Goal: Information Seeking & Learning: Compare options

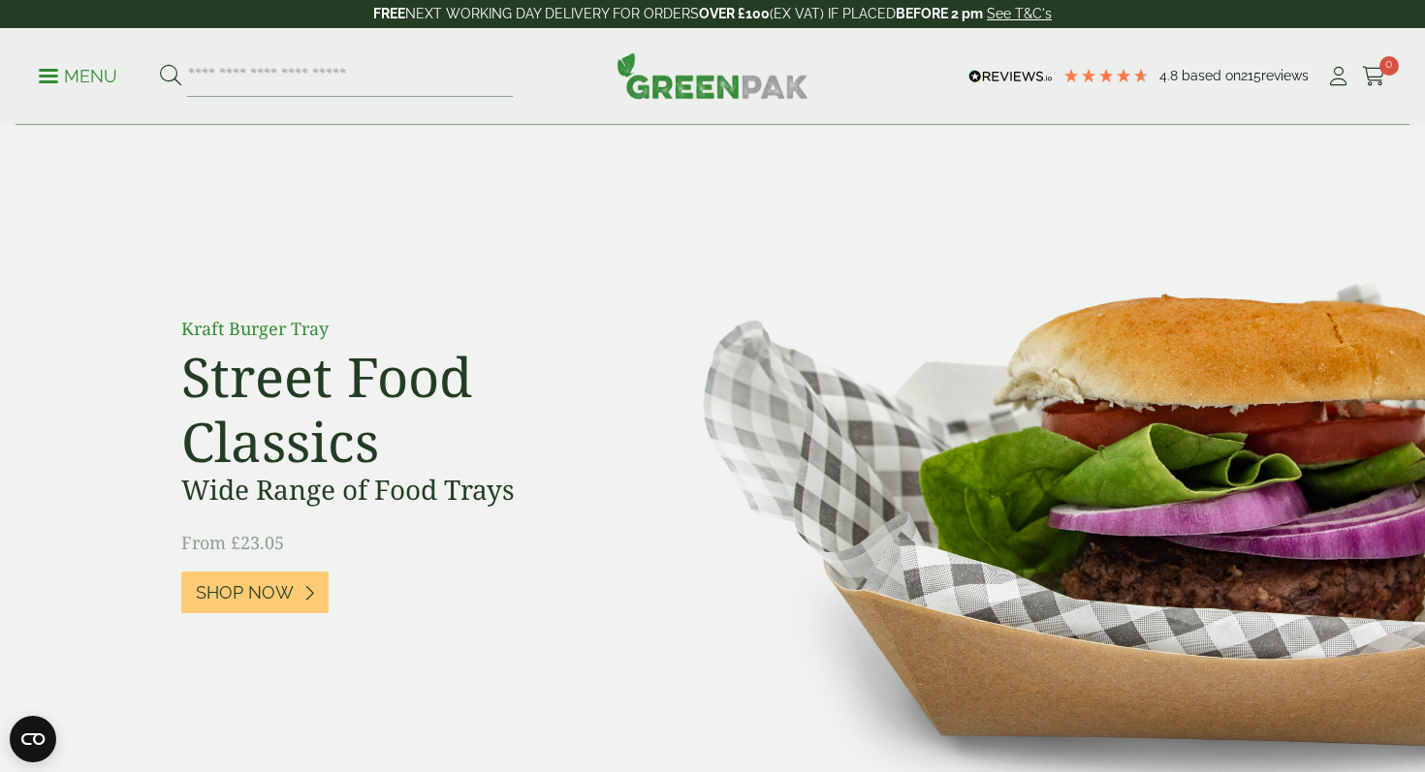
click at [103, 71] on p "Menu" at bounding box center [78, 76] width 78 height 23
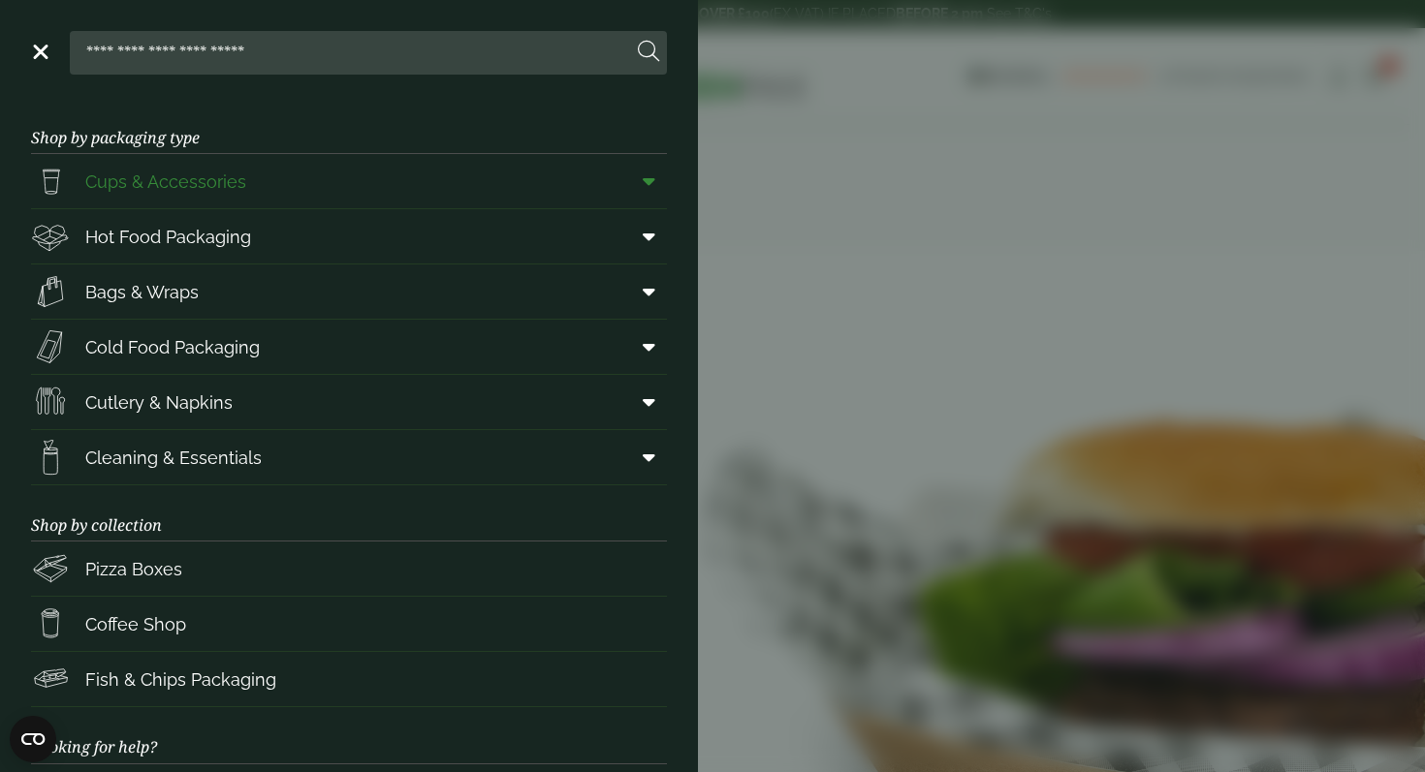
click at [224, 178] on span "Cups & Accessories" at bounding box center [165, 182] width 161 height 26
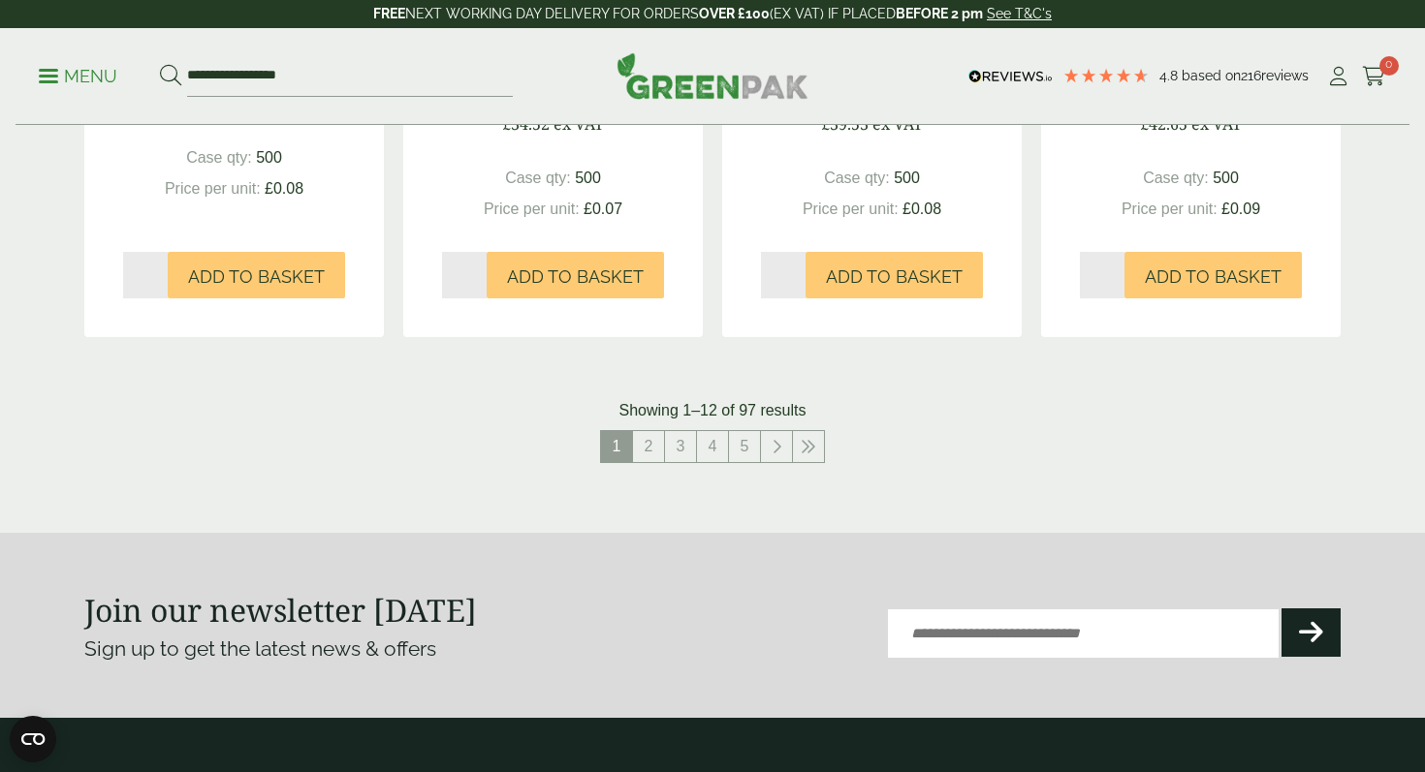
scroll to position [2061, 0]
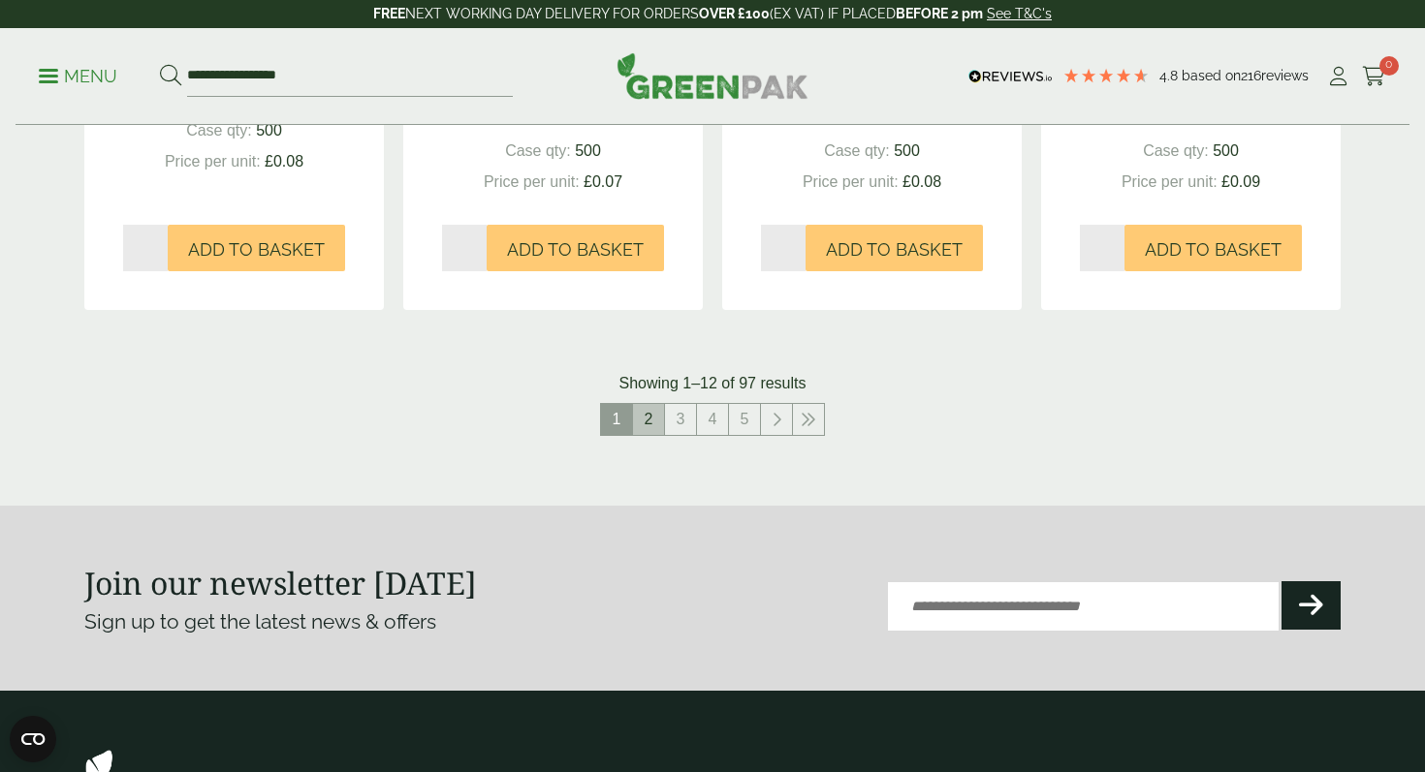
click at [651, 414] on link "2" at bounding box center [648, 419] width 31 height 31
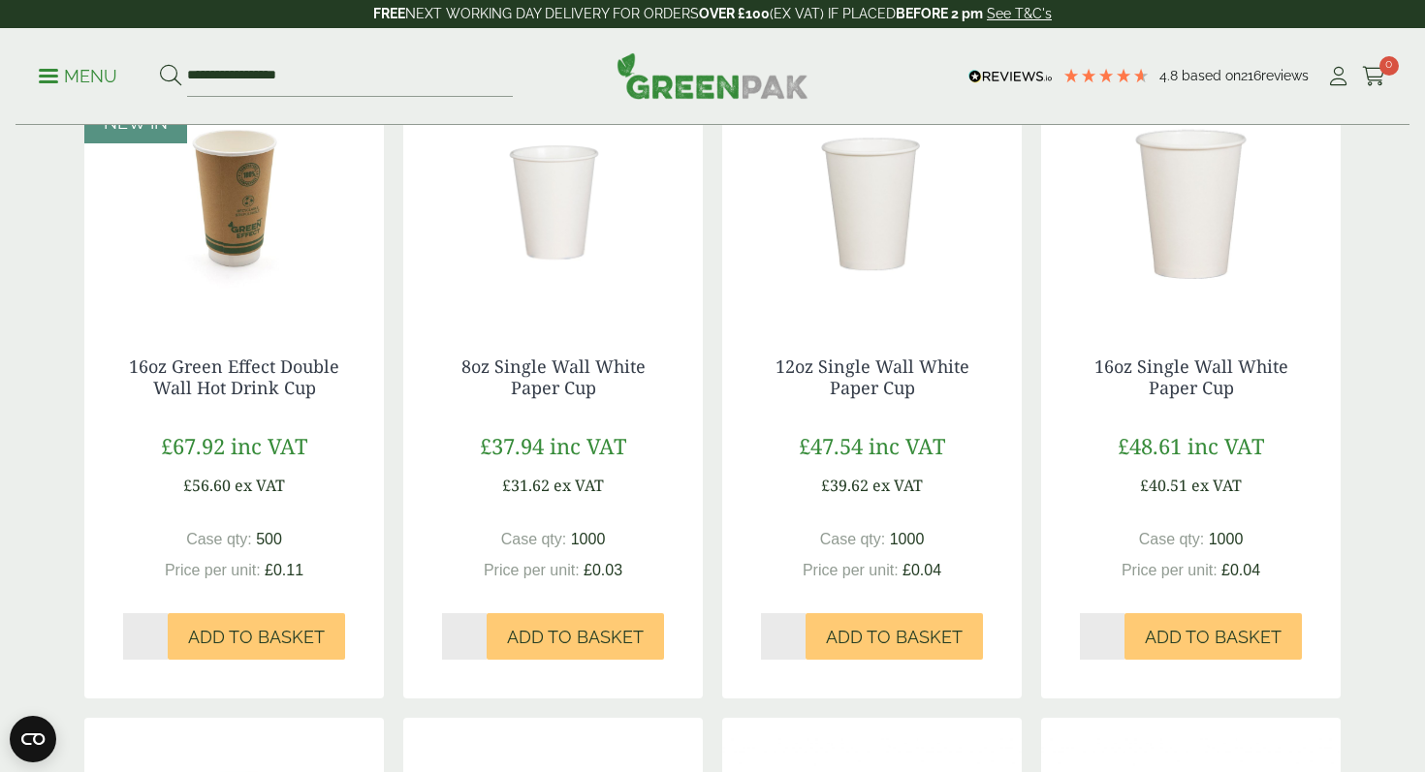
scroll to position [448, 0]
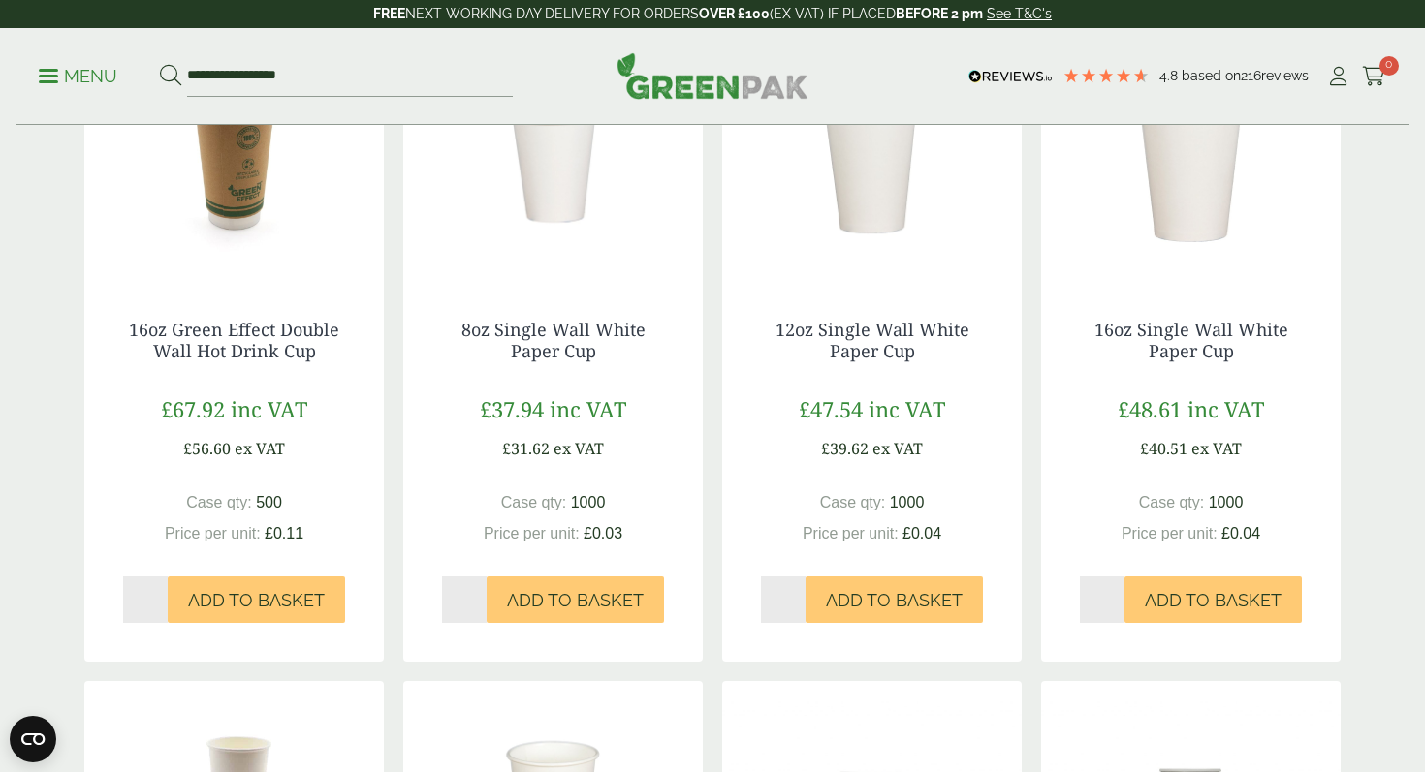
drag, startPoint x: 459, startPoint y: 333, endPoint x: 596, endPoint y: 367, distance: 140.8
click at [596, 367] on div "8oz Single Wall White Paper Cup £37.94 inc VAT £31.62 ex VAT Case qty: 1000 Pri…" at bounding box center [552, 471] width 299 height 380
copy div "8oz Single Wall White Paper Cup"
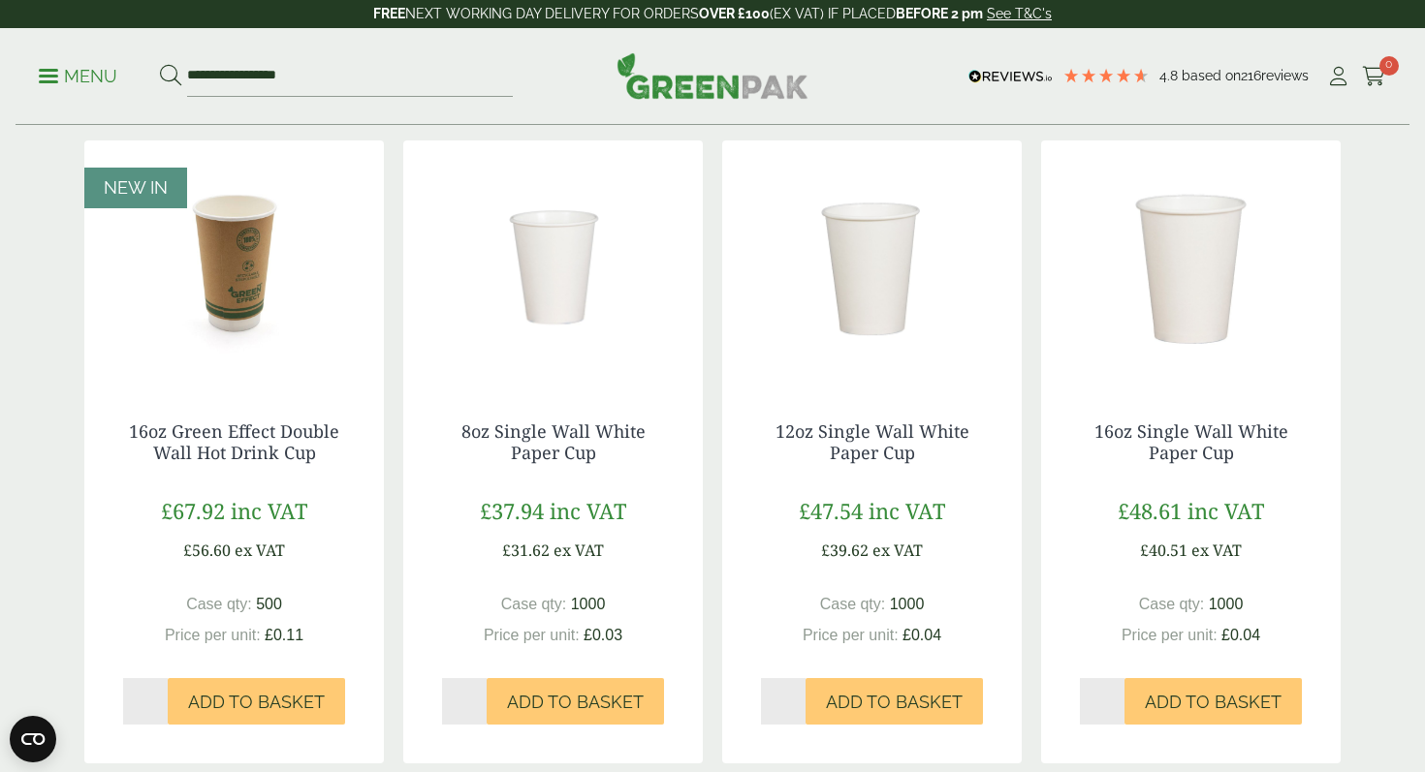
scroll to position [344, 0]
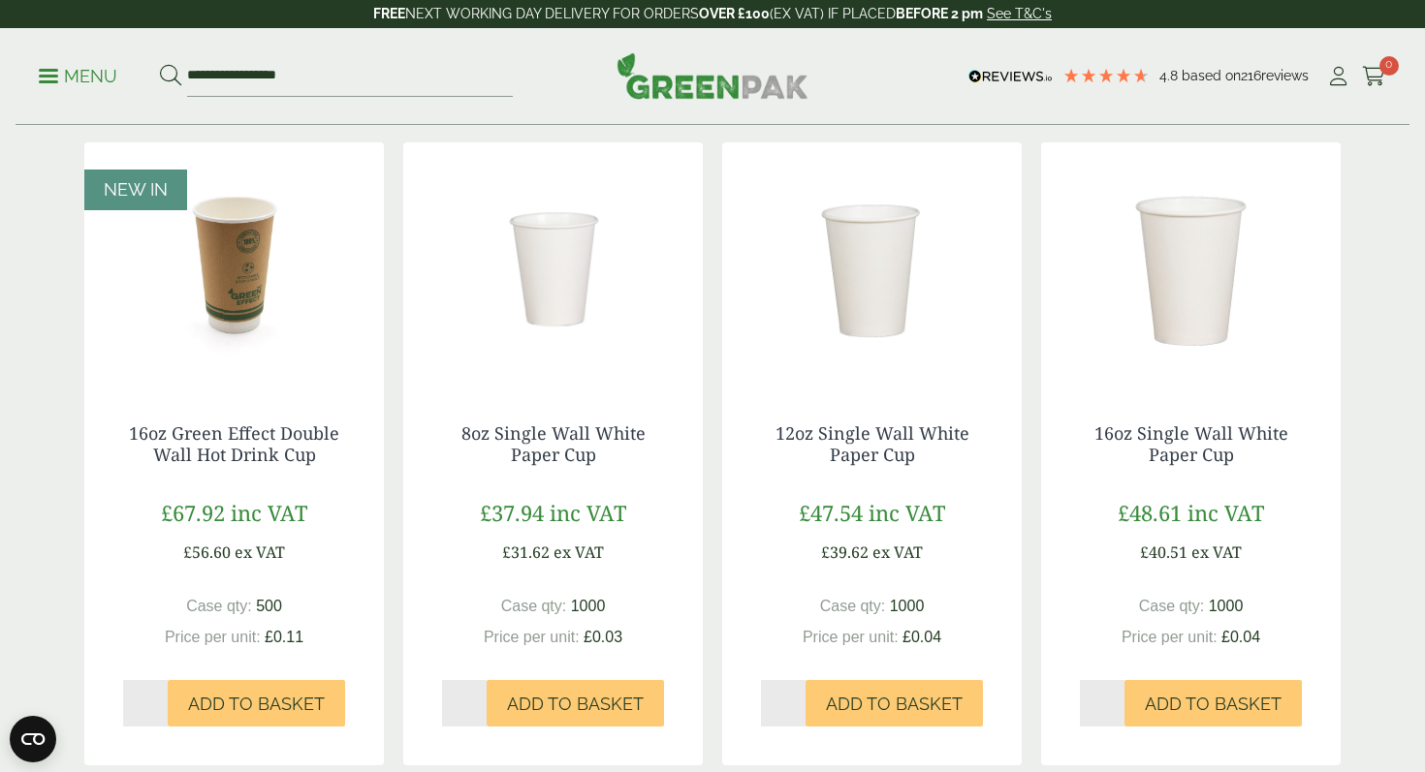
click at [670, 488] on div "8oz Single Wall White Paper Cup £37.94 inc VAT £31.62 ex VAT Case qty: 1000 Pri…" at bounding box center [552, 575] width 299 height 380
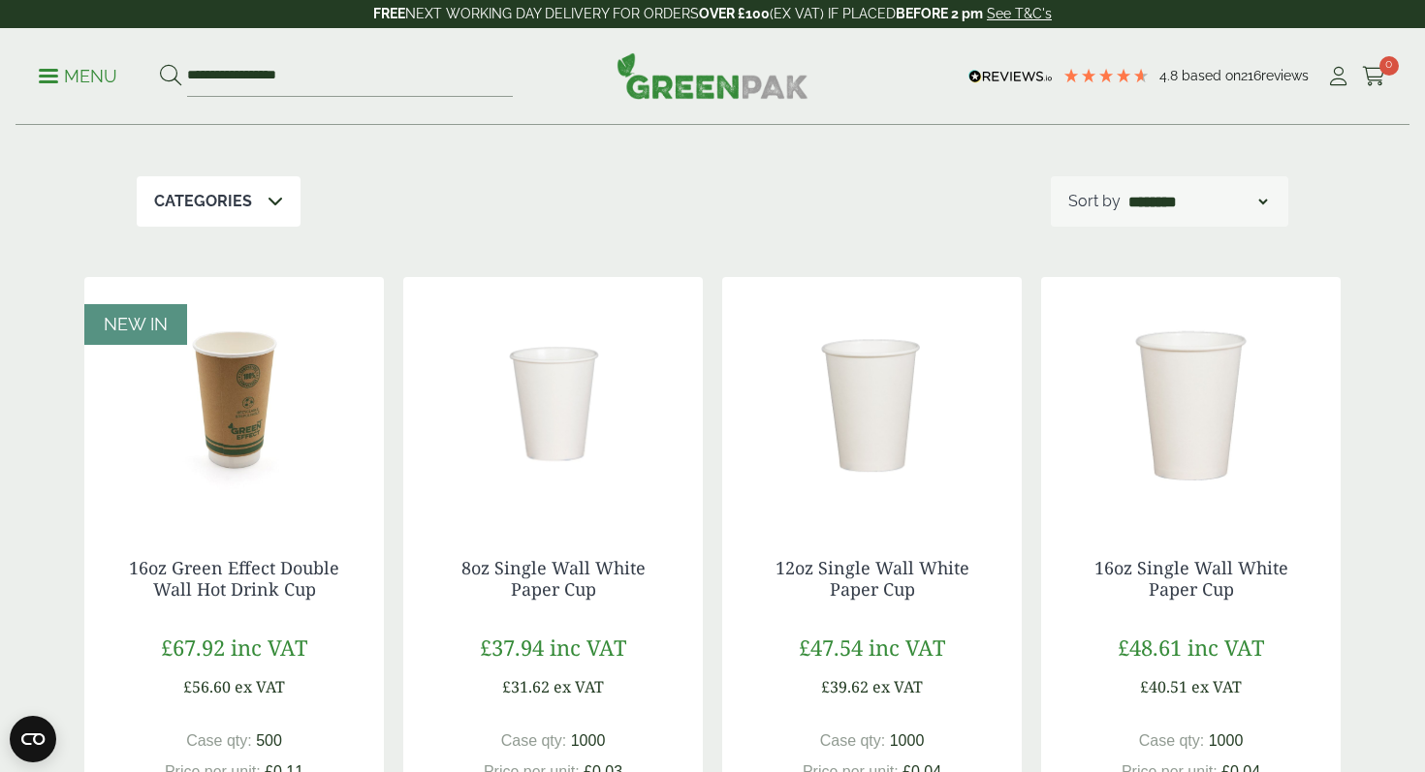
scroll to position [207, 0]
click at [264, 216] on div "Categories" at bounding box center [219, 203] width 164 height 50
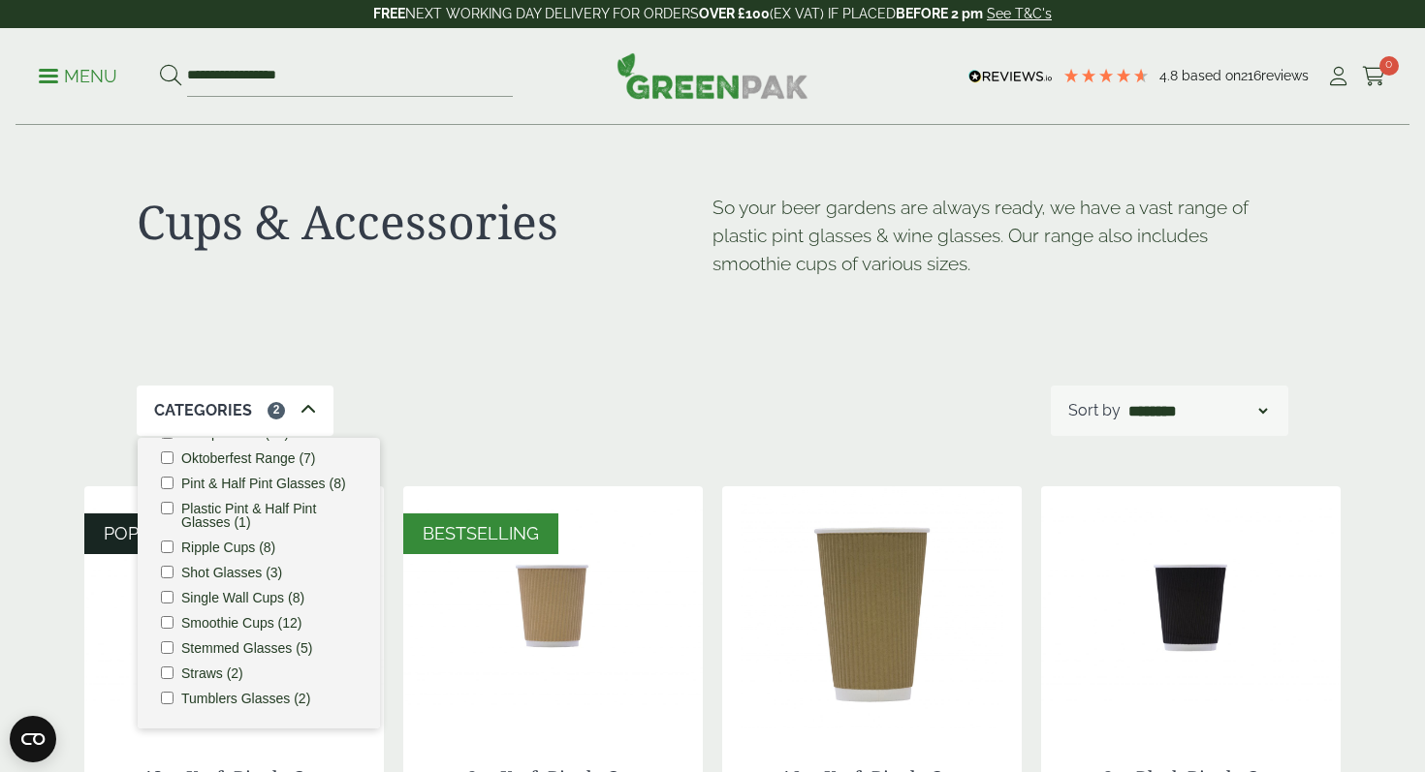
scroll to position [209, 0]
click at [510, 403] on div "Categories 2 Carafes & Jugs (3) Carry Packs (4) Coca Cola Cups (5) Cups & Acces…" at bounding box center [712, 411] width 1151 height 50
click at [587, 411] on div "Categories 2 Carafes & Jugs (3) Carry Packs (4) Coca Cola Cups (5) Cups & Acces…" at bounding box center [712, 411] width 1151 height 50
click at [453, 434] on div "Categories 2 Carafes & Jugs (3) Carry Packs (4) Coca Cola Cups (5) Cups & Acces…" at bounding box center [712, 411] width 1151 height 50
click at [303, 411] on icon at bounding box center [308, 410] width 16 height 16
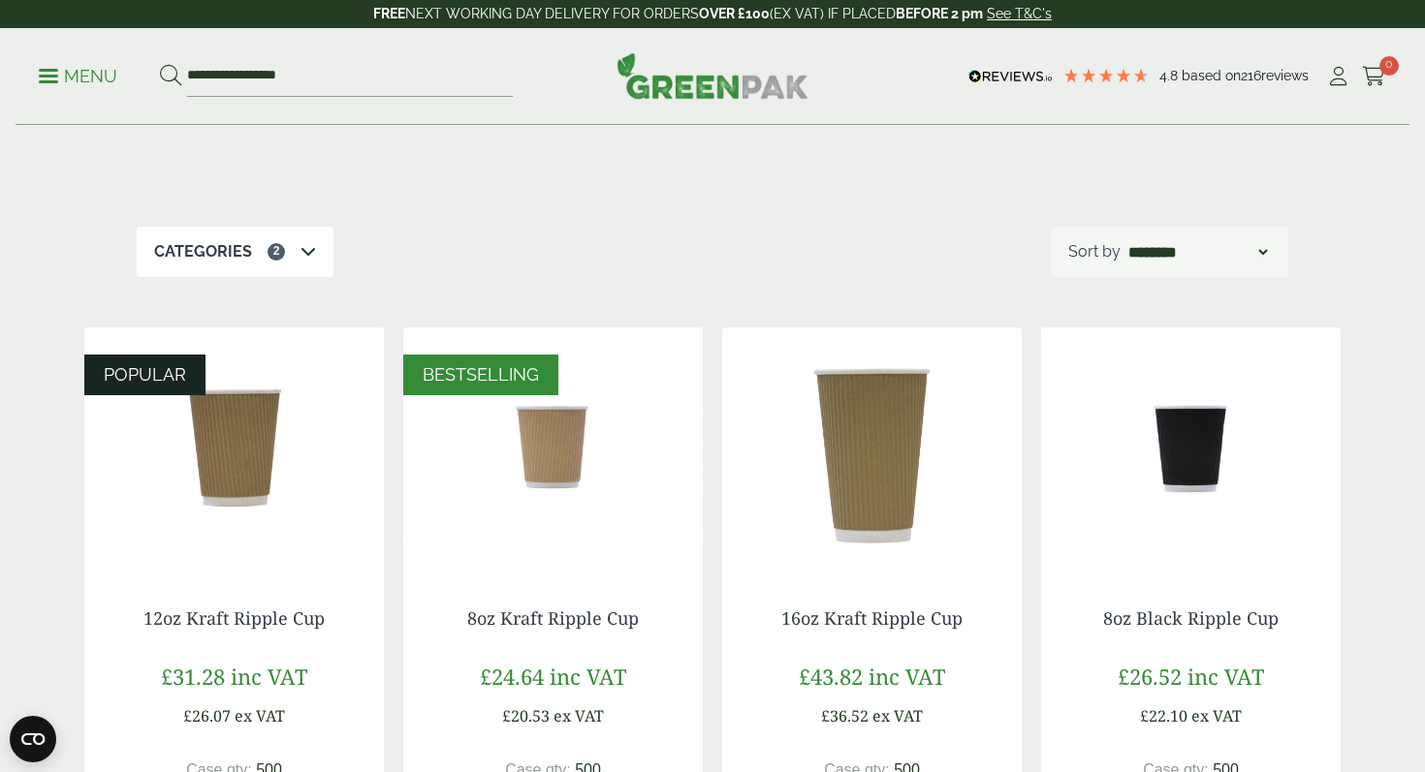
scroll to position [162, 0]
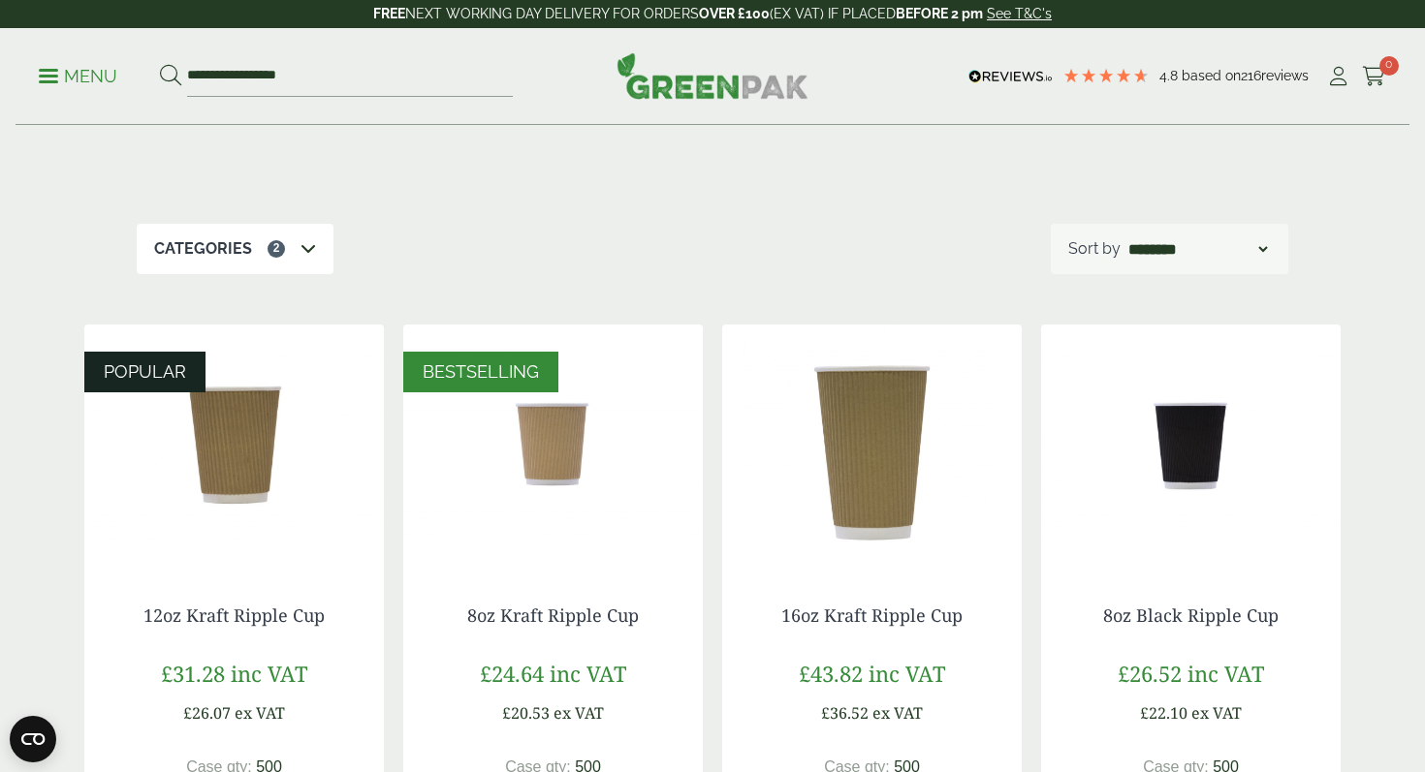
click at [1257, 253] on select "**********" at bounding box center [1197, 248] width 147 height 23
select select "********"
click at [1124, 237] on select "**********" at bounding box center [1197, 248] width 147 height 23
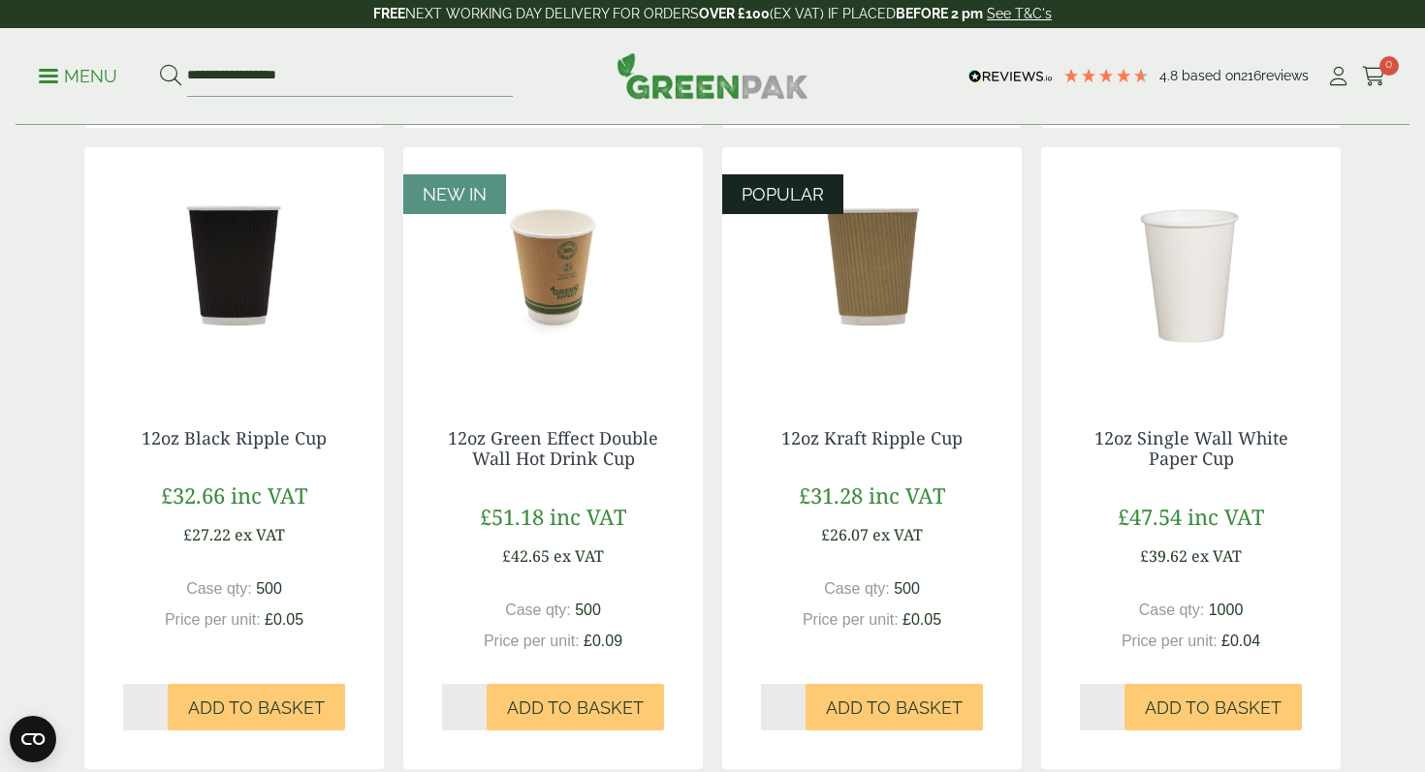
scroll to position [986, 0]
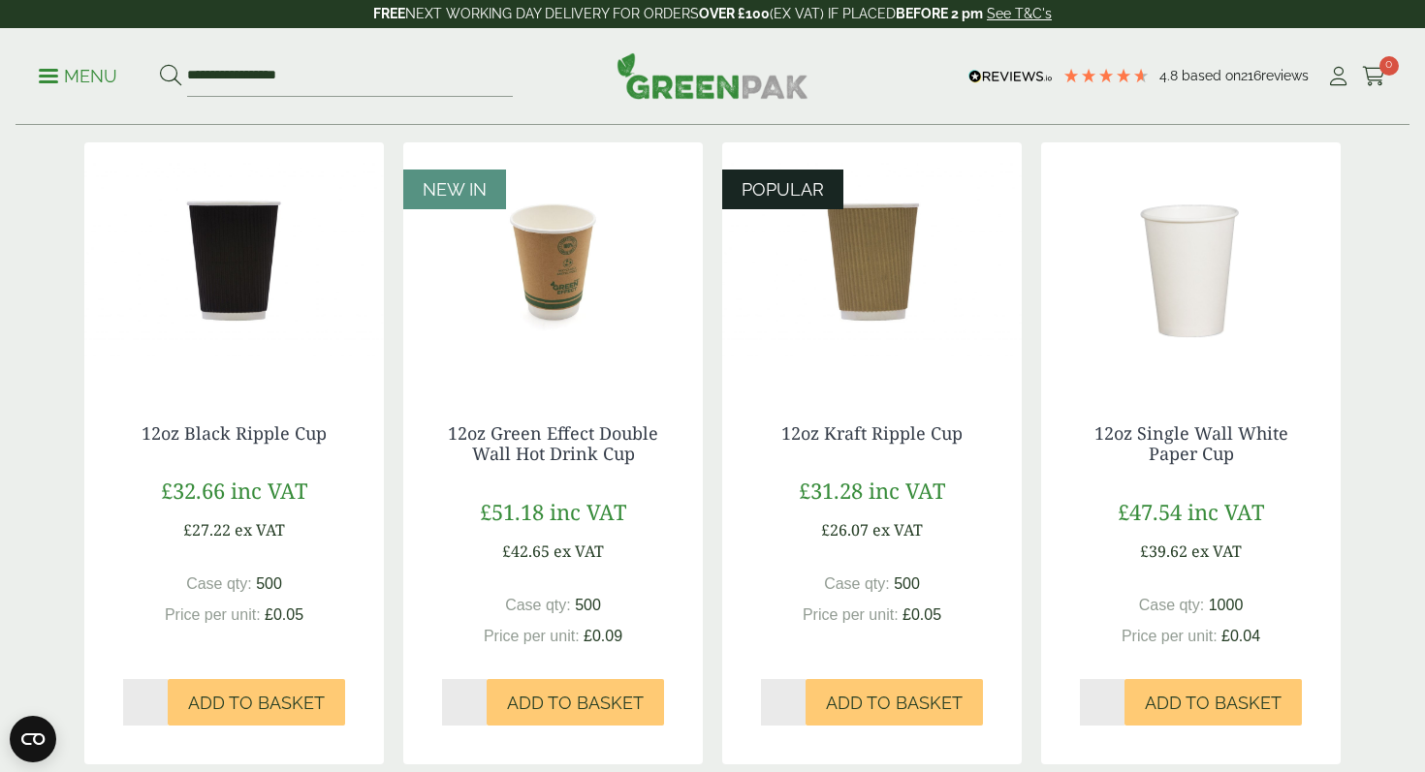
click at [223, 306] on img at bounding box center [233, 263] width 299 height 242
click at [234, 297] on img at bounding box center [233, 263] width 299 height 242
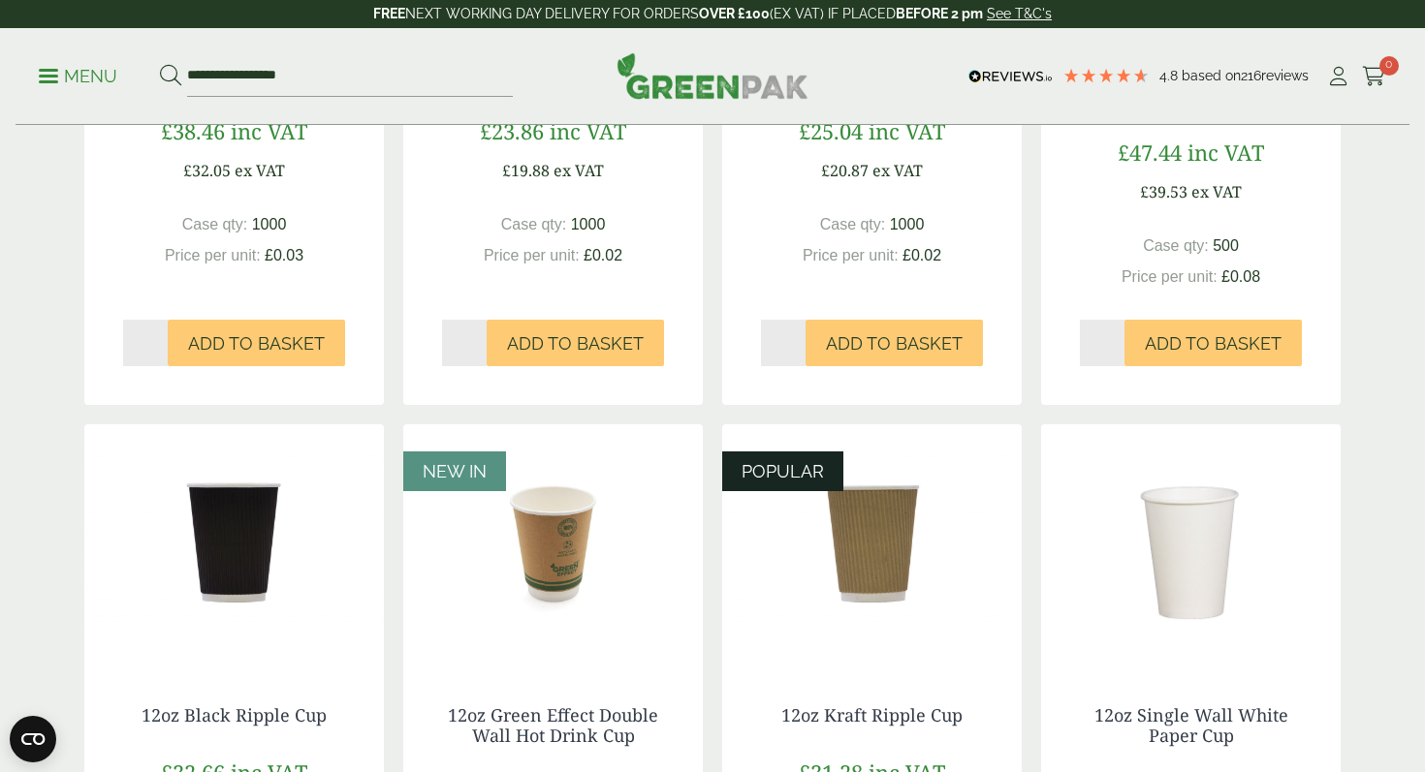
scroll to position [709, 0]
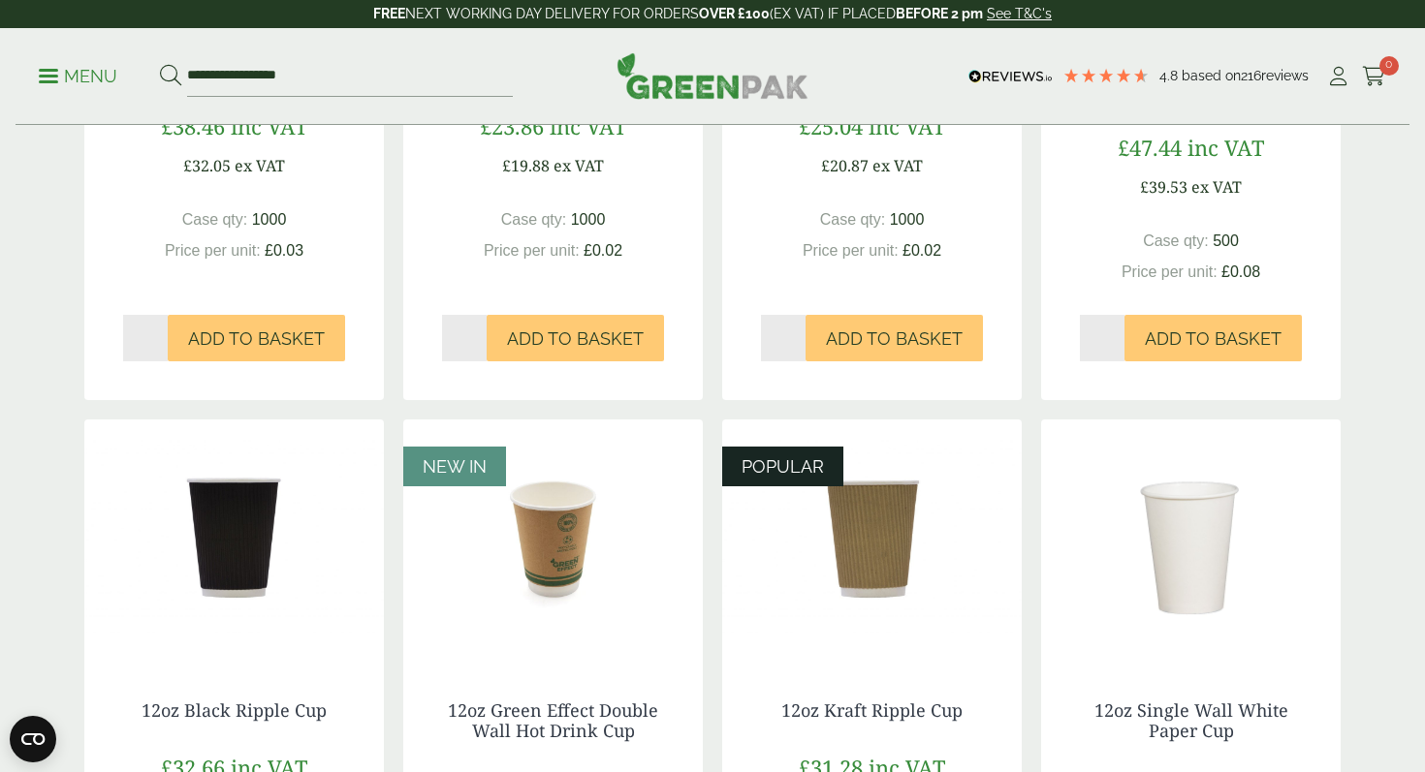
click at [249, 560] on img at bounding box center [233, 541] width 299 height 242
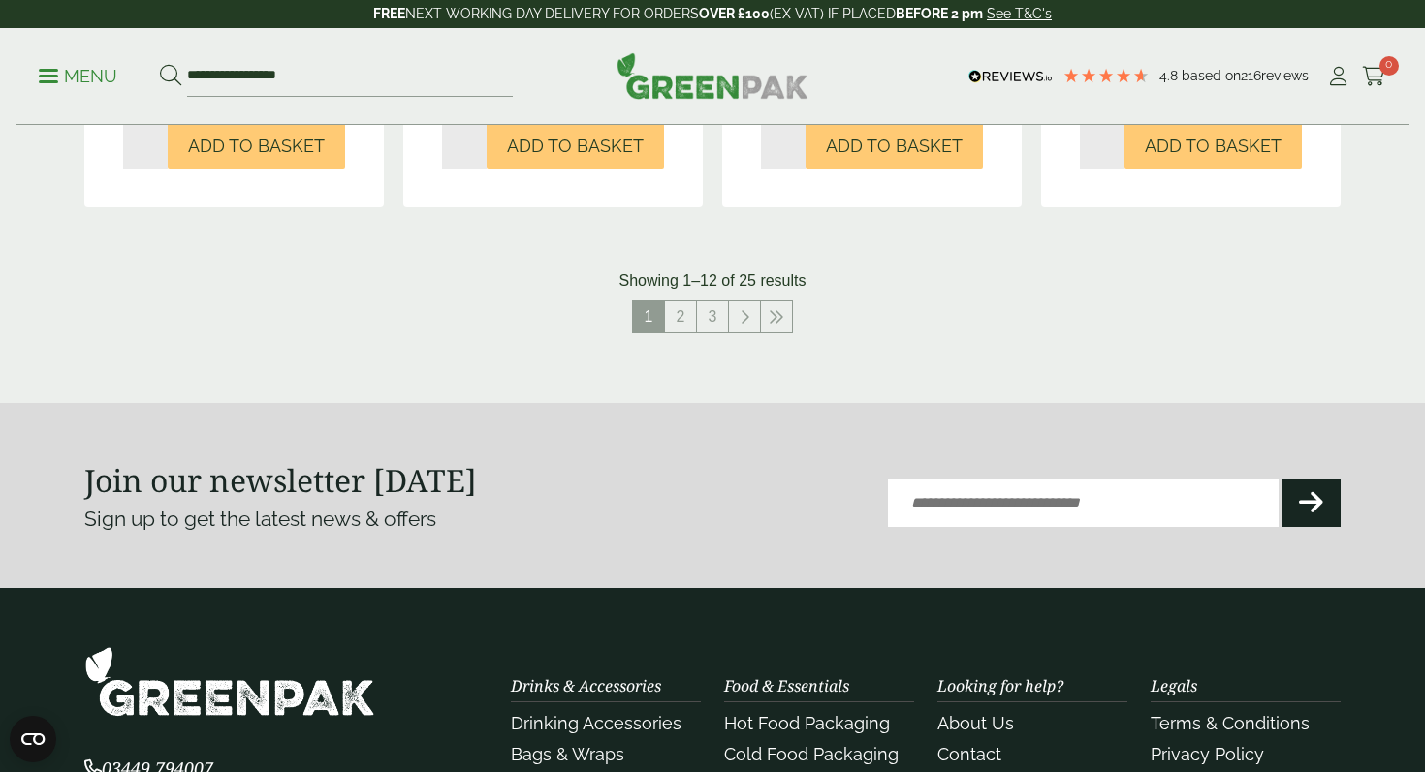
scroll to position [2206, 0]
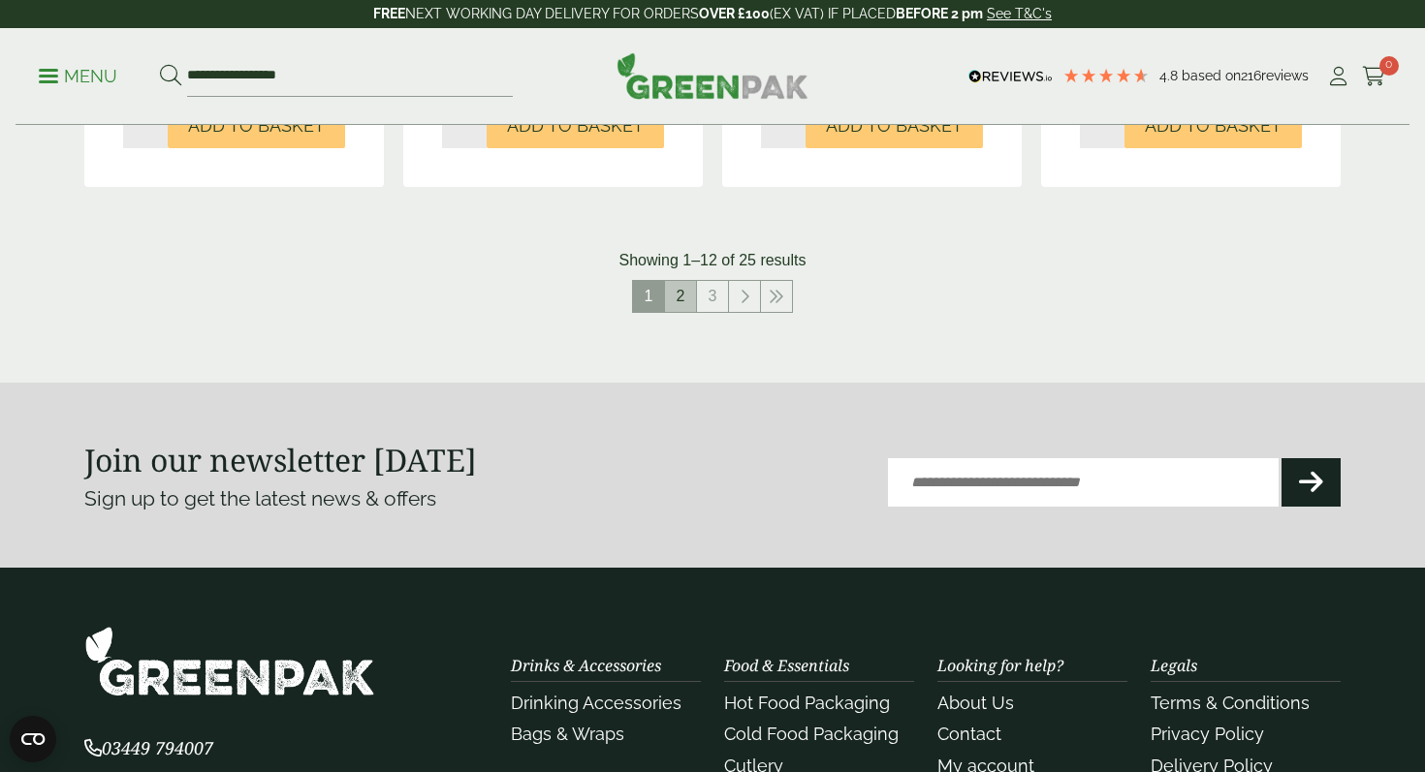
click at [685, 301] on link "2" at bounding box center [680, 296] width 31 height 31
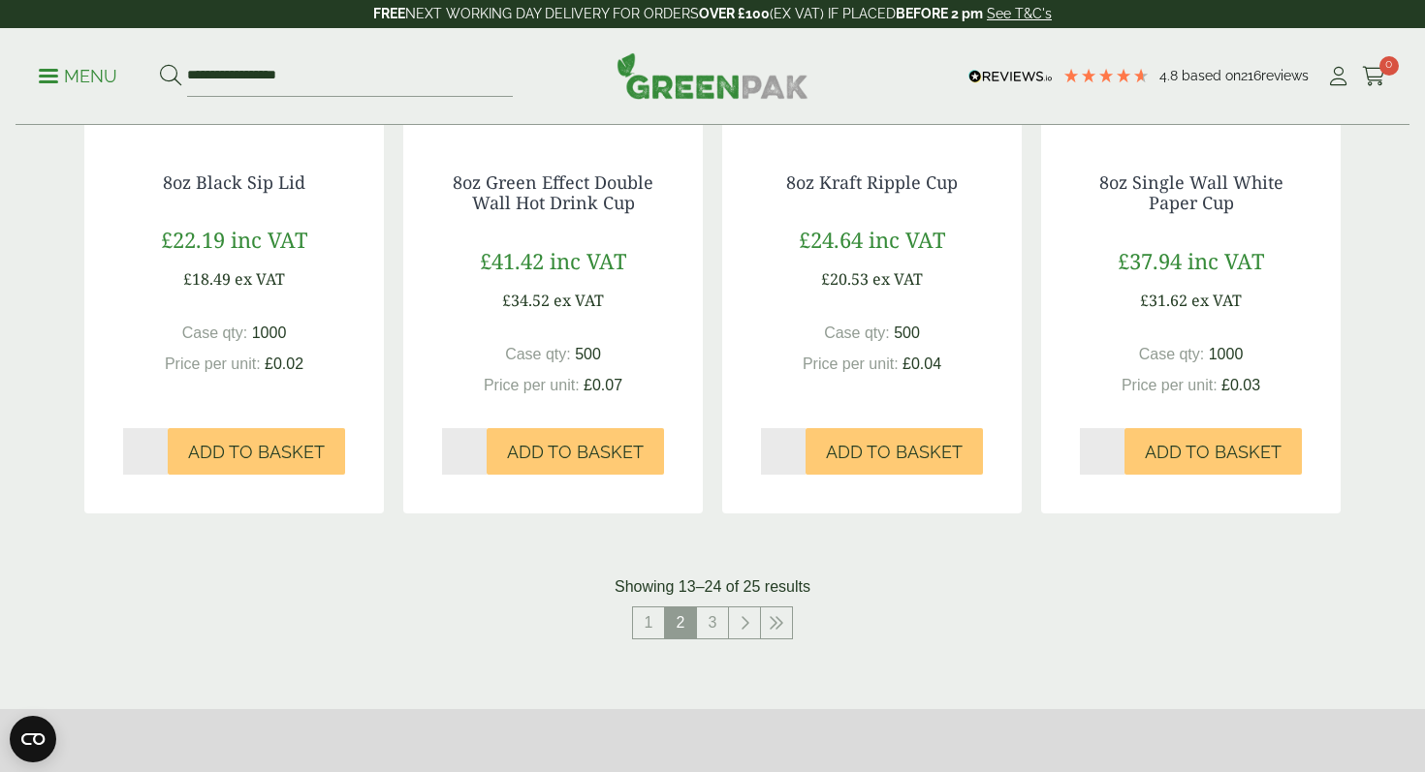
scroll to position [1887, 0]
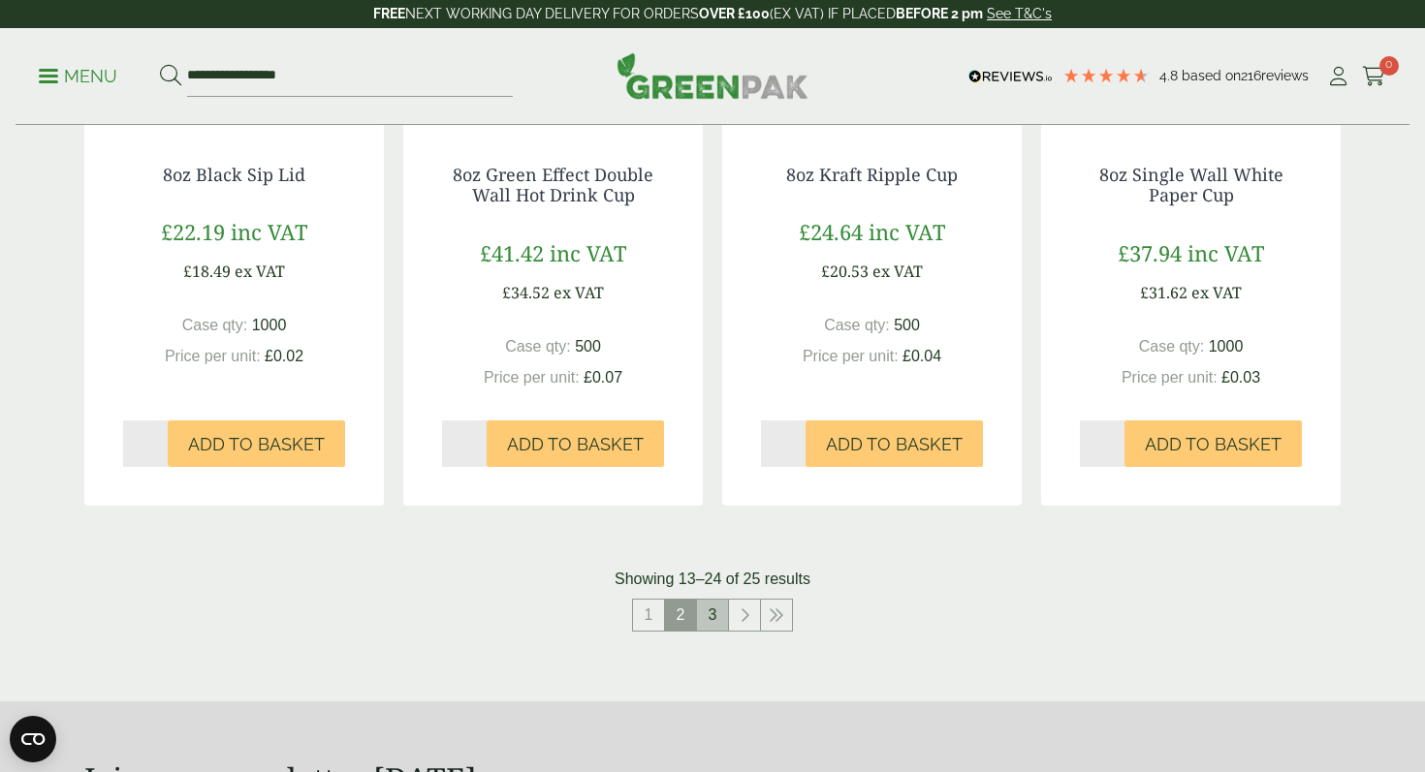
click at [712, 609] on link "3" at bounding box center [712, 615] width 31 height 31
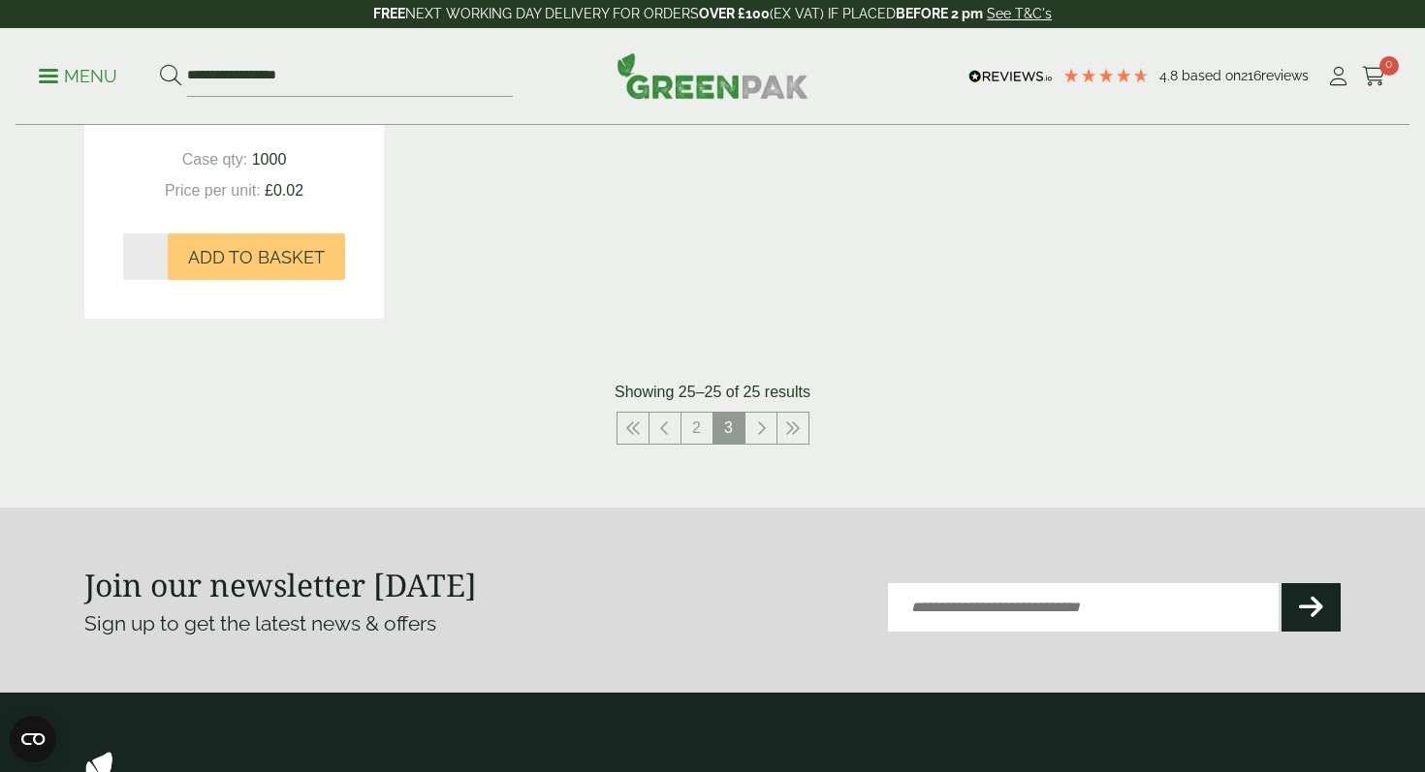
scroll to position [768, 0]
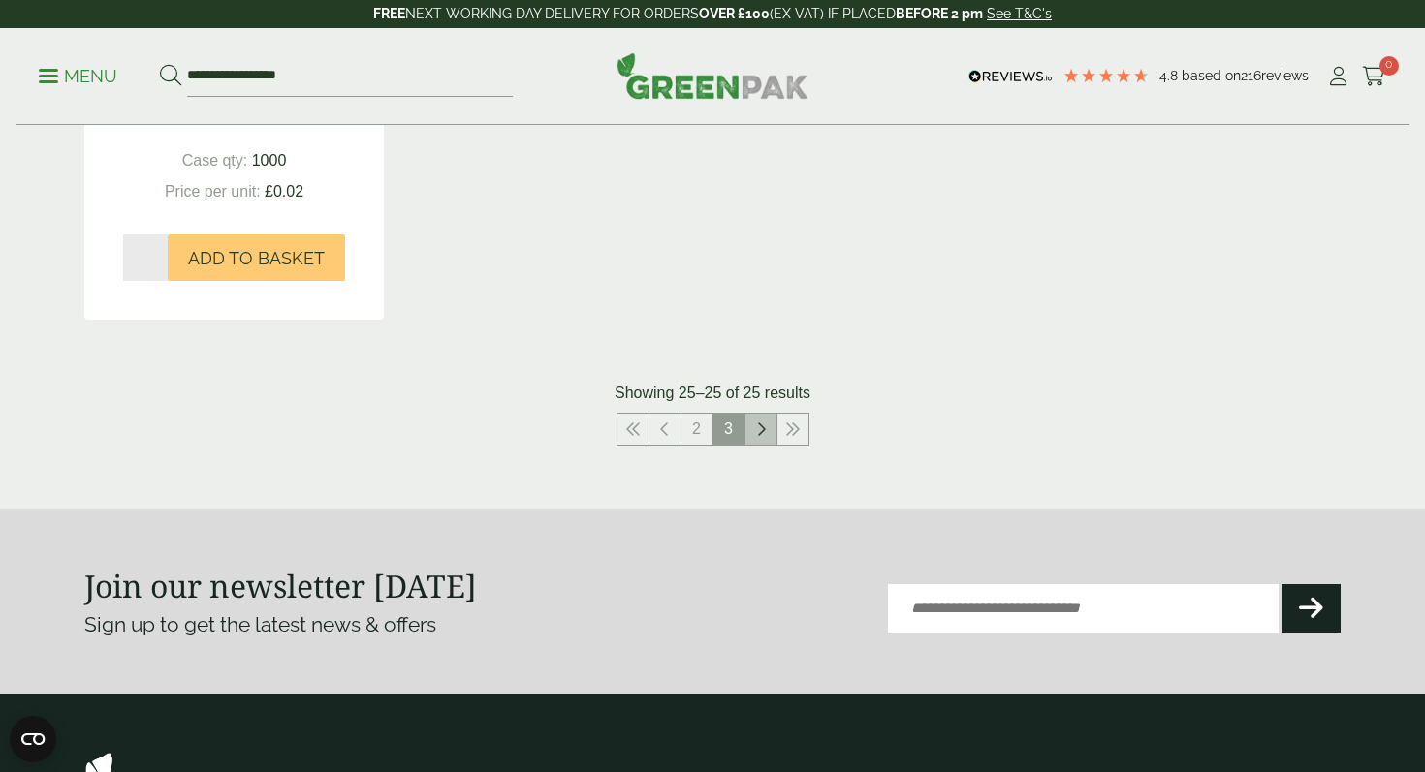
click at [756, 430] on icon at bounding box center [761, 430] width 10 height 16
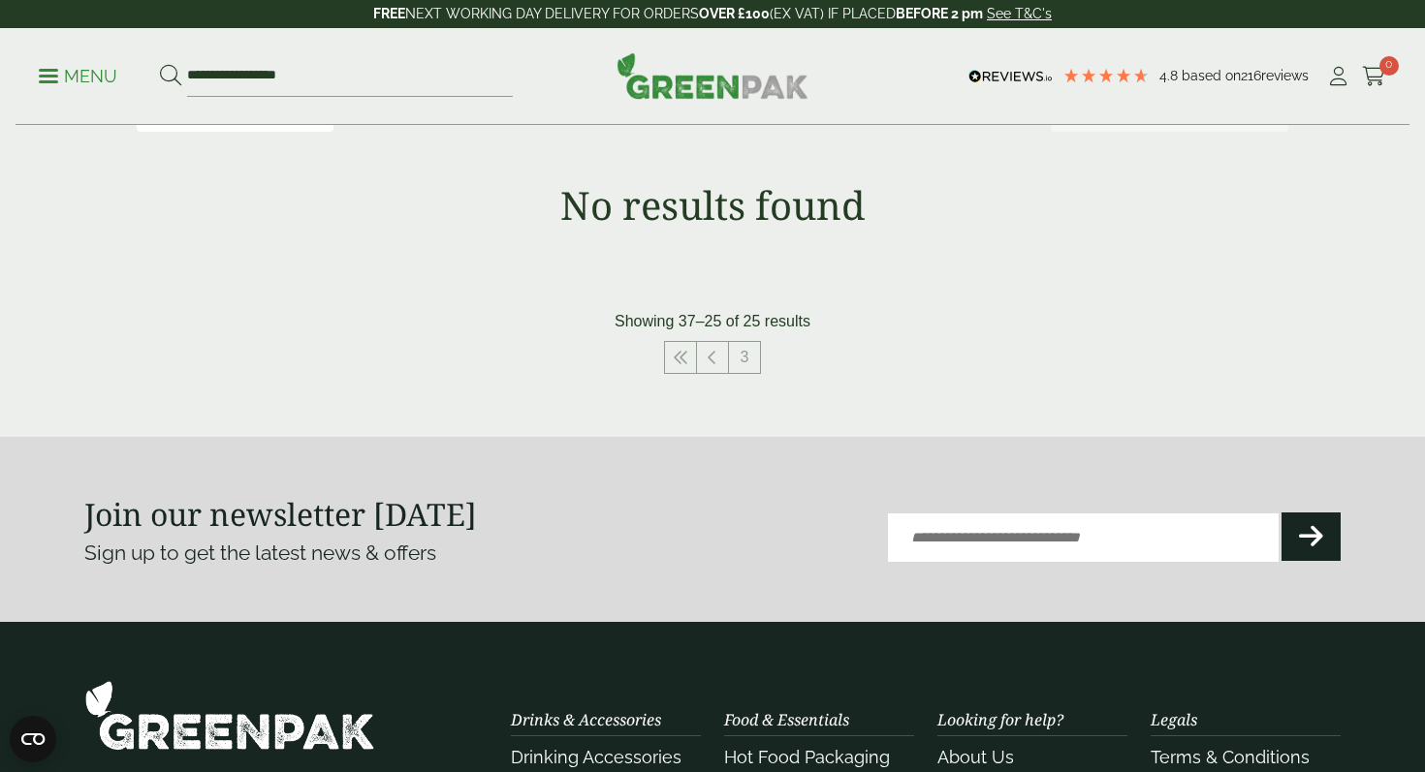
scroll to position [300, 0]
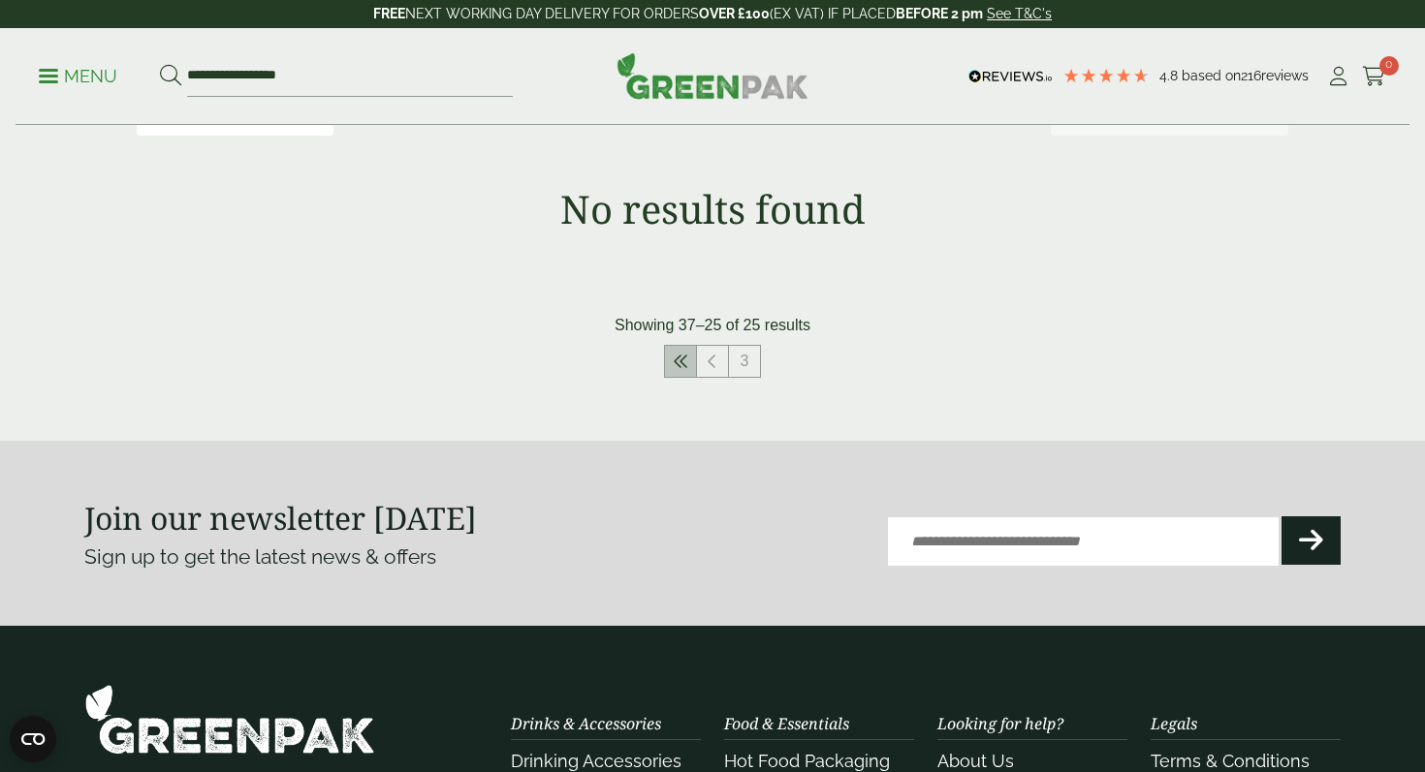
click at [686, 359] on icon at bounding box center [681, 362] width 16 height 16
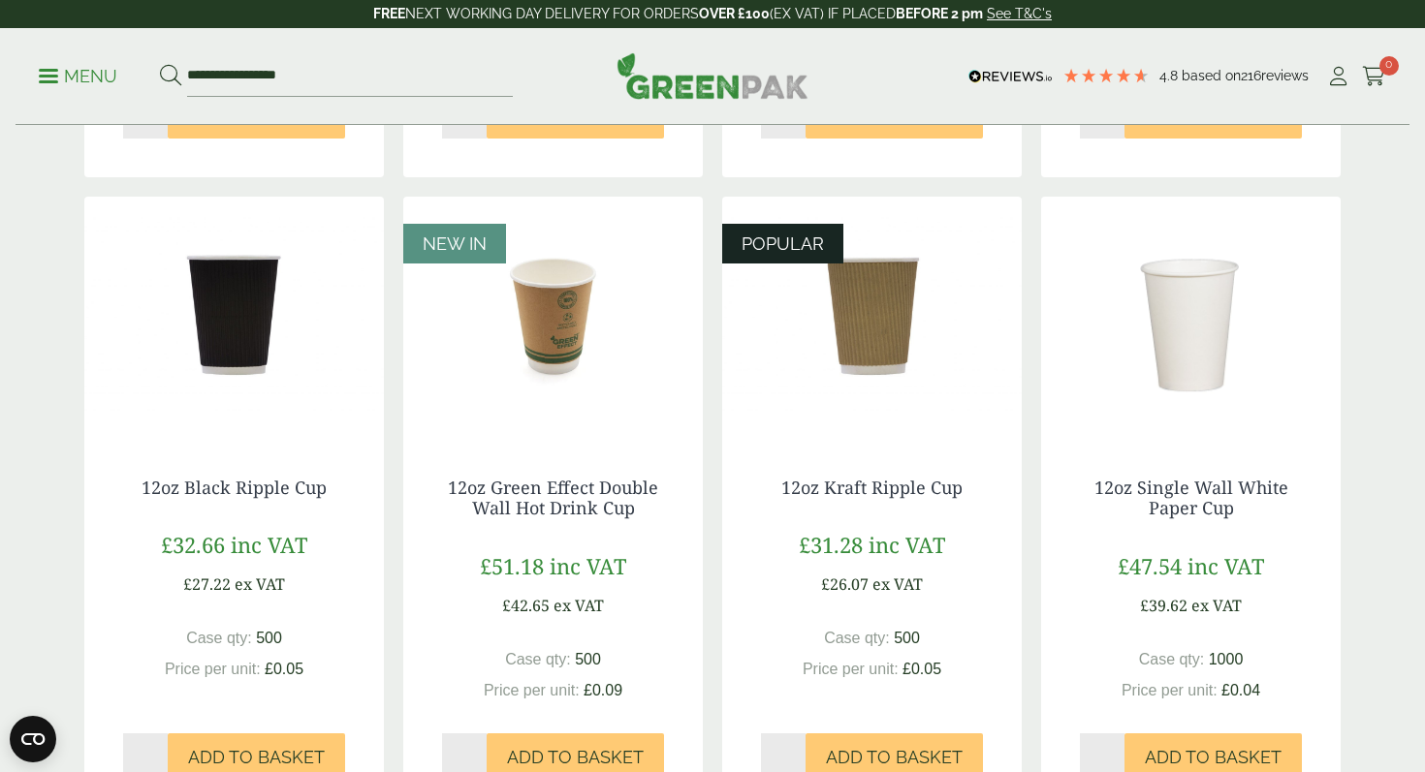
scroll to position [937, 0]
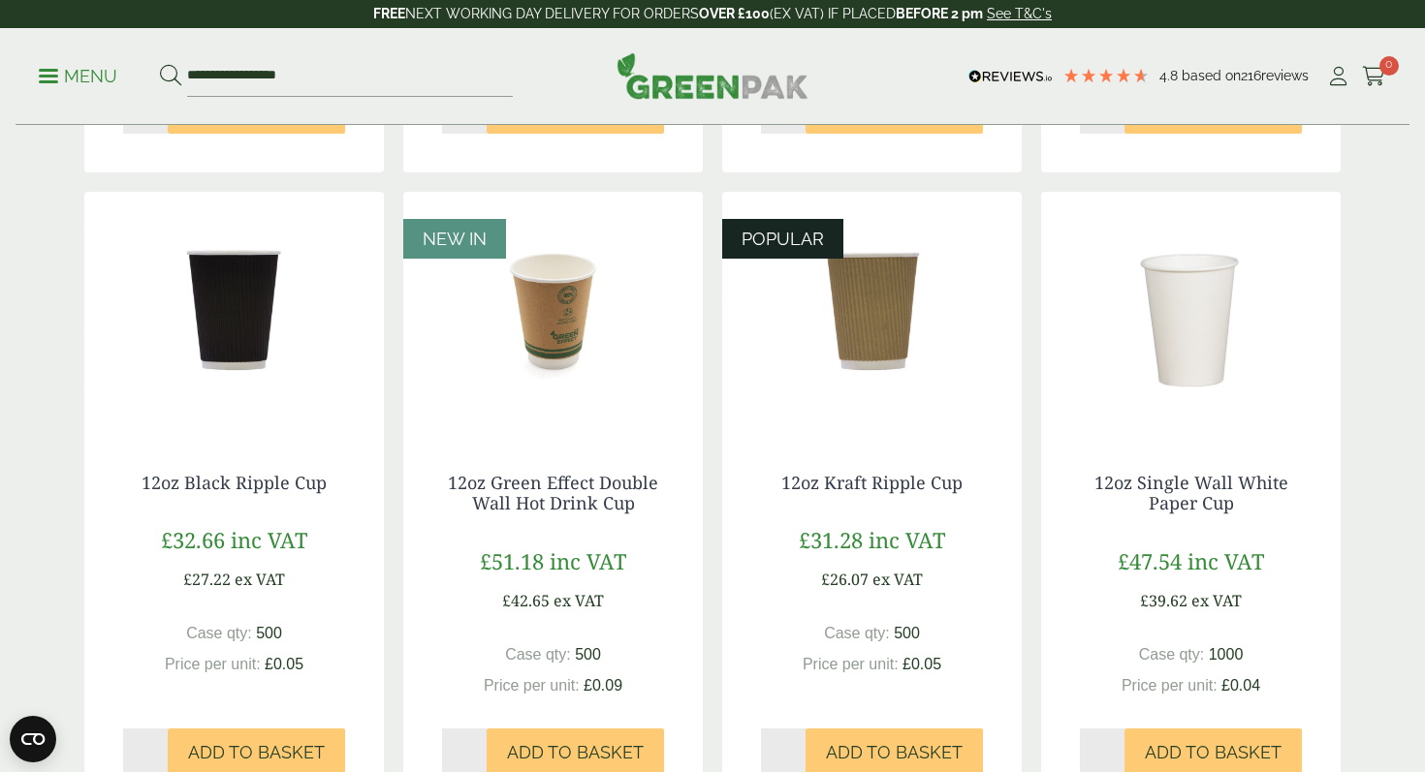
click at [566, 350] on img at bounding box center [552, 313] width 299 height 242
click at [860, 335] on img at bounding box center [871, 313] width 299 height 242
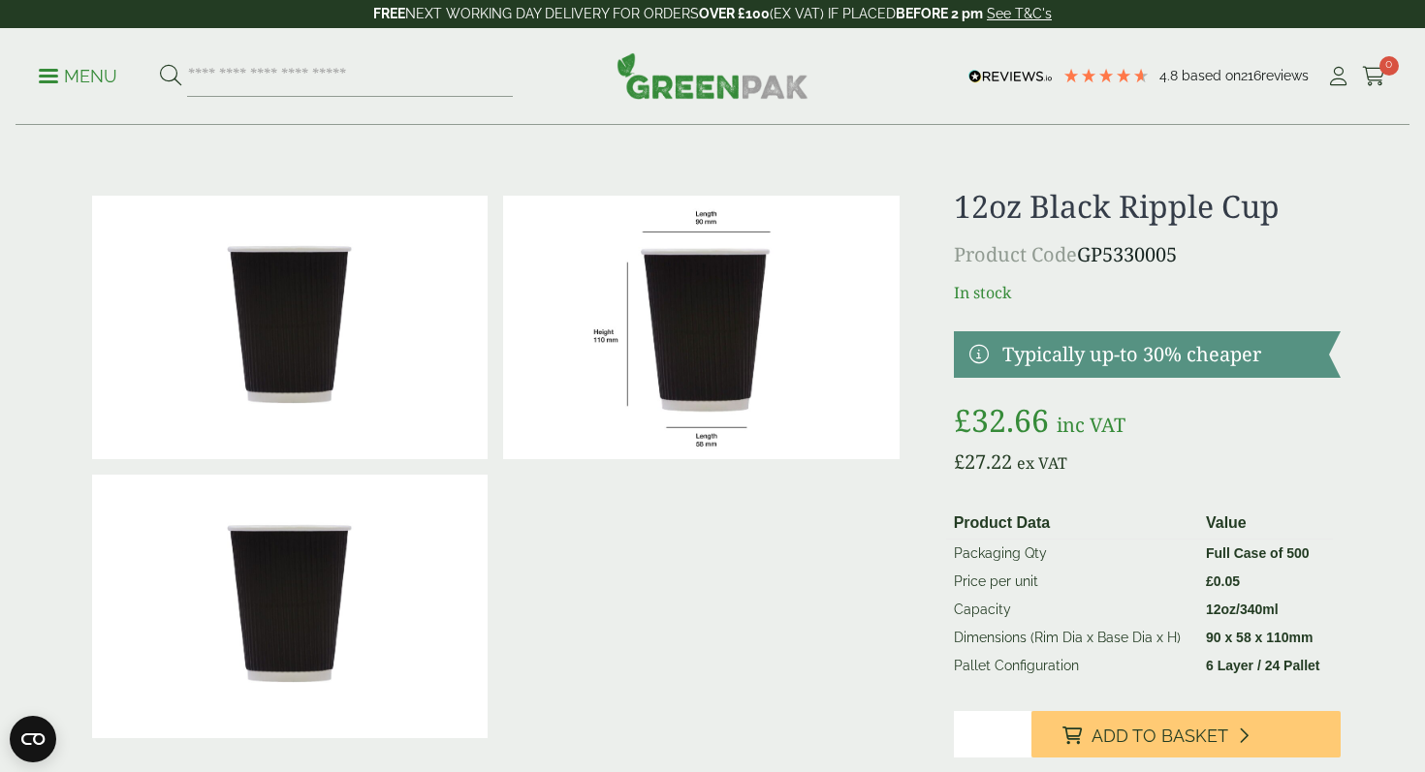
click at [237, 388] on img at bounding box center [289, 328] width 395 height 264
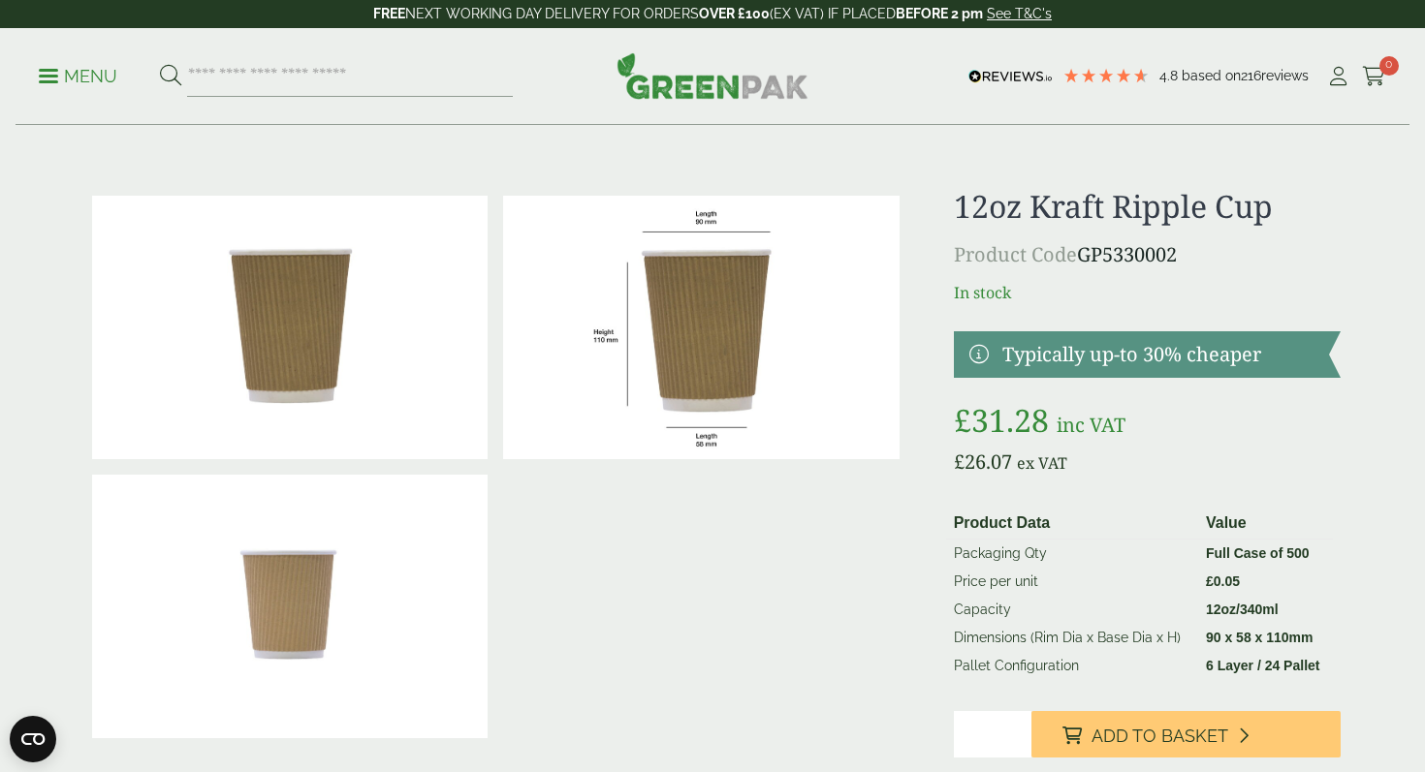
click at [716, 318] on img at bounding box center [700, 328] width 395 height 264
click at [82, 86] on p "Menu" at bounding box center [78, 76] width 78 height 23
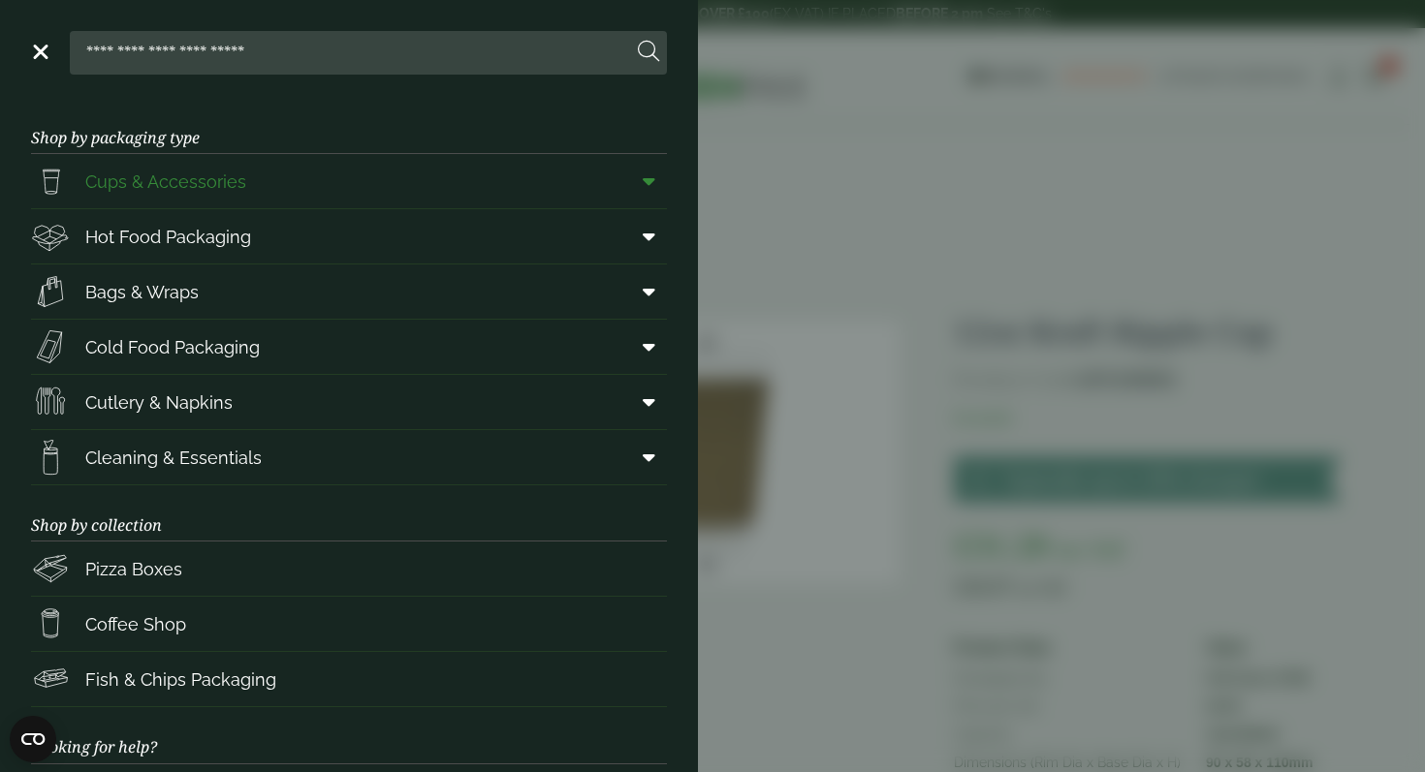
click at [162, 188] on span "Cups & Accessories" at bounding box center [165, 182] width 161 height 26
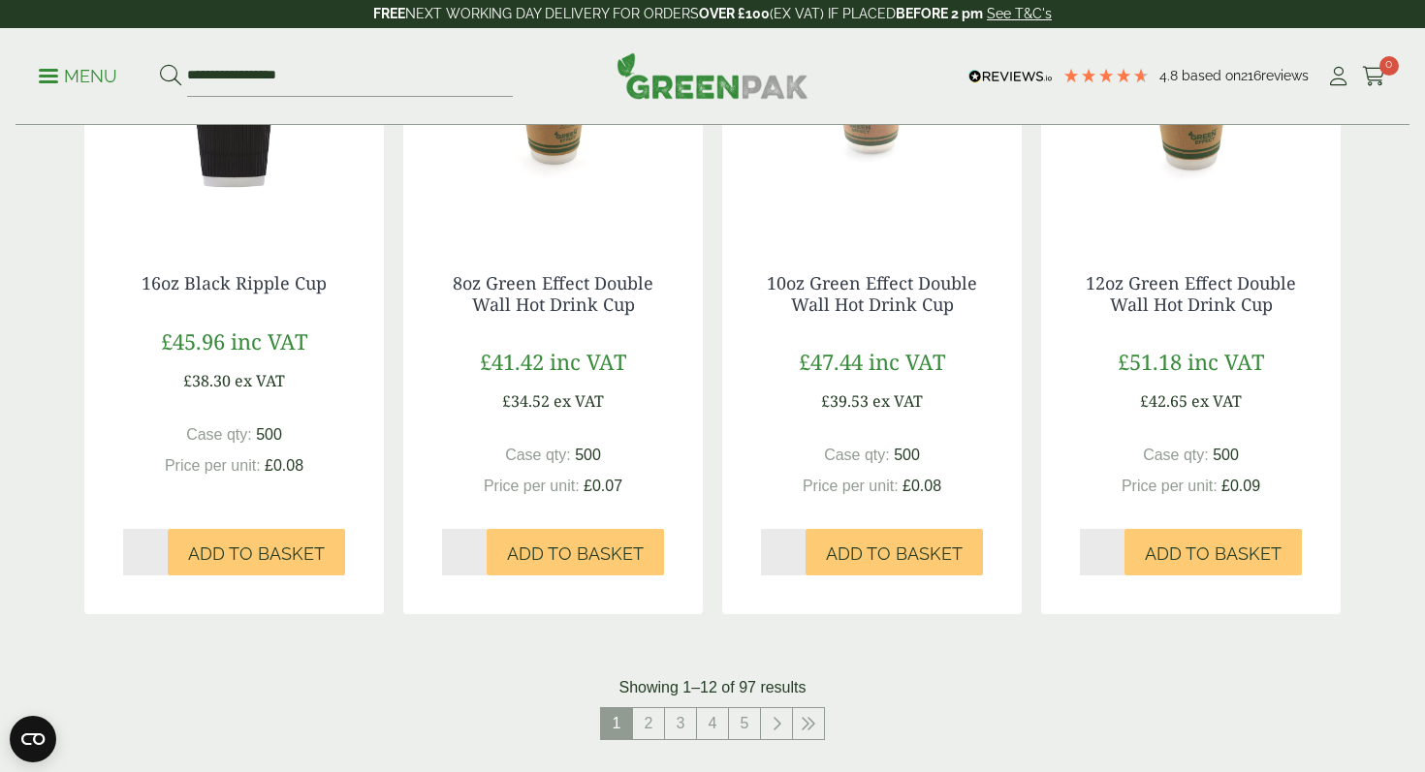
scroll to position [1772, 0]
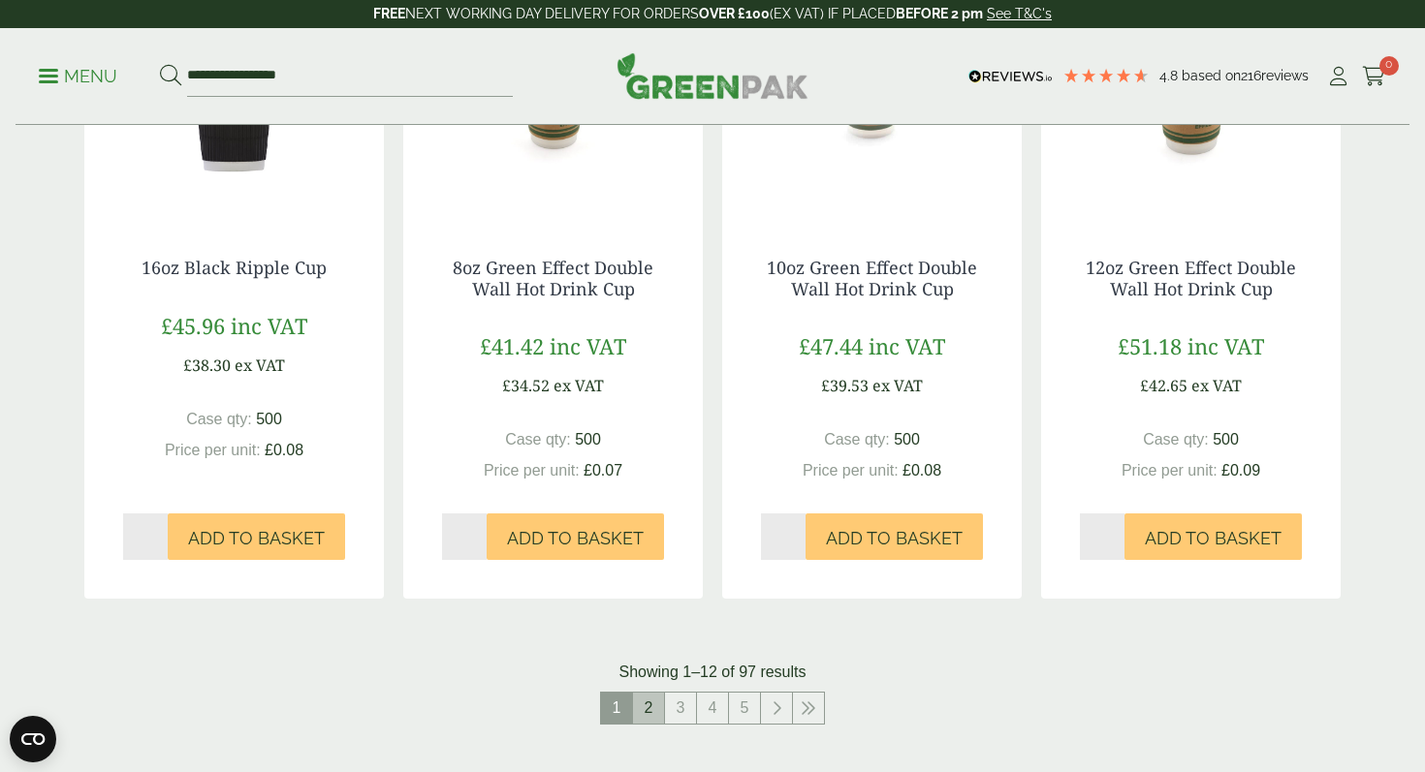
click at [655, 710] on link "2" at bounding box center [648, 708] width 31 height 31
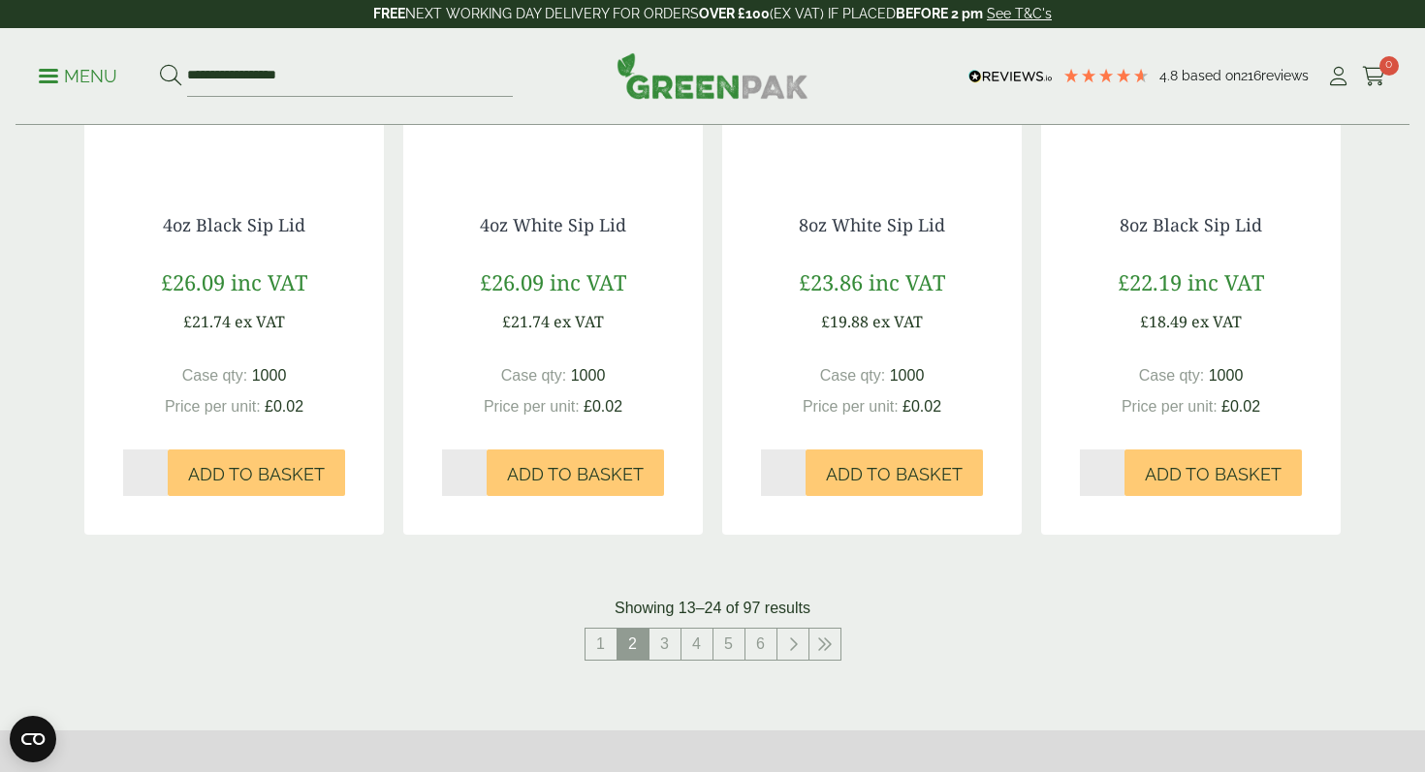
scroll to position [1856, 0]
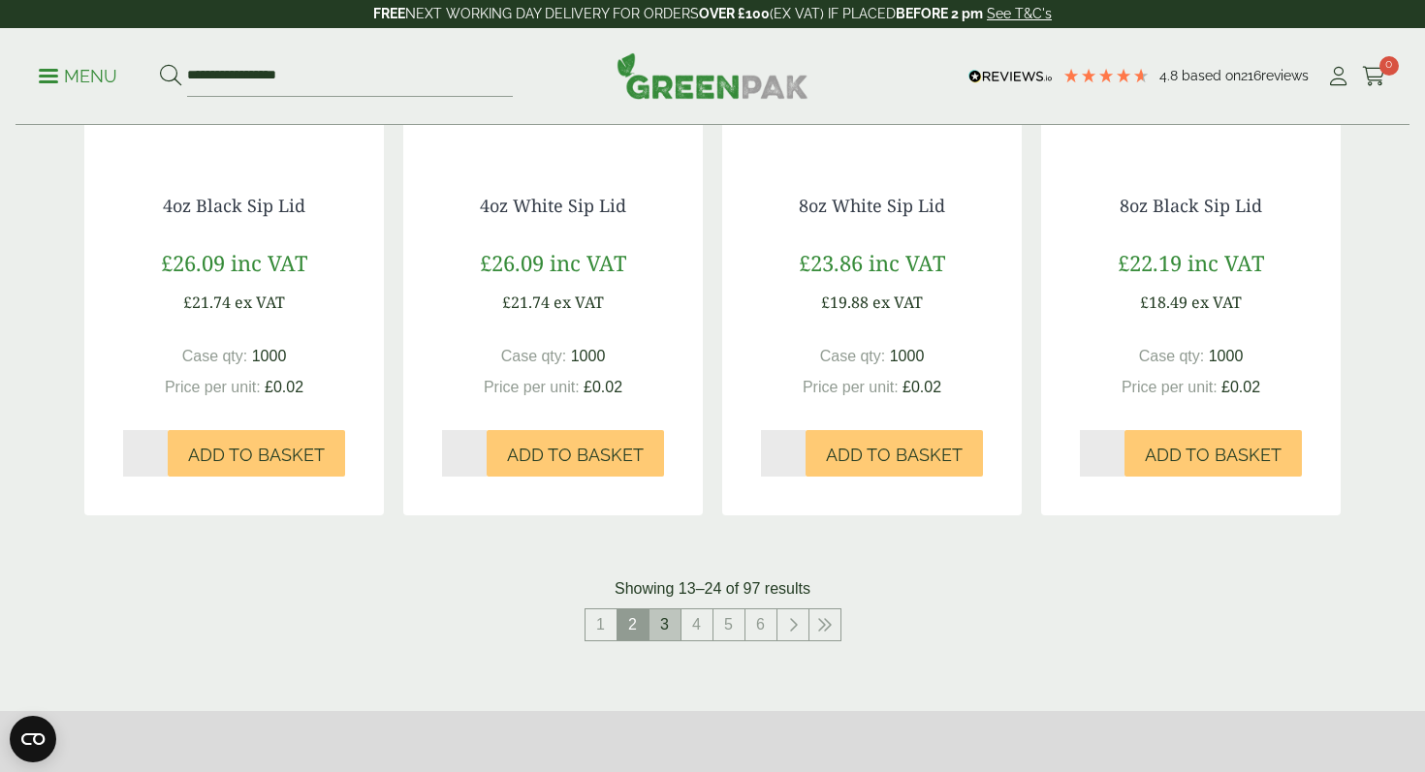
click at [667, 623] on link "3" at bounding box center [664, 625] width 31 height 31
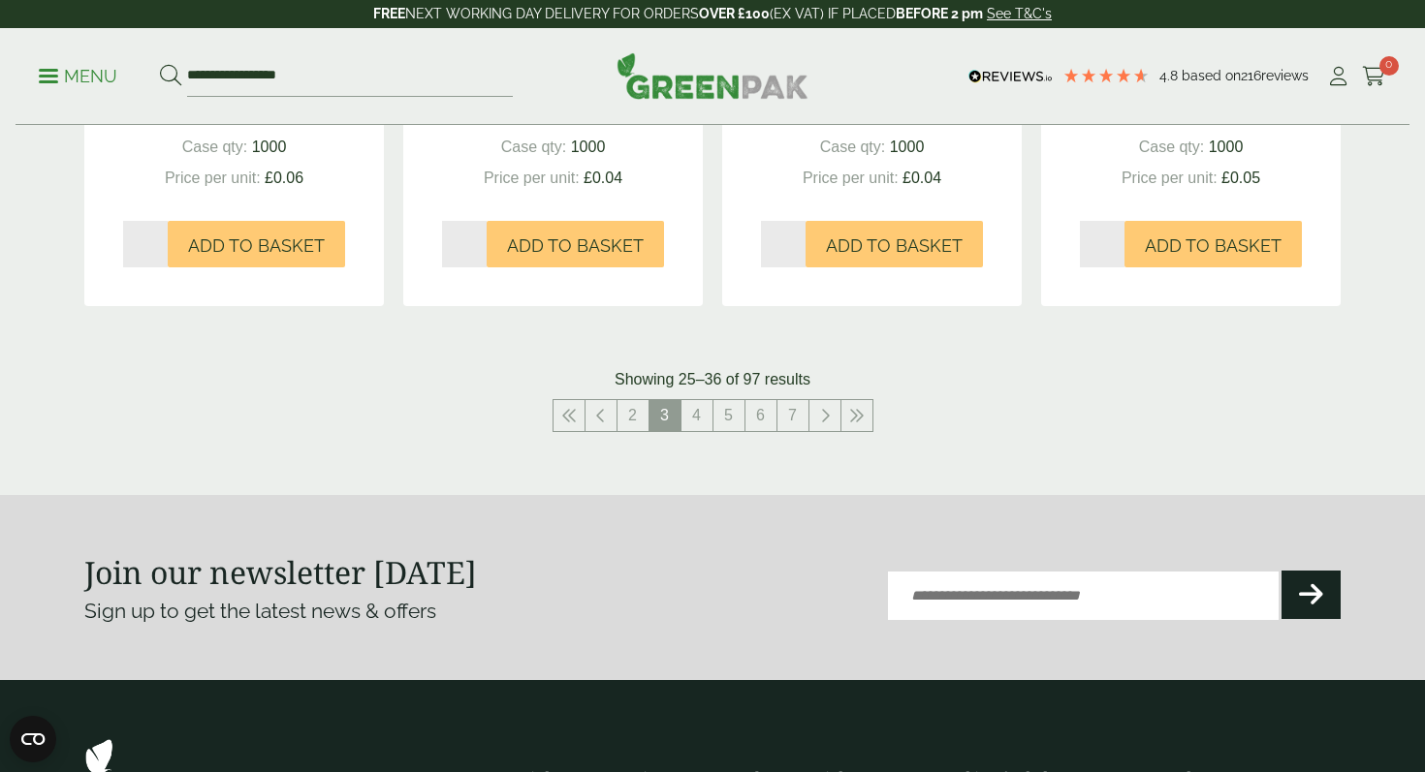
scroll to position [2242, 0]
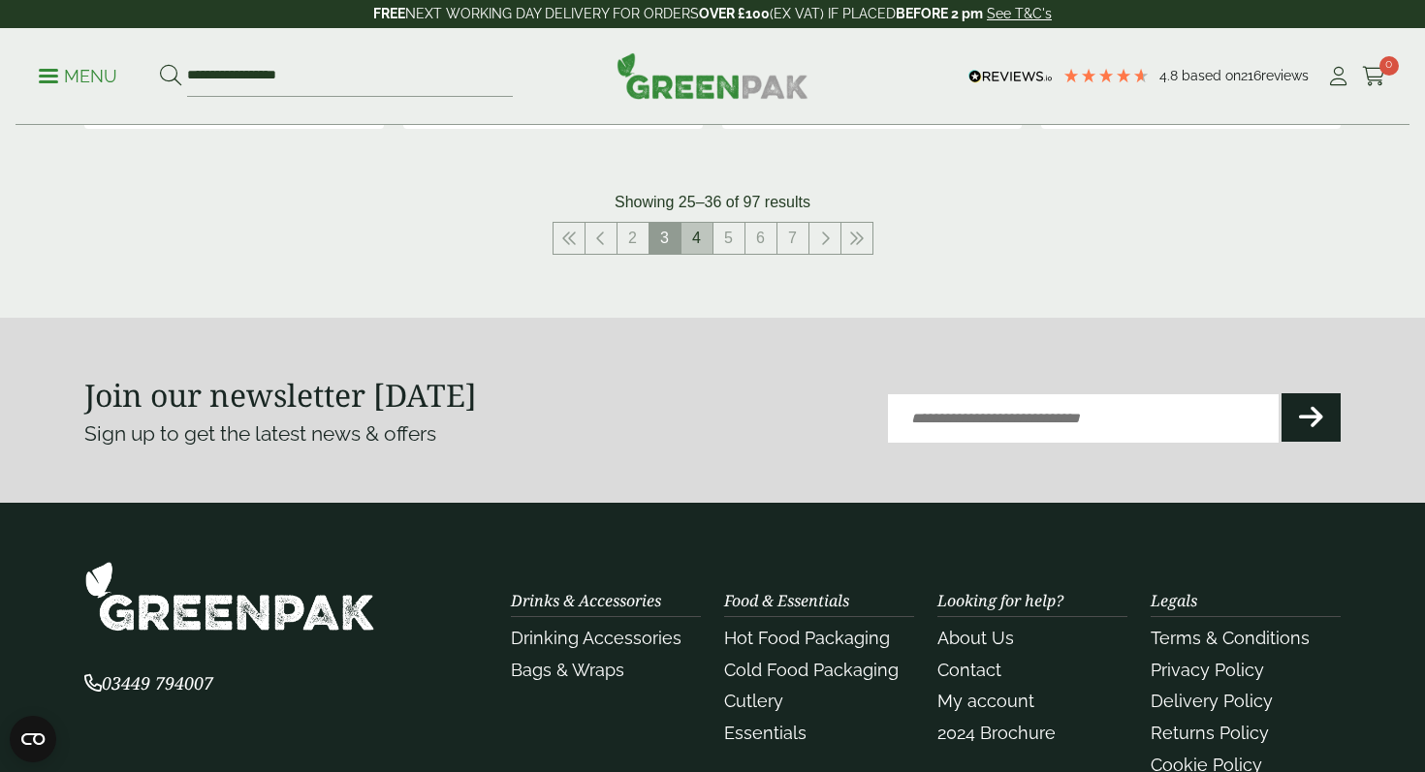
click at [704, 231] on link "4" at bounding box center [696, 238] width 31 height 31
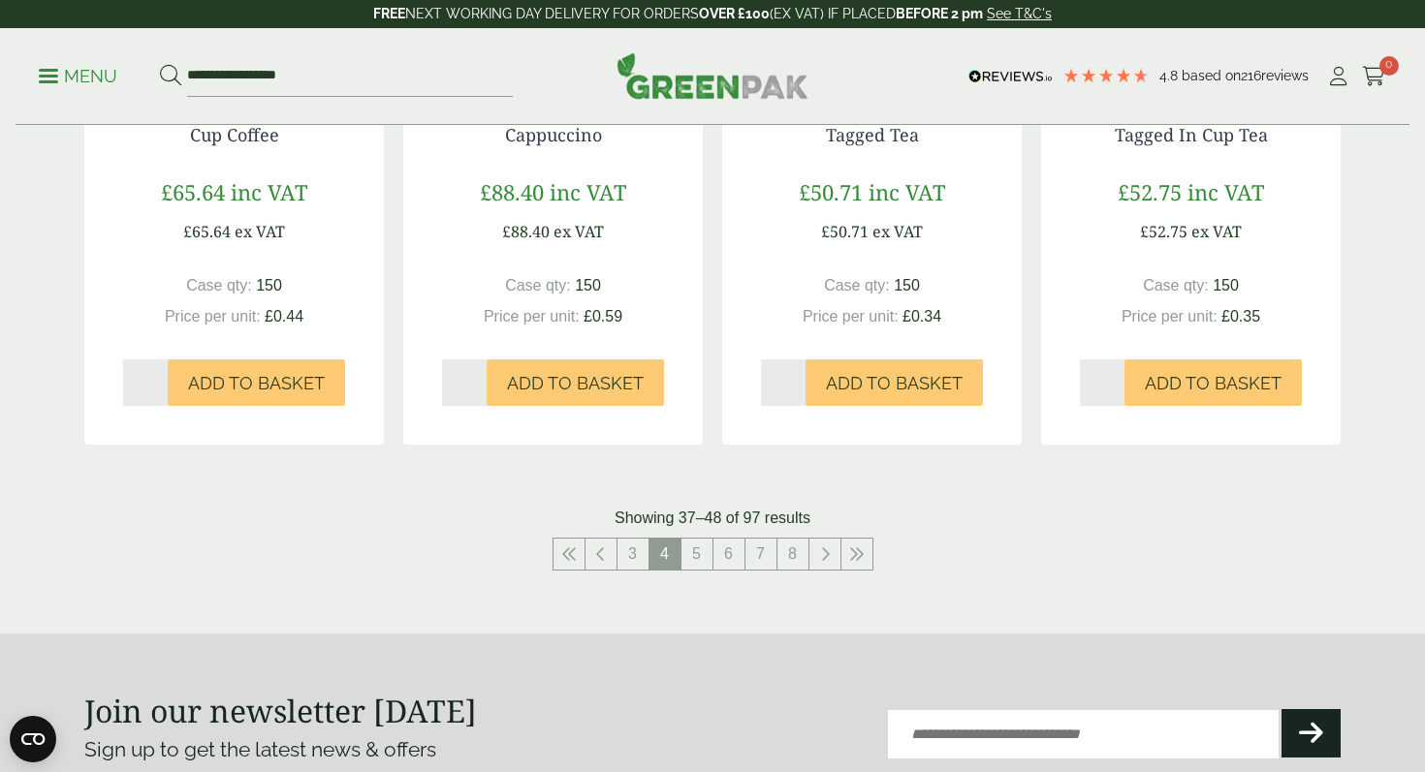
scroll to position [2128, 0]
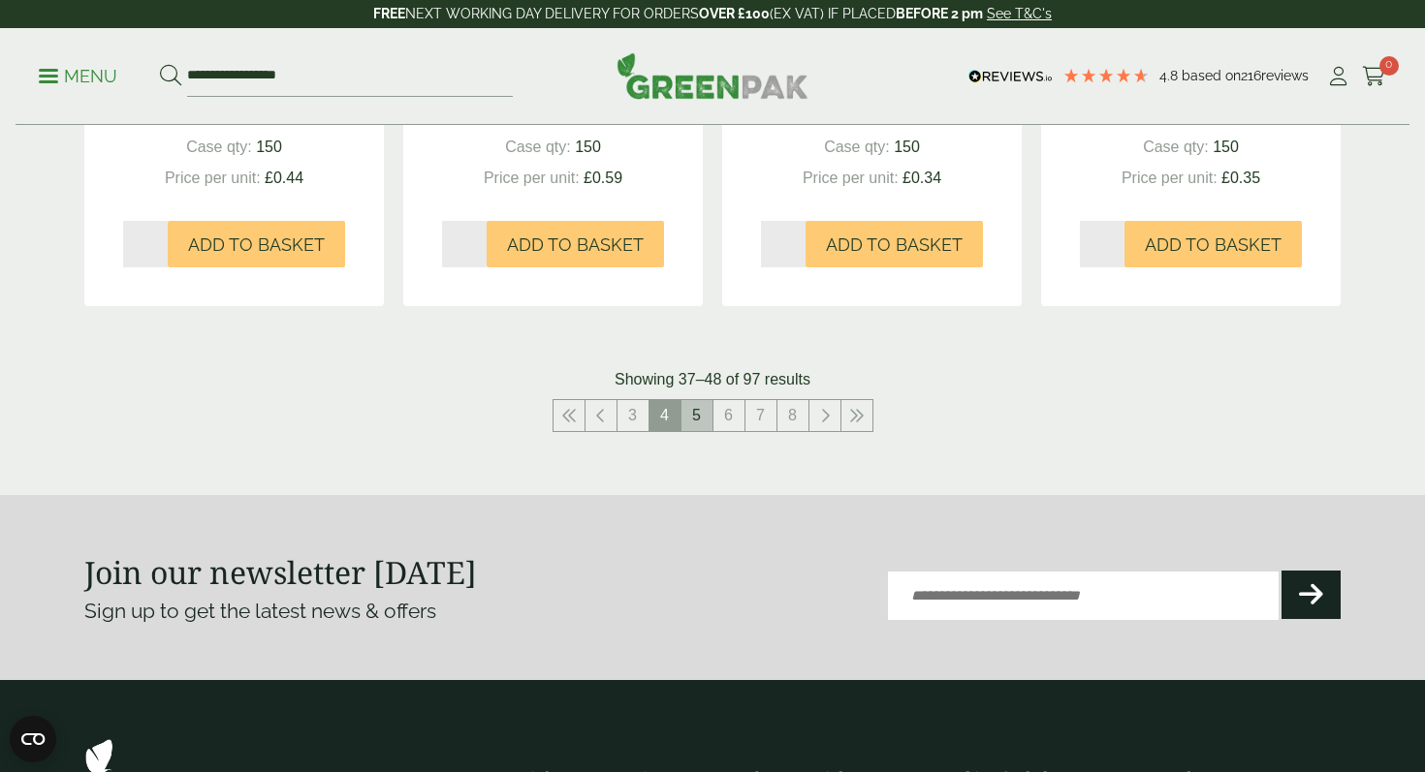
click at [700, 415] on link "5" at bounding box center [696, 415] width 31 height 31
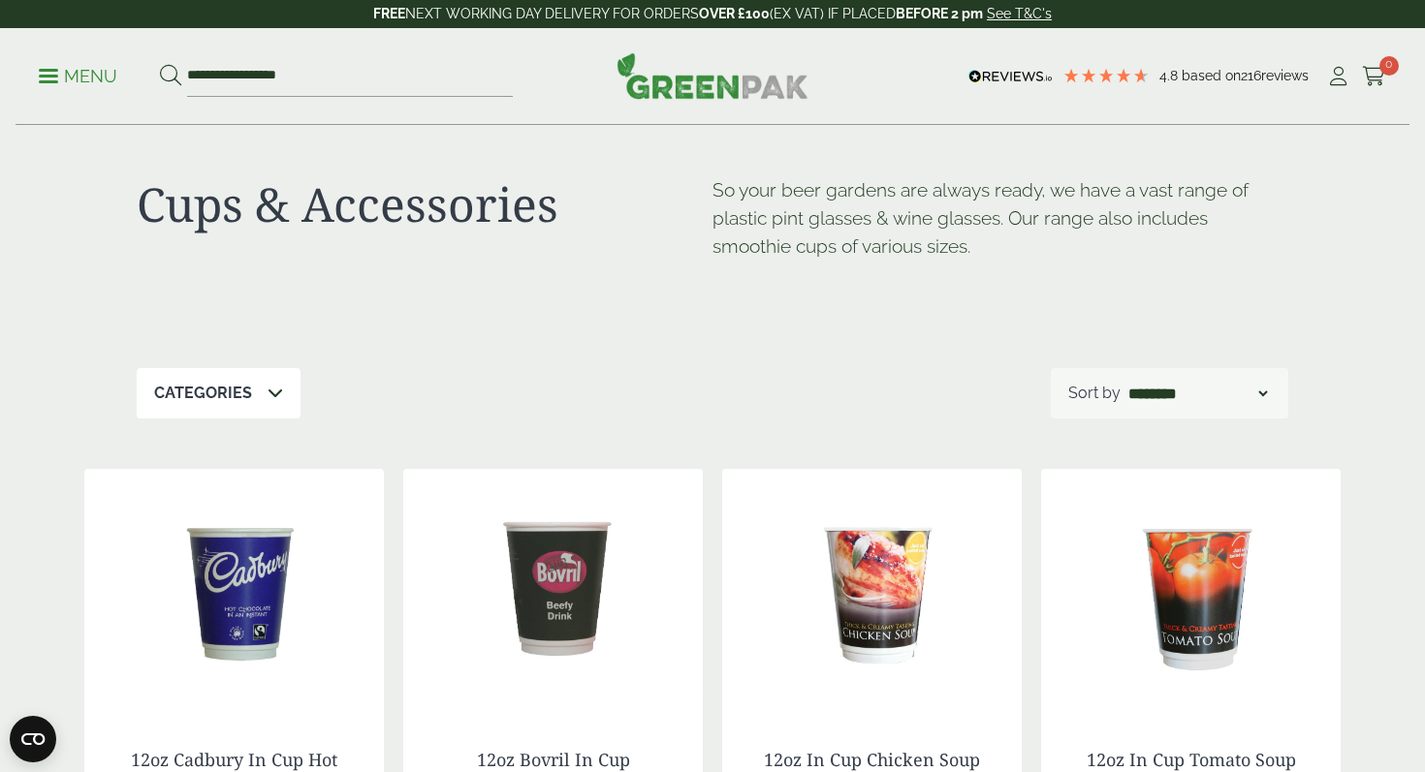
scroll to position [7, 0]
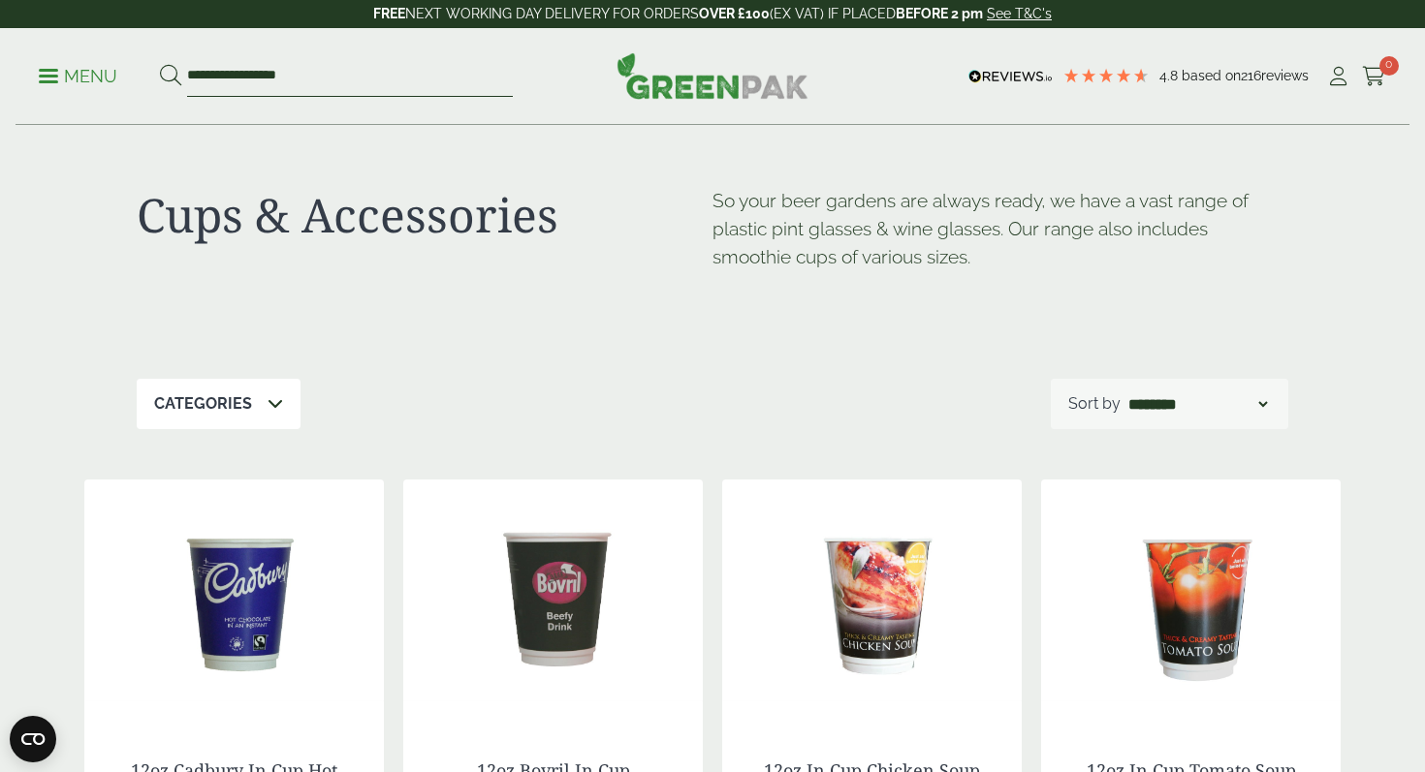
click at [328, 69] on input "**********" at bounding box center [350, 76] width 326 height 41
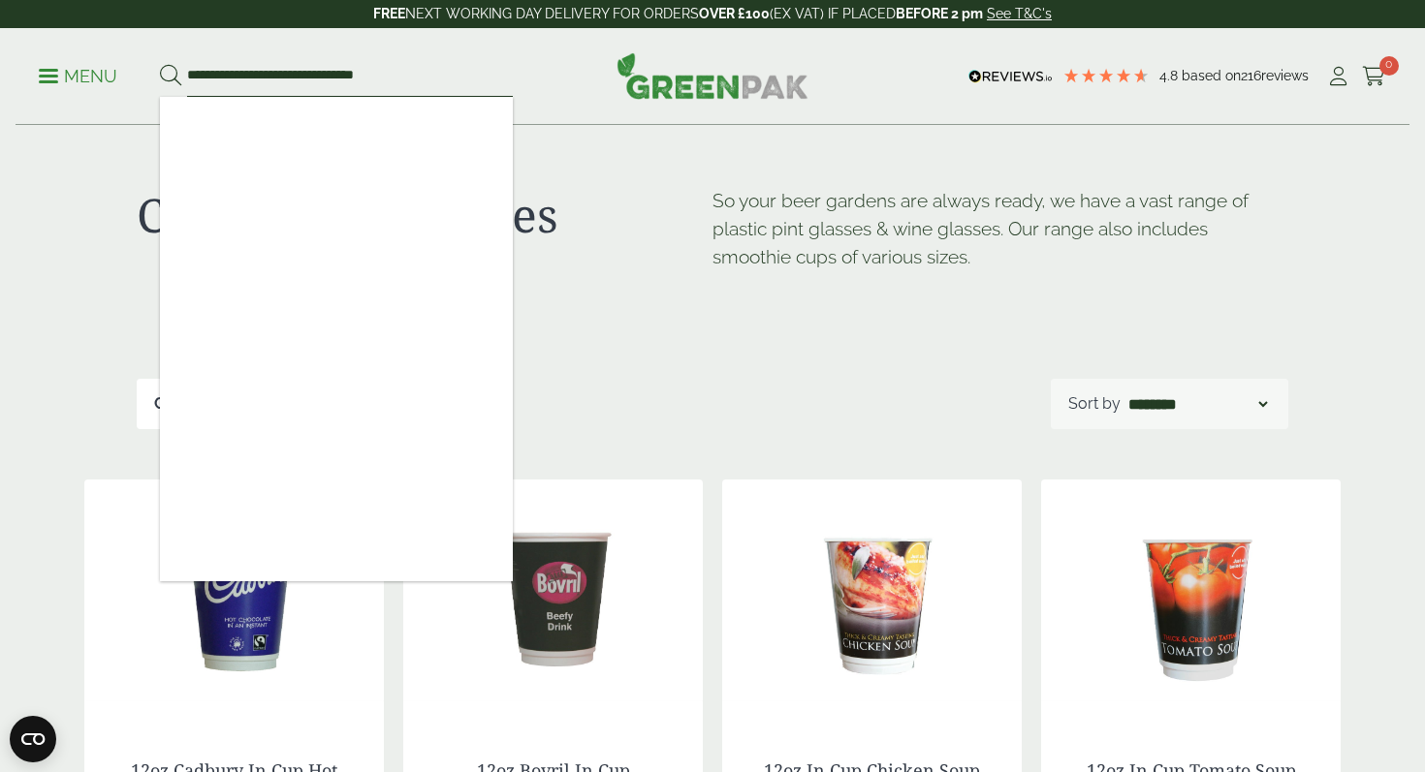
type input "**********"
click at [160, 64] on button at bounding box center [170, 76] width 21 height 25
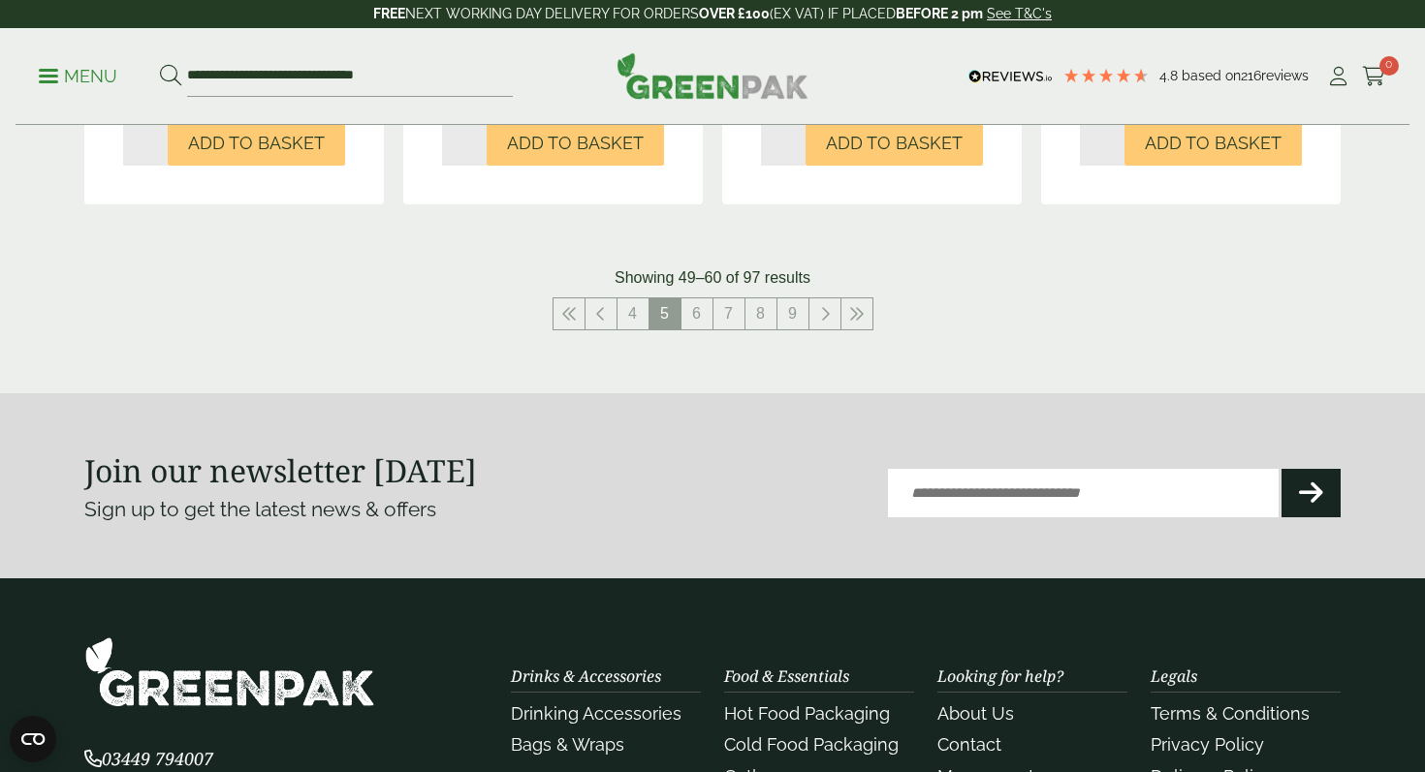
scroll to position [2192, 0]
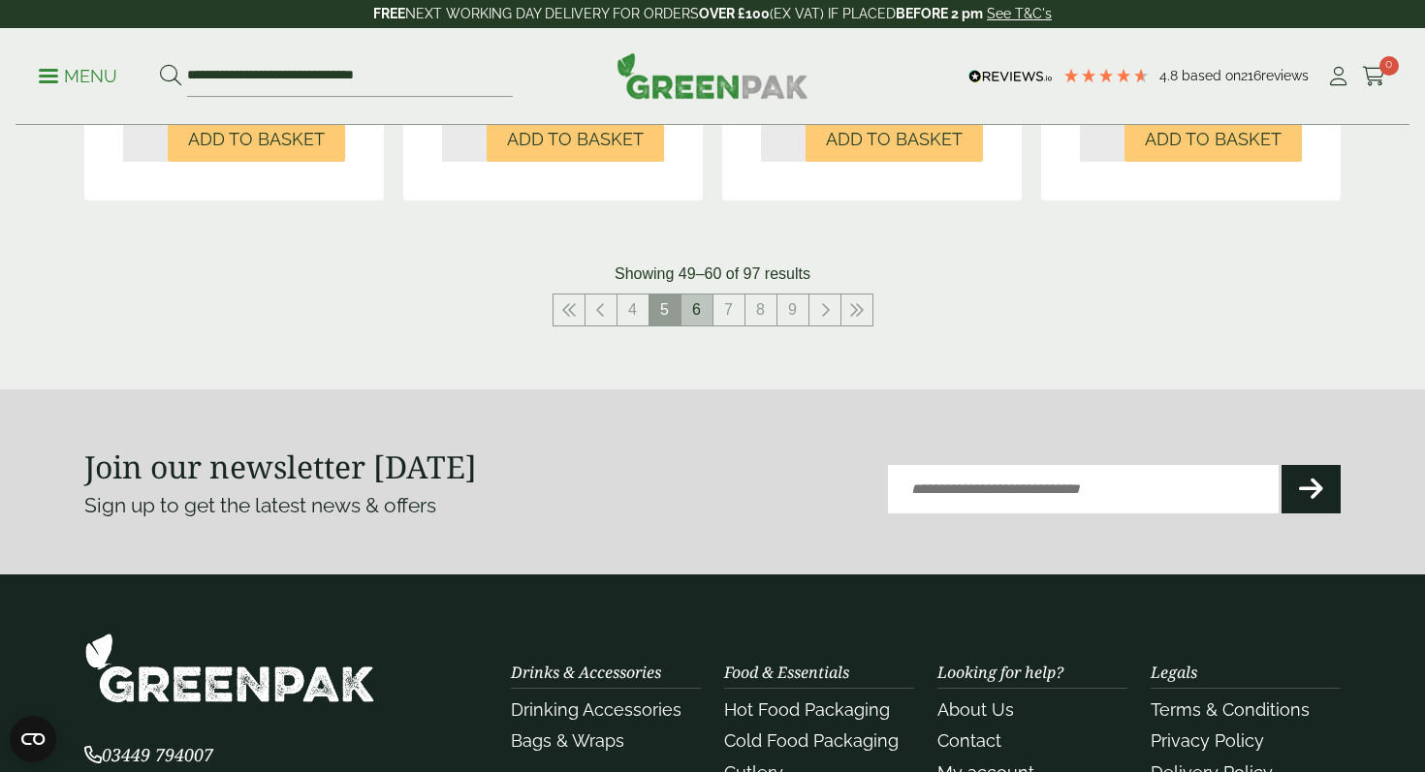
click at [693, 304] on link "6" at bounding box center [696, 310] width 31 height 31
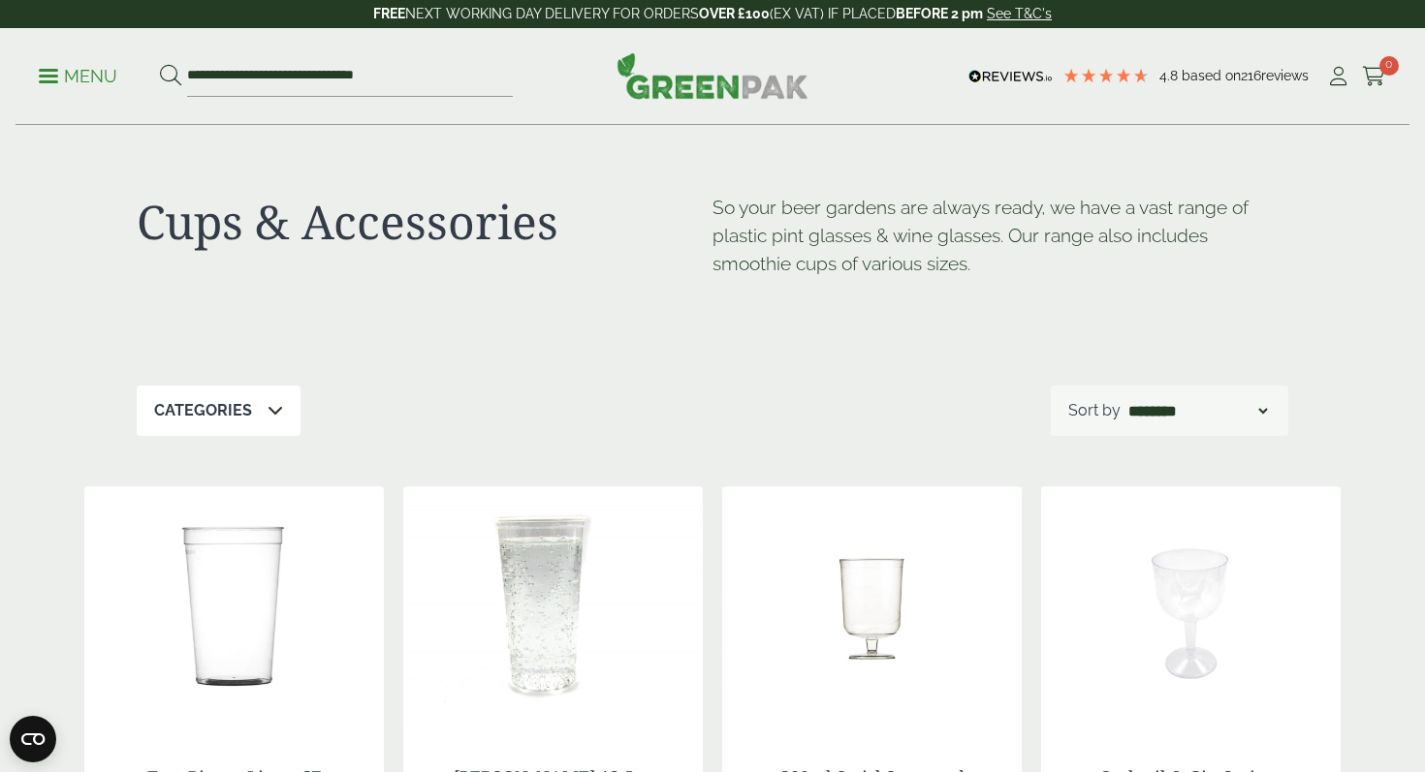
click at [89, 80] on p "Menu" at bounding box center [78, 76] width 78 height 23
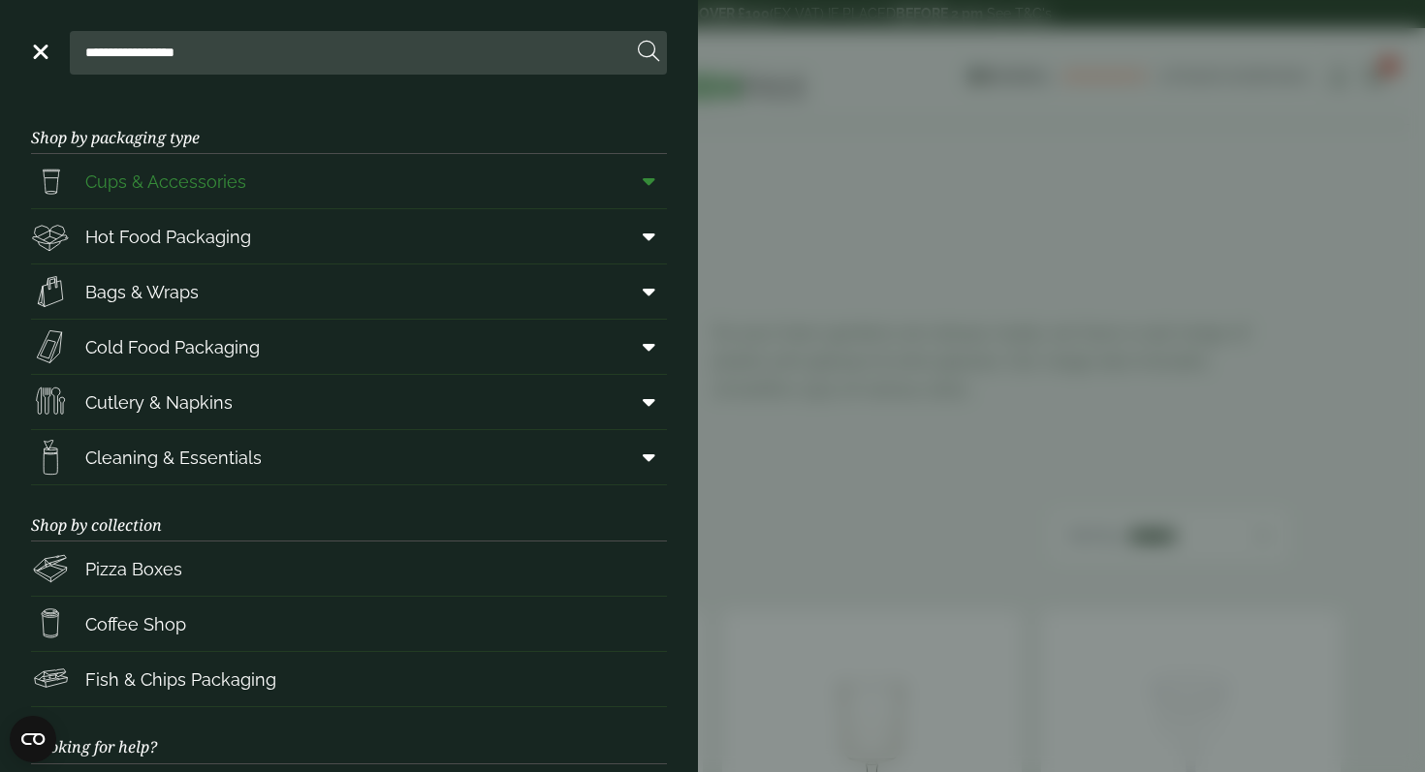
click at [168, 183] on span "Cups & Accessories" at bounding box center [165, 182] width 161 height 26
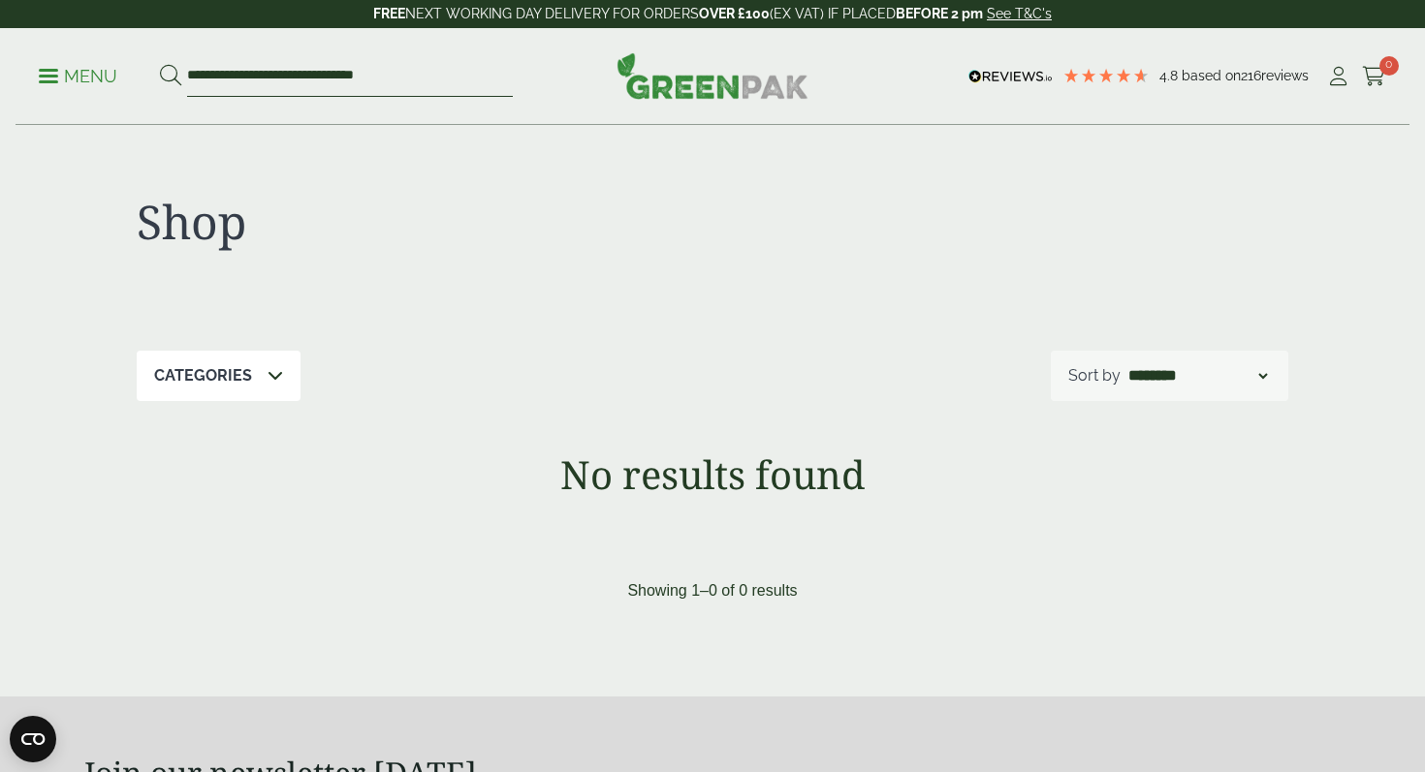
click at [328, 77] on input "**********" at bounding box center [350, 76] width 326 height 41
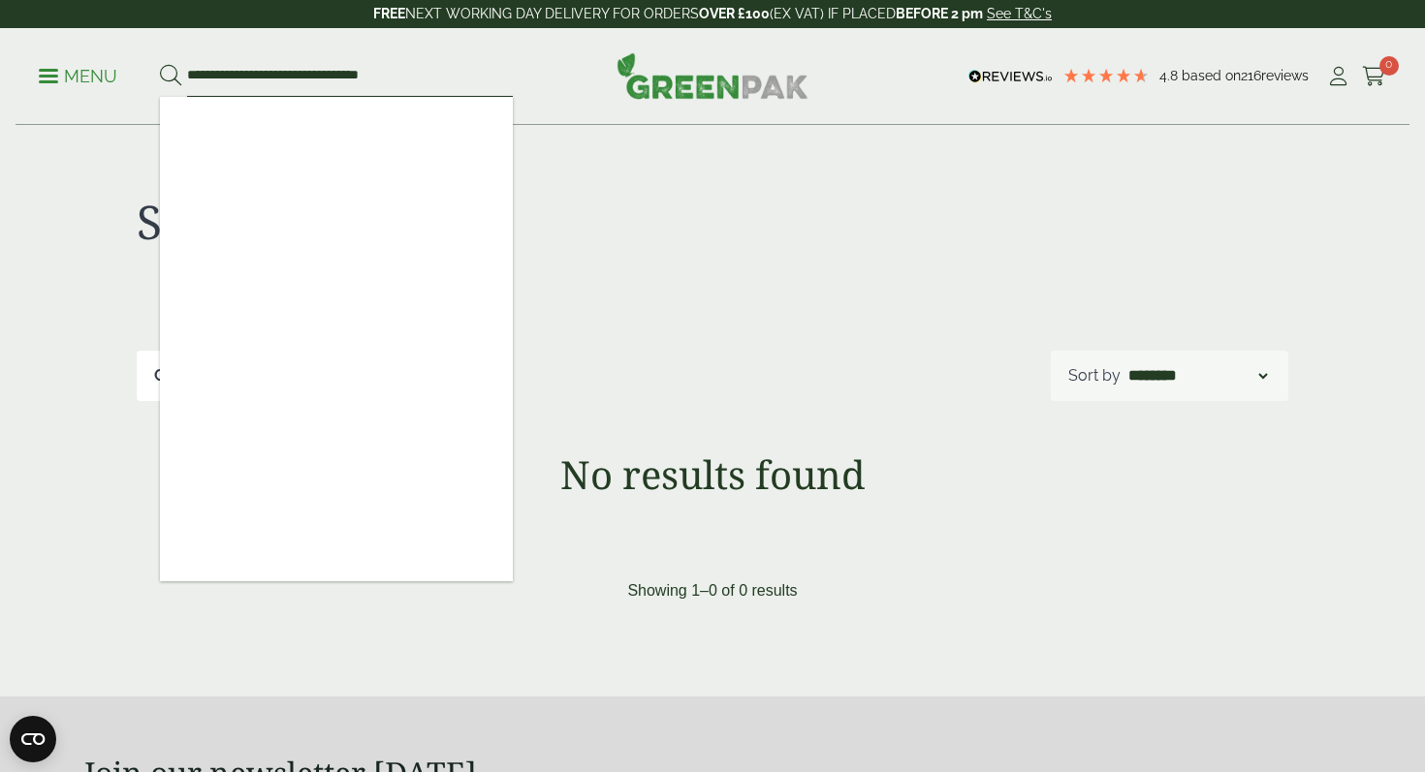
type input "**********"
click at [160, 64] on button at bounding box center [170, 76] width 21 height 25
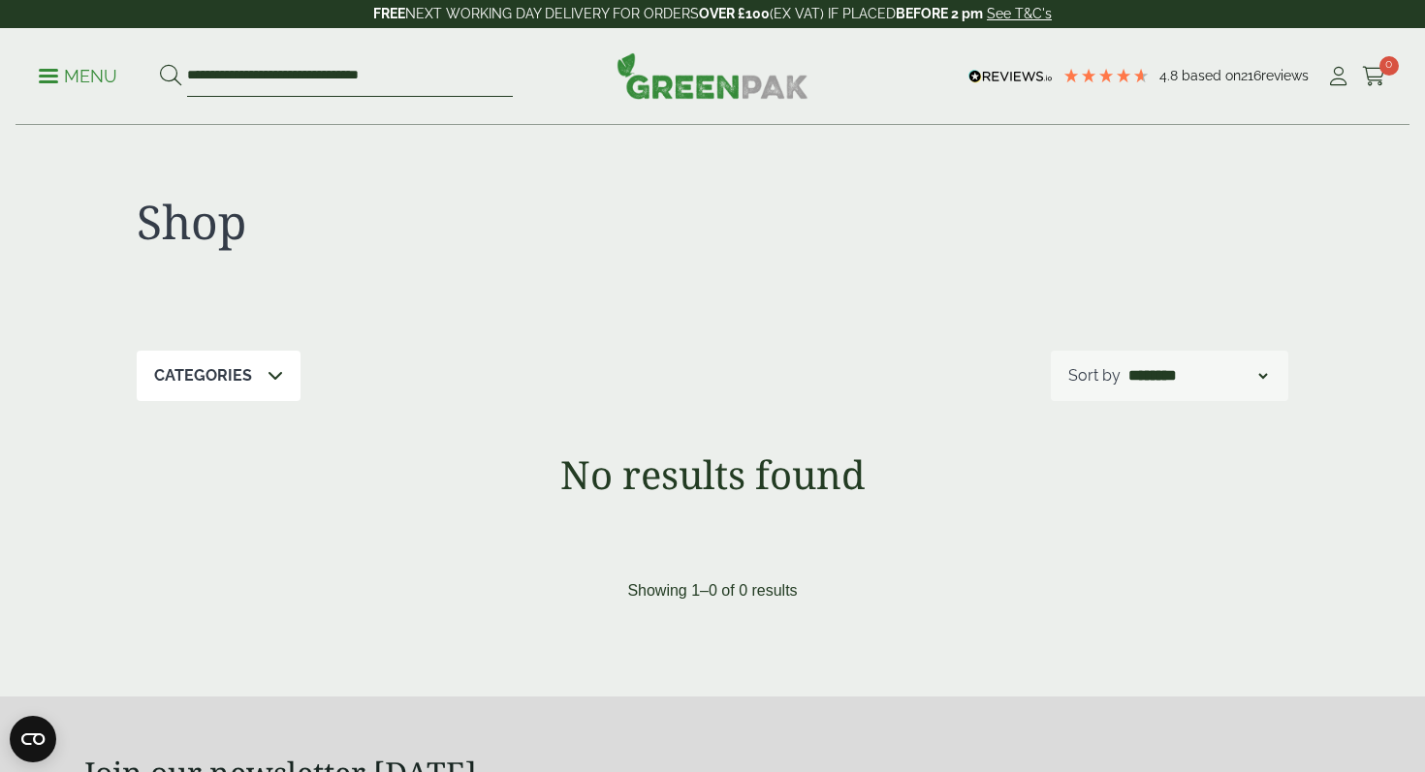
drag, startPoint x: 308, startPoint y: 75, endPoint x: 163, endPoint y: 68, distance: 145.5
click at [163, 68] on form "**********" at bounding box center [336, 76] width 353 height 41
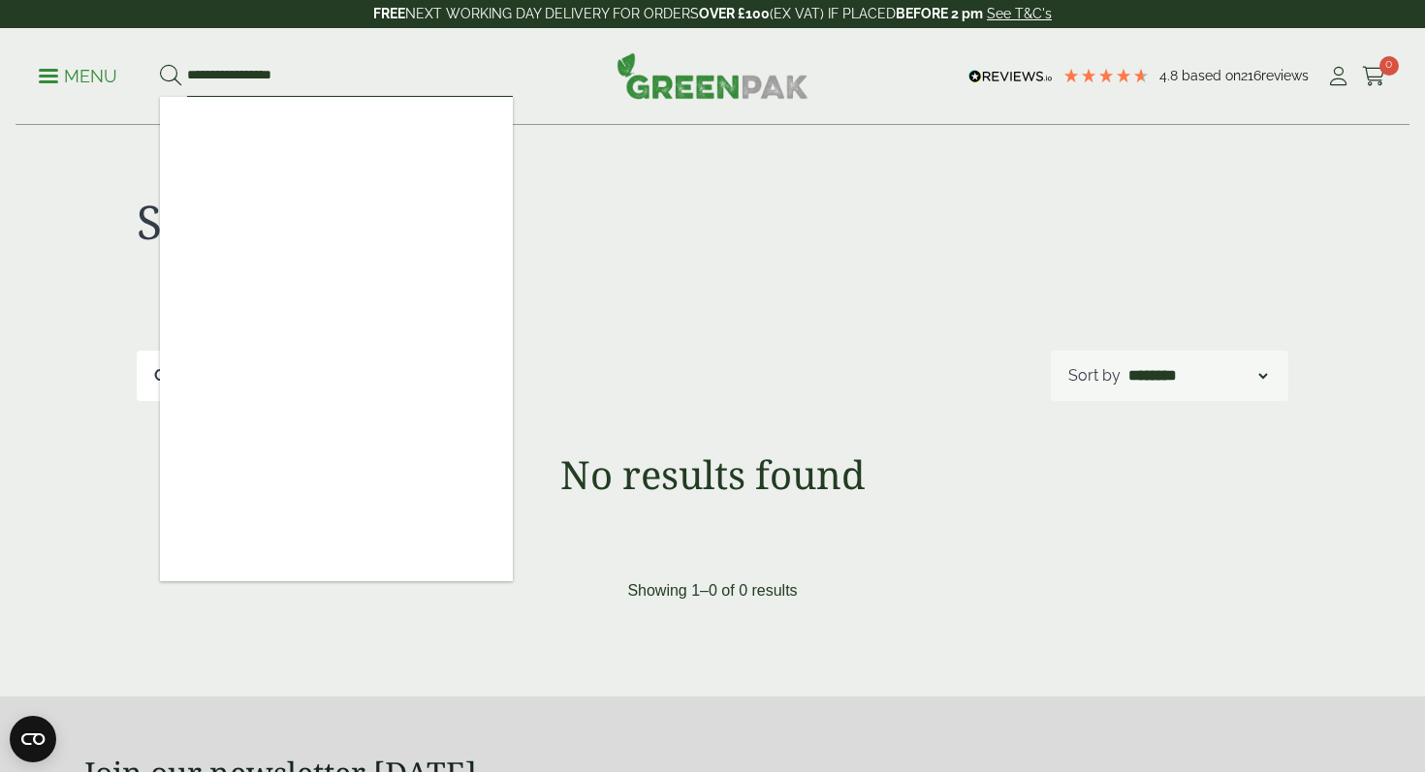
click at [193, 74] on input "**********" at bounding box center [350, 76] width 326 height 41
type input "**********"
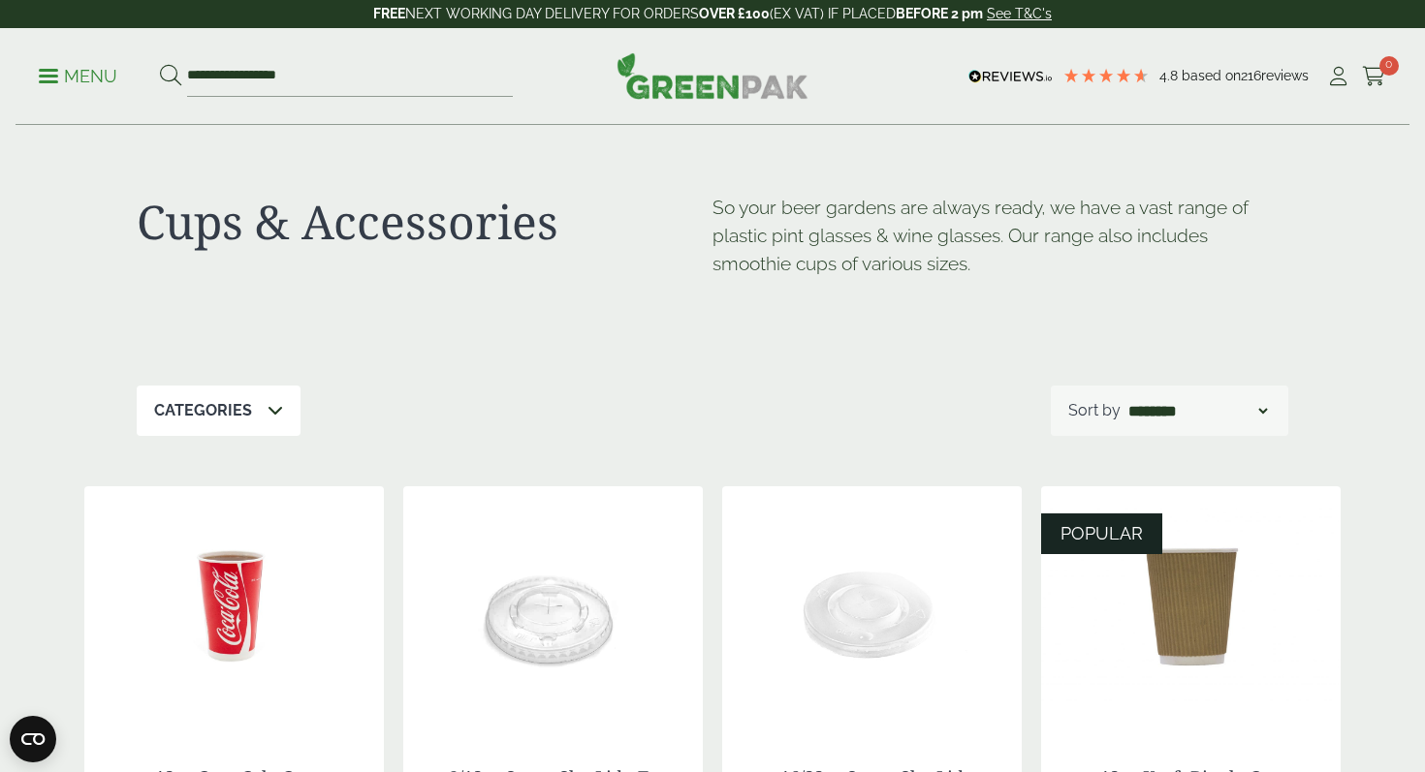
click at [64, 80] on p "Menu" at bounding box center [78, 76] width 78 height 23
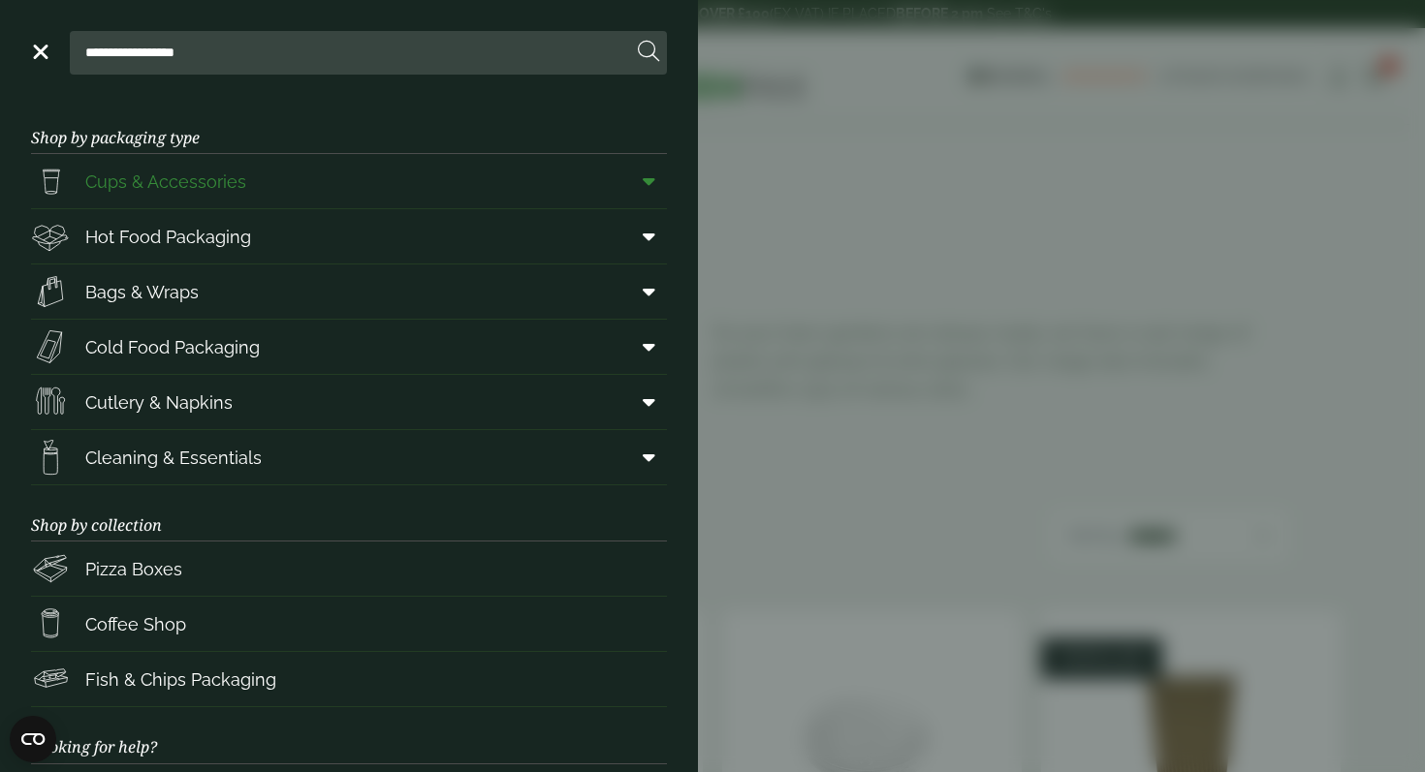
click at [172, 181] on span "Cups & Accessories" at bounding box center [165, 182] width 161 height 26
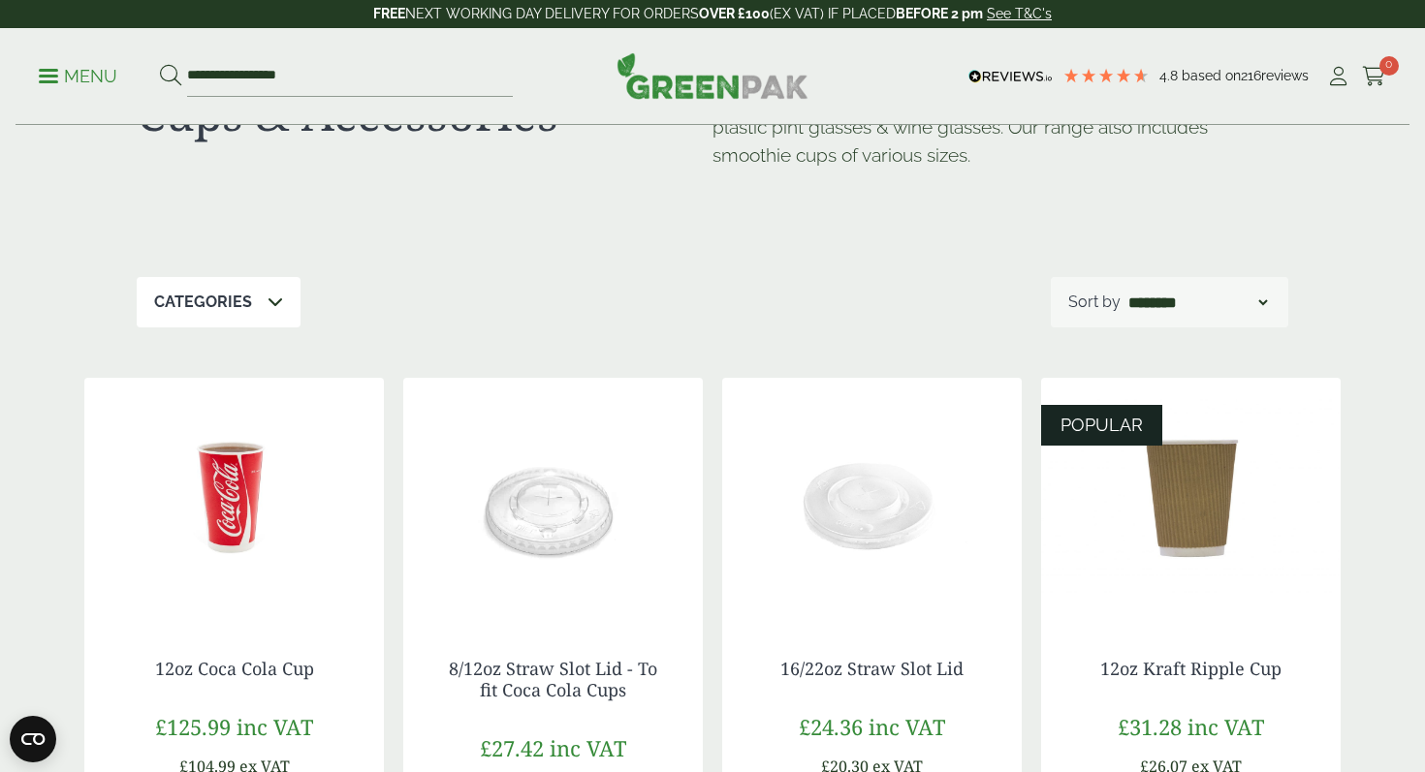
scroll to position [131, 0]
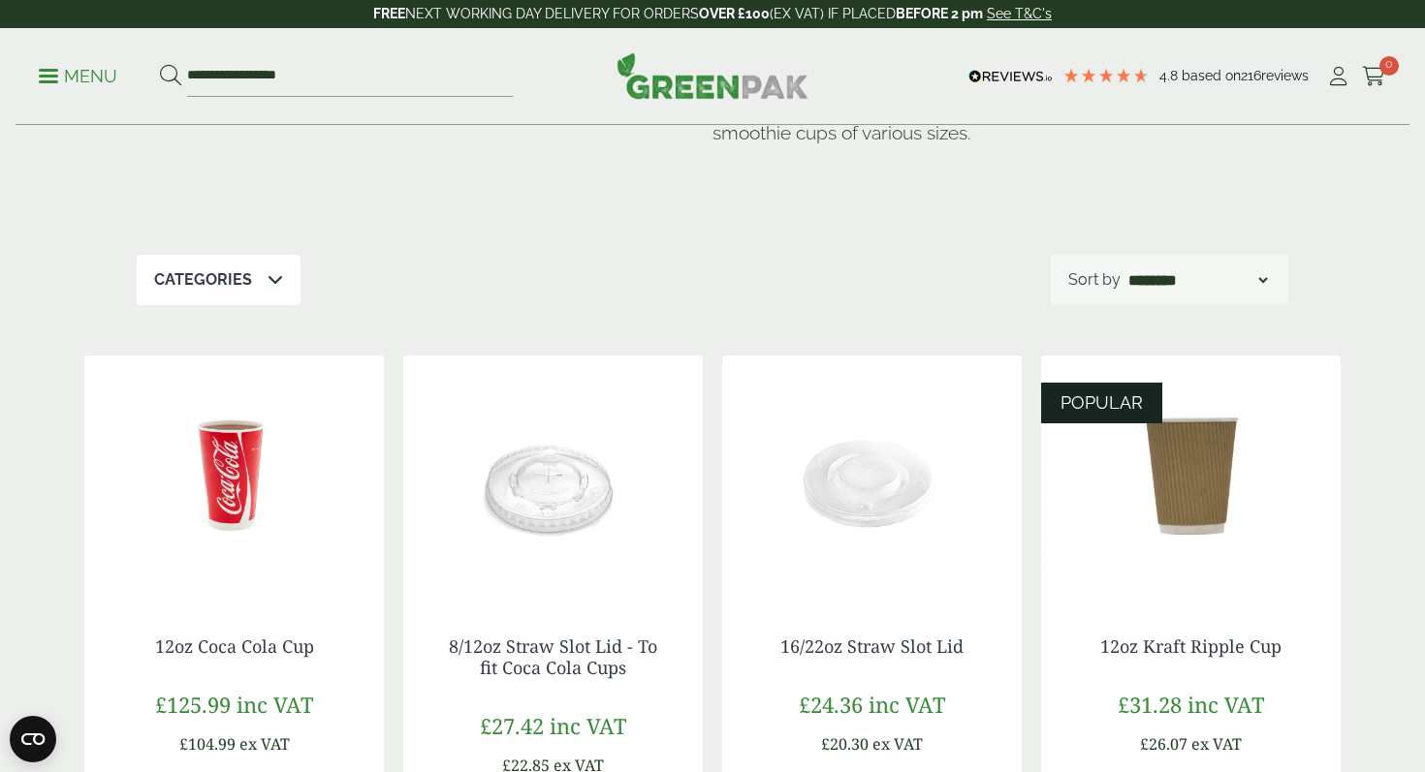
click at [1251, 278] on select "**********" at bounding box center [1197, 279] width 147 height 23
select select "********"
click at [1124, 268] on select "**********" at bounding box center [1197, 279] width 147 height 23
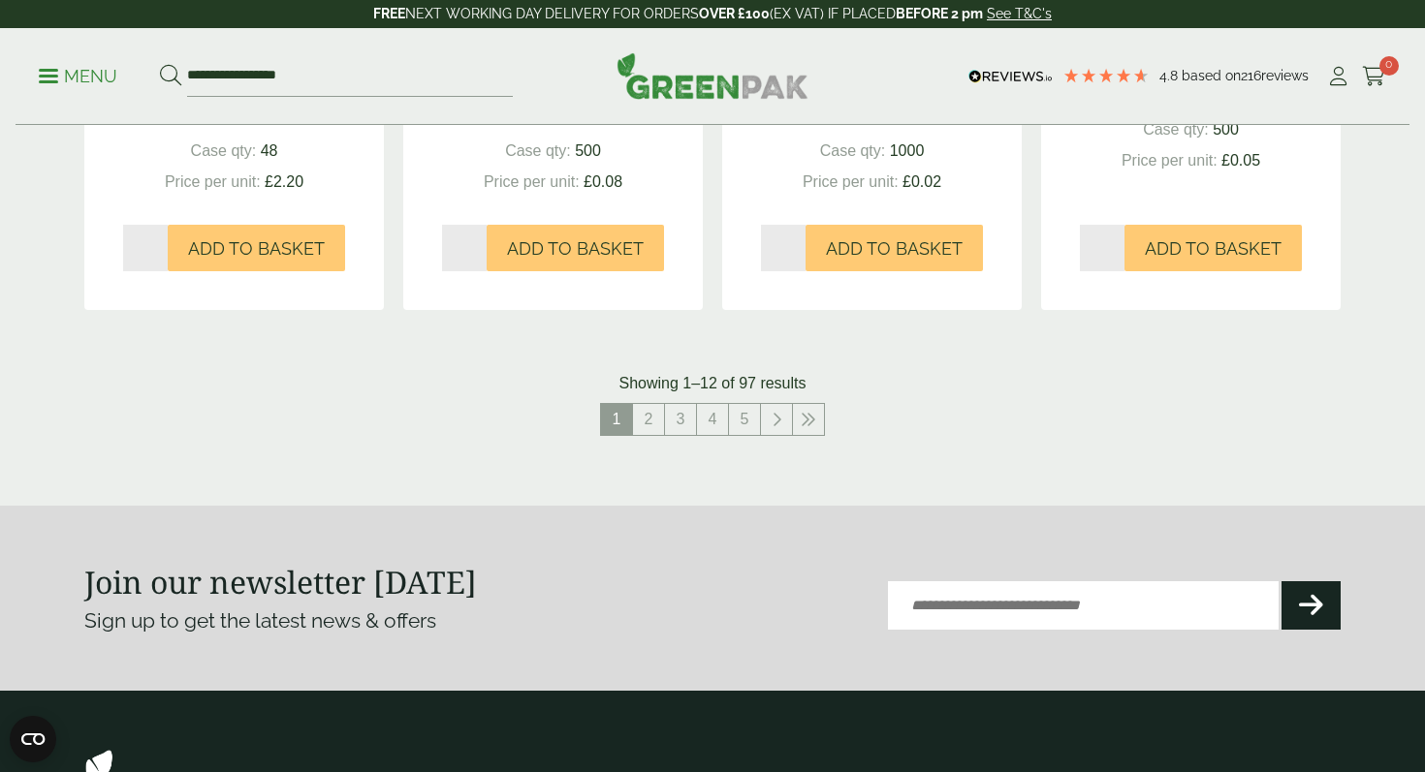
scroll to position [2127, 0]
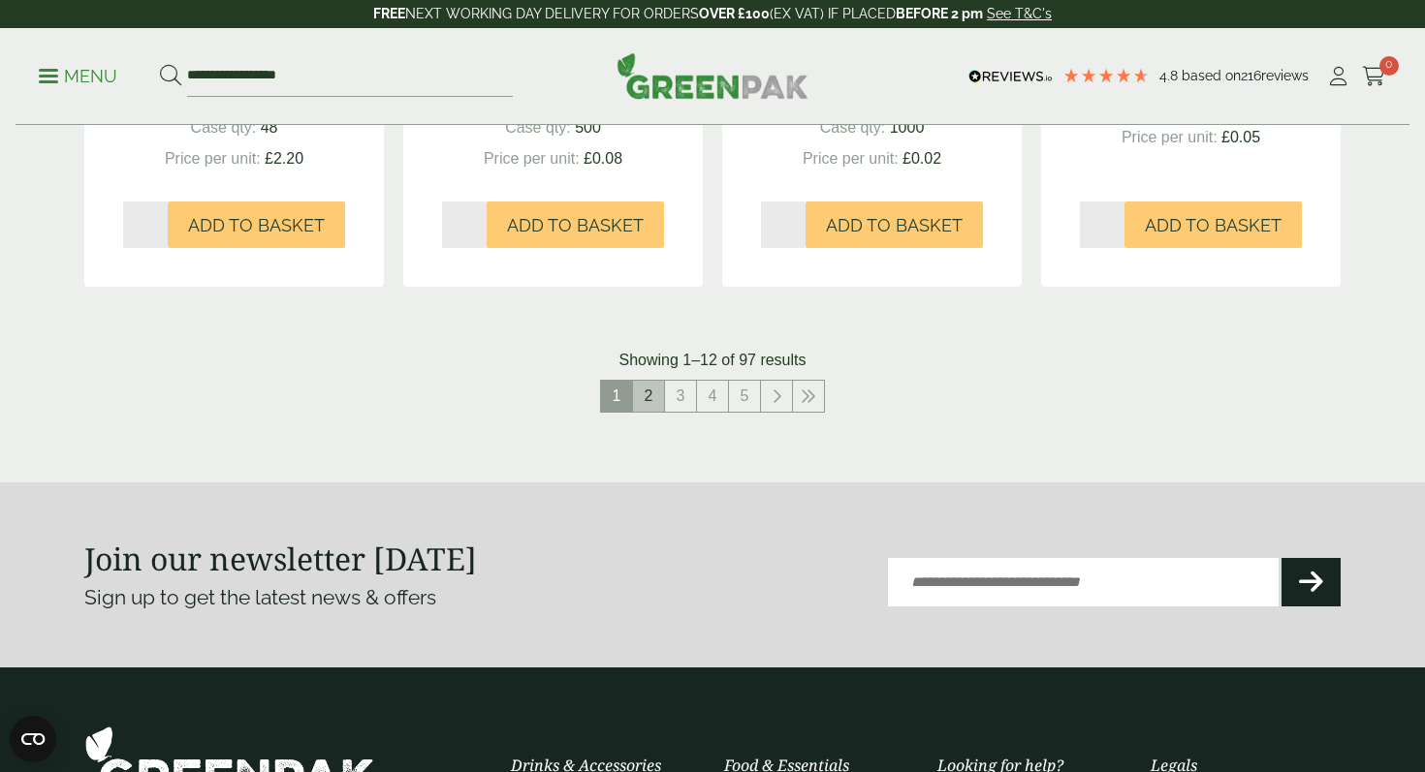
click at [650, 406] on link "2" at bounding box center [648, 396] width 31 height 31
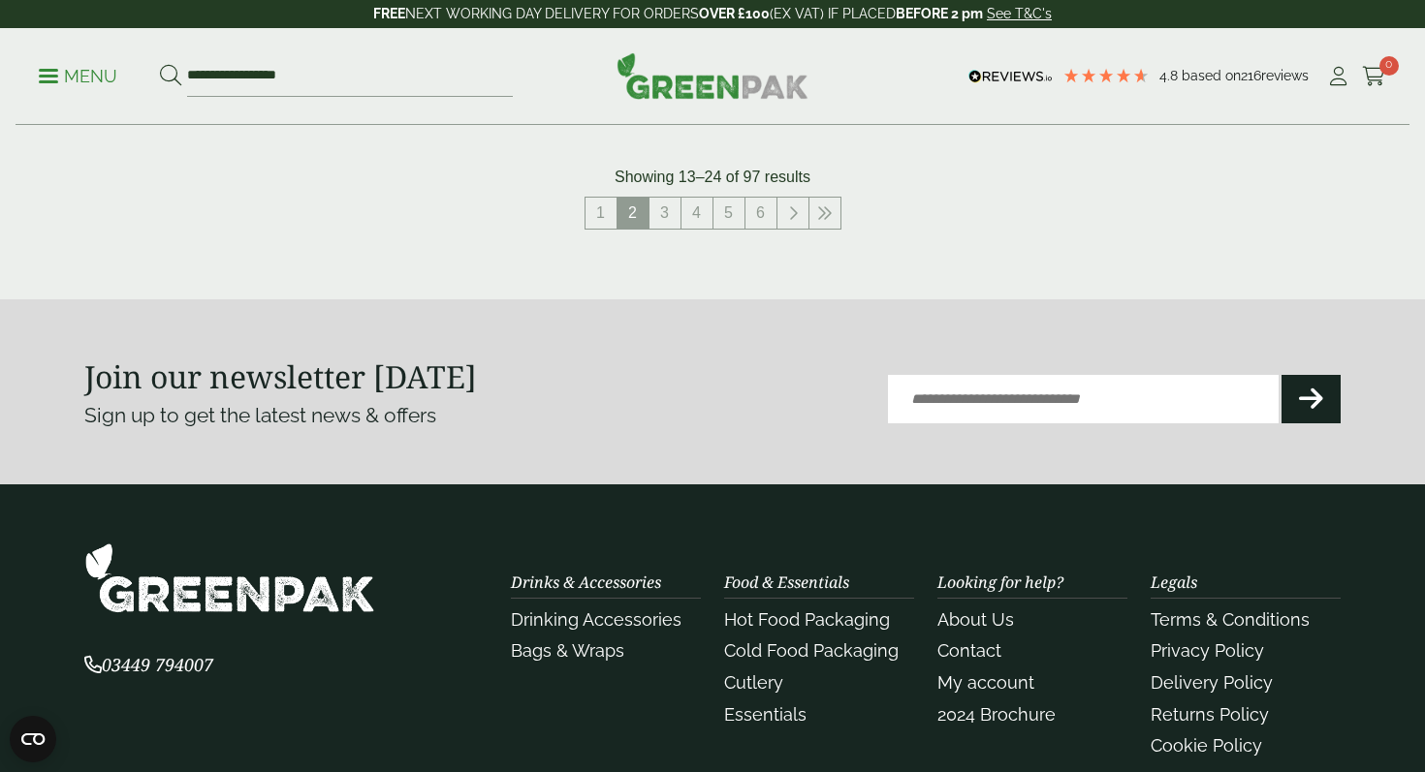
scroll to position [2295, 0]
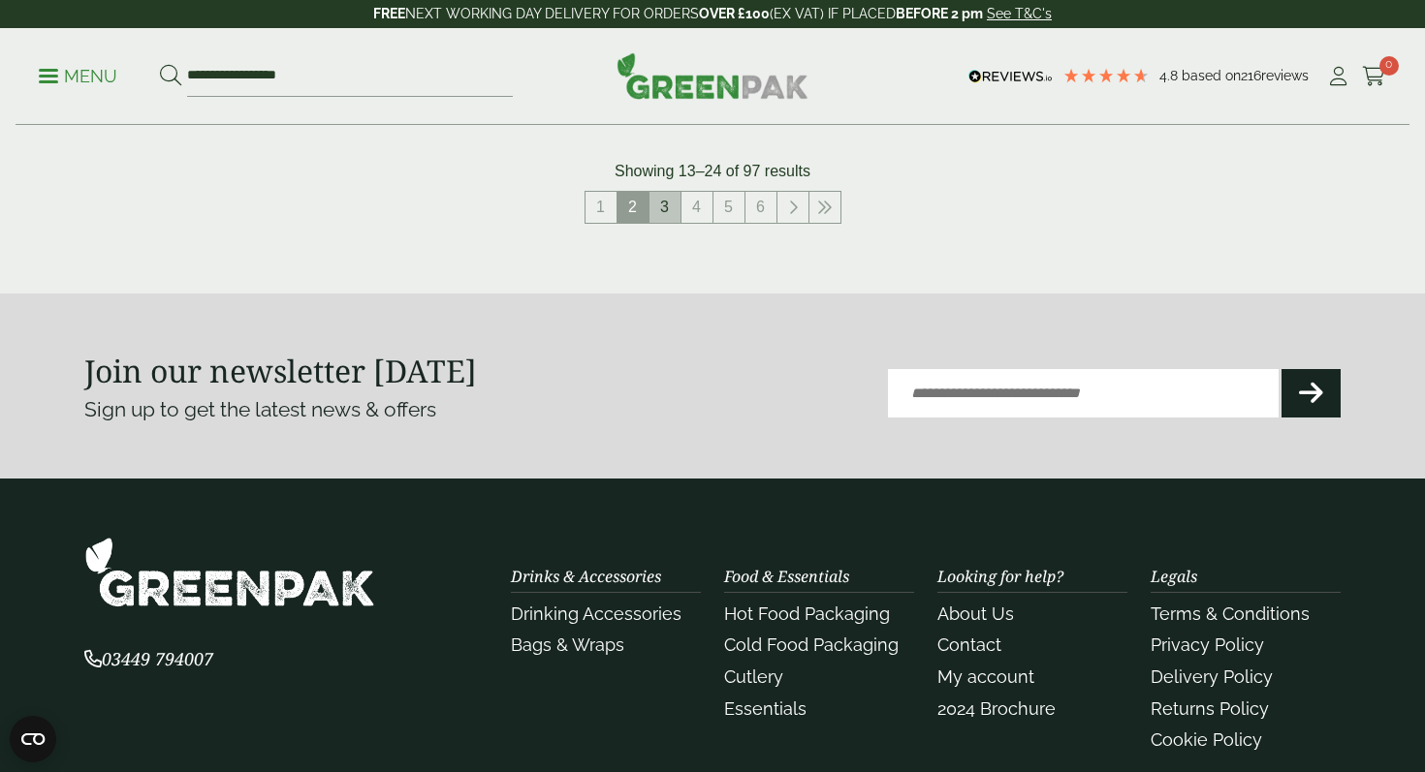
click at [665, 208] on link "3" at bounding box center [664, 207] width 31 height 31
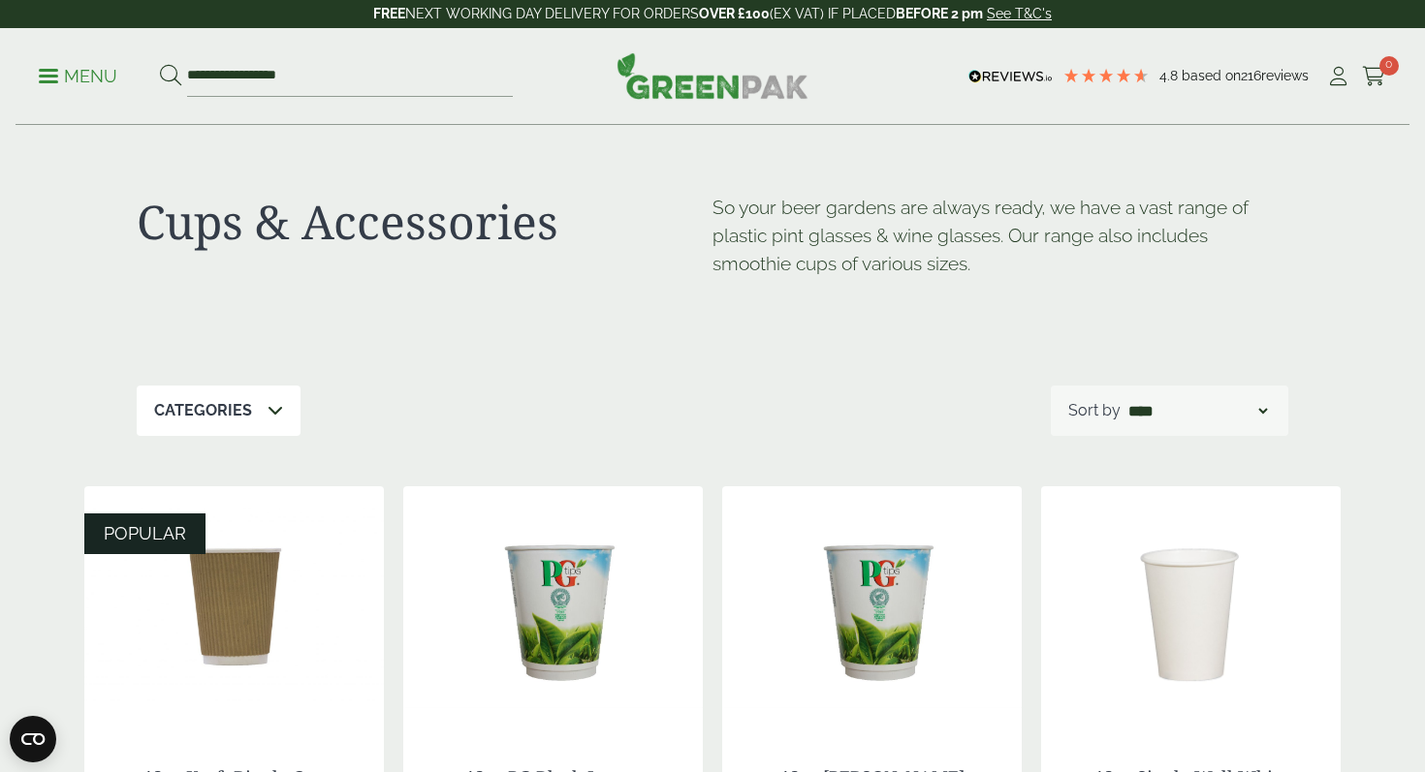
click at [1225, 410] on select "**********" at bounding box center [1197, 410] width 147 height 23
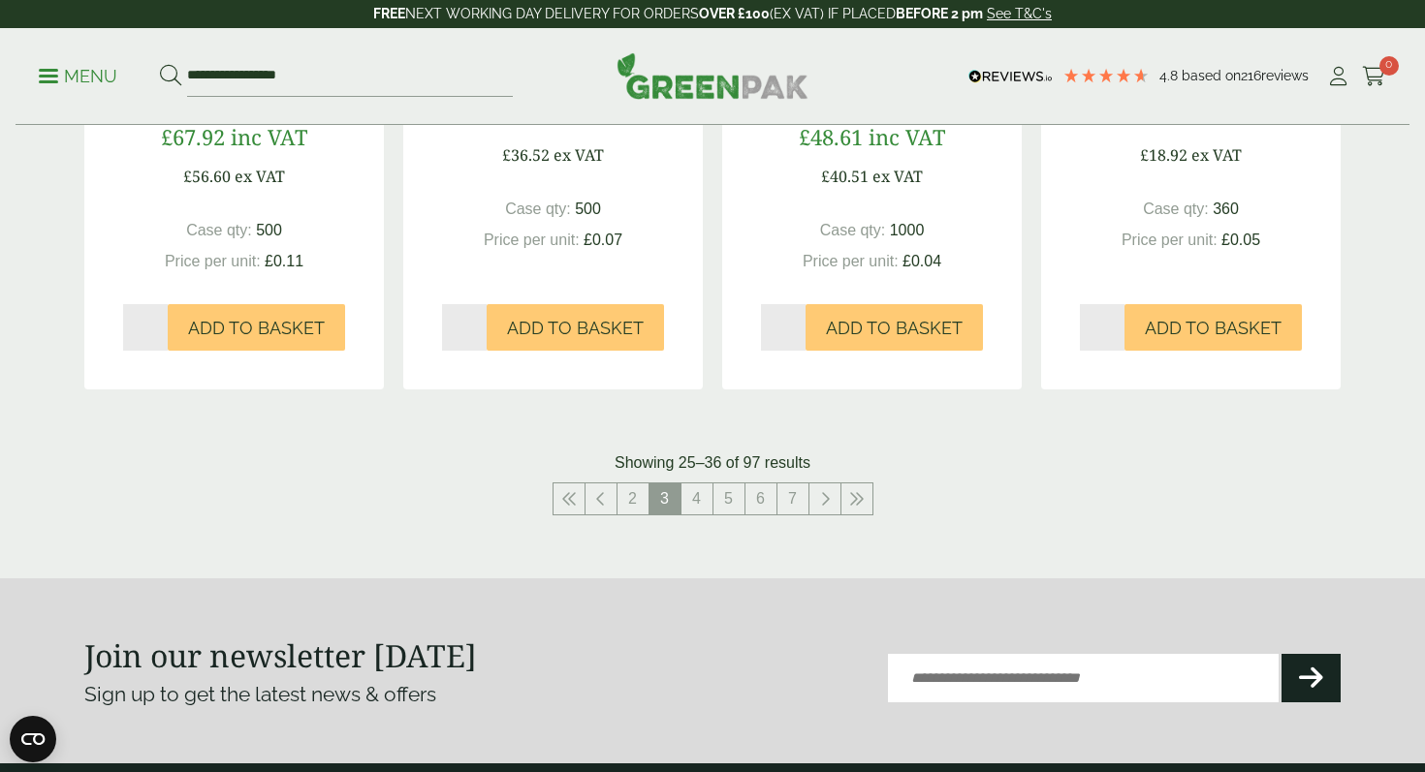
scroll to position [2032, 0]
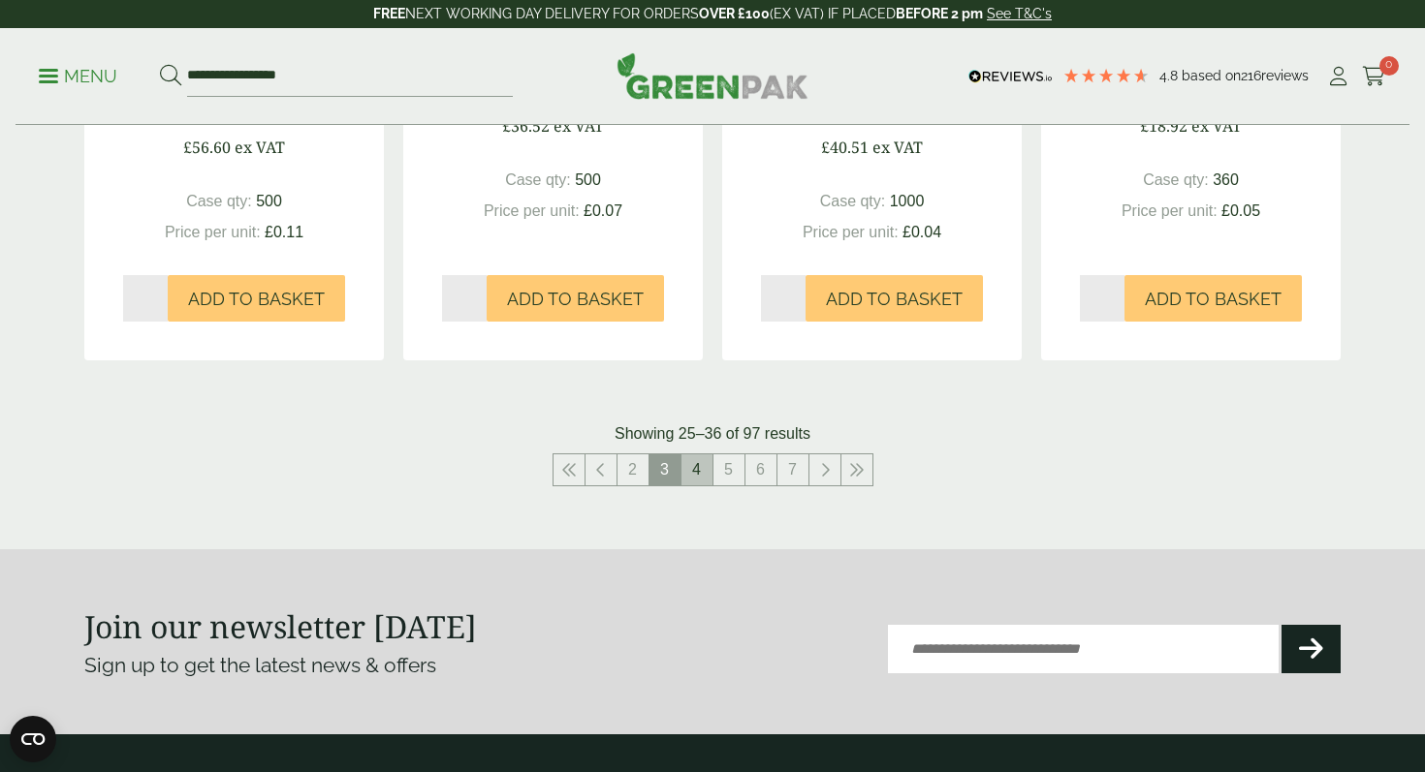
click at [703, 474] on link "4" at bounding box center [696, 469] width 31 height 31
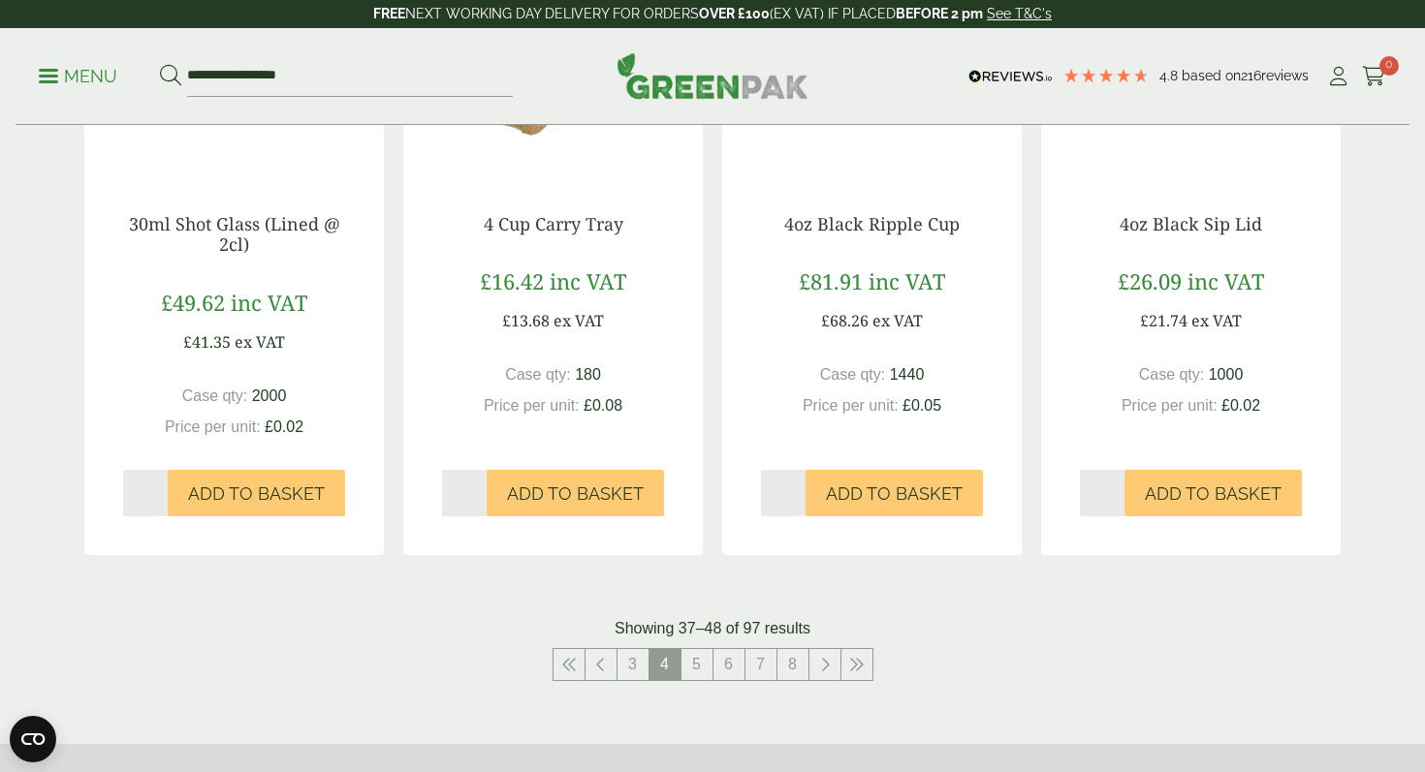
scroll to position [1920, 0]
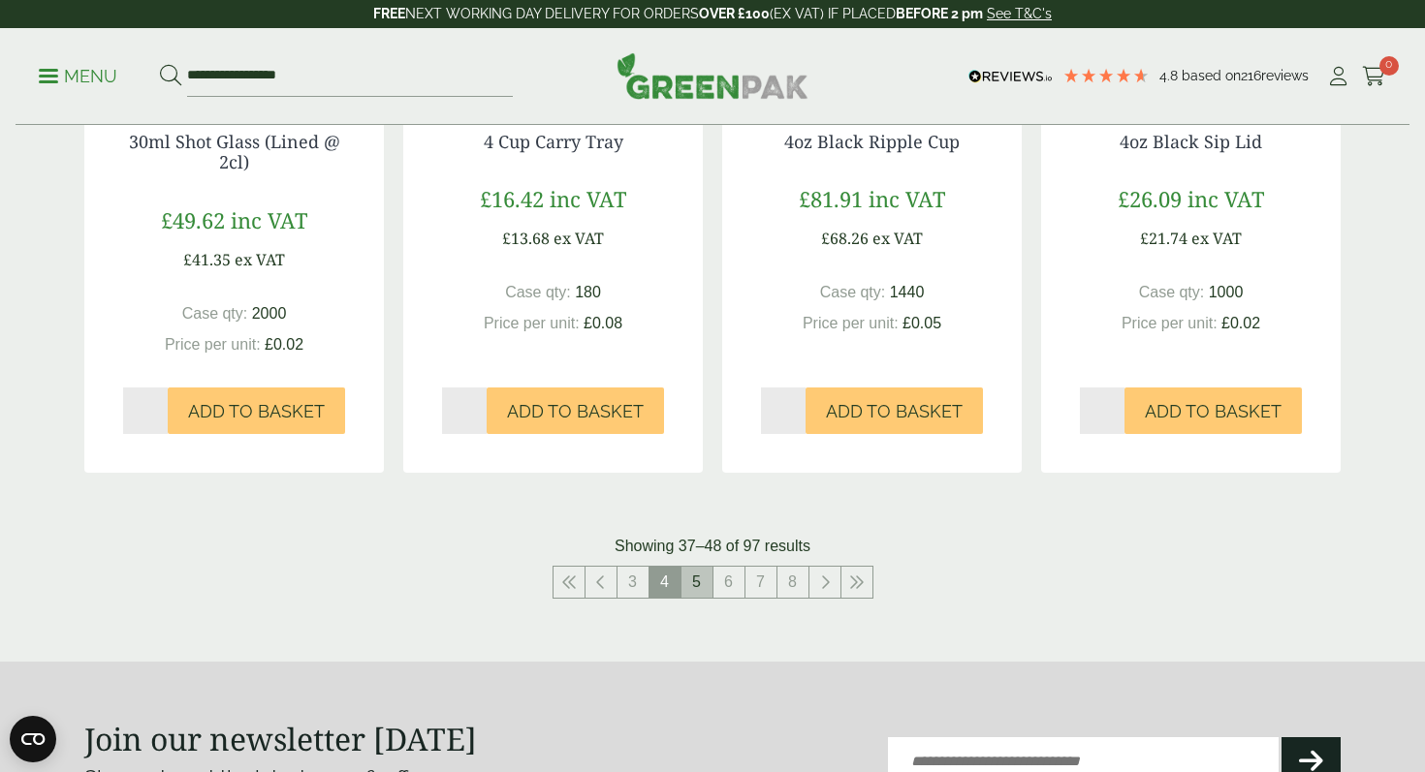
click at [693, 587] on link "5" at bounding box center [696, 582] width 31 height 31
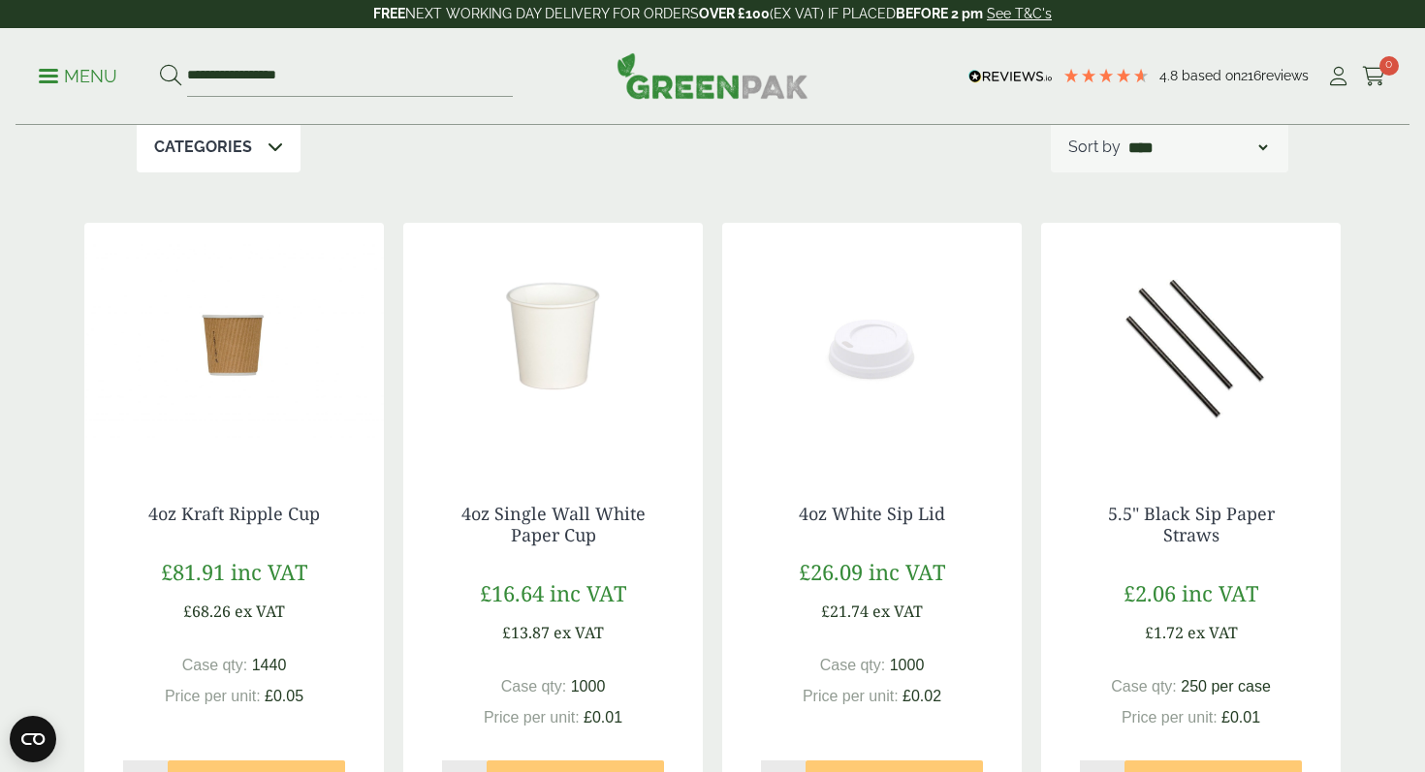
scroll to position [274, 0]
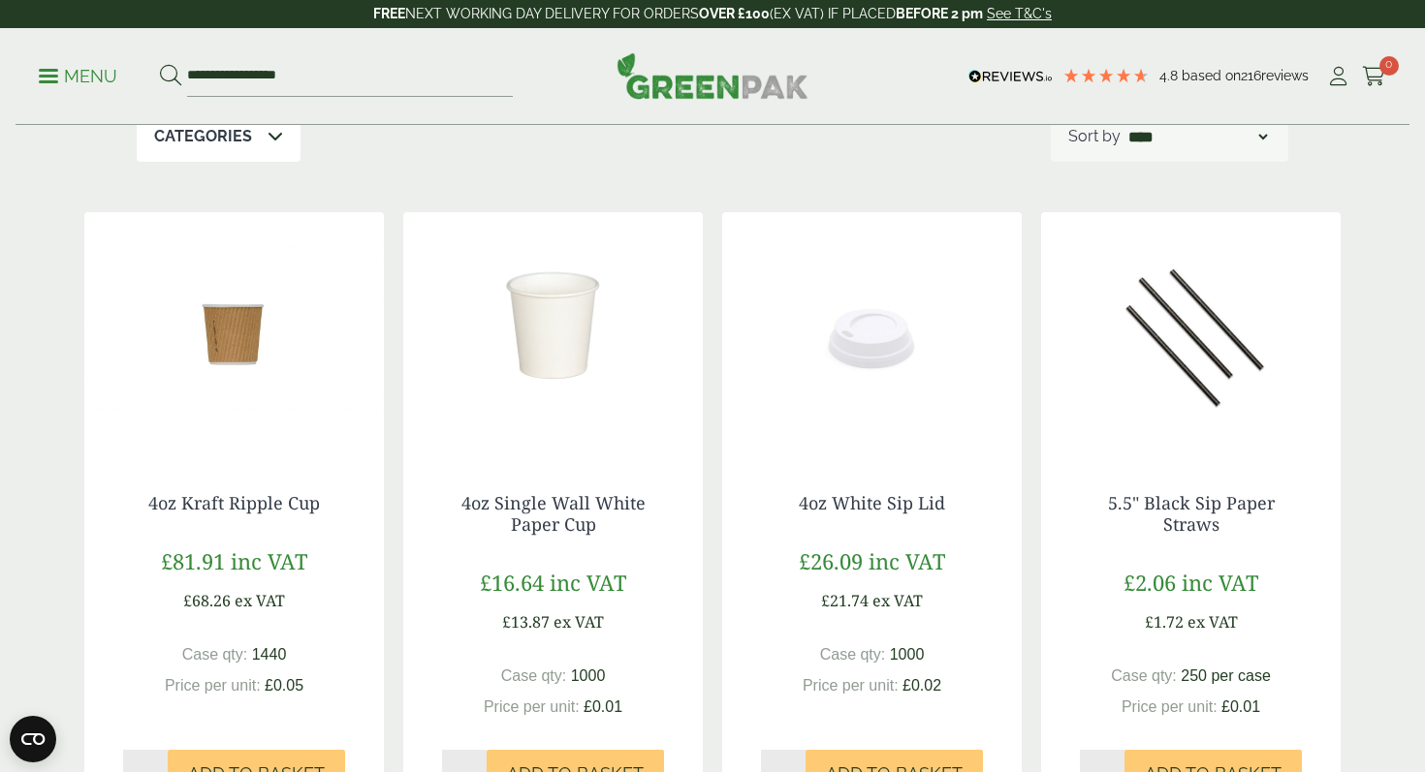
click at [885, 345] on img at bounding box center [871, 333] width 299 height 242
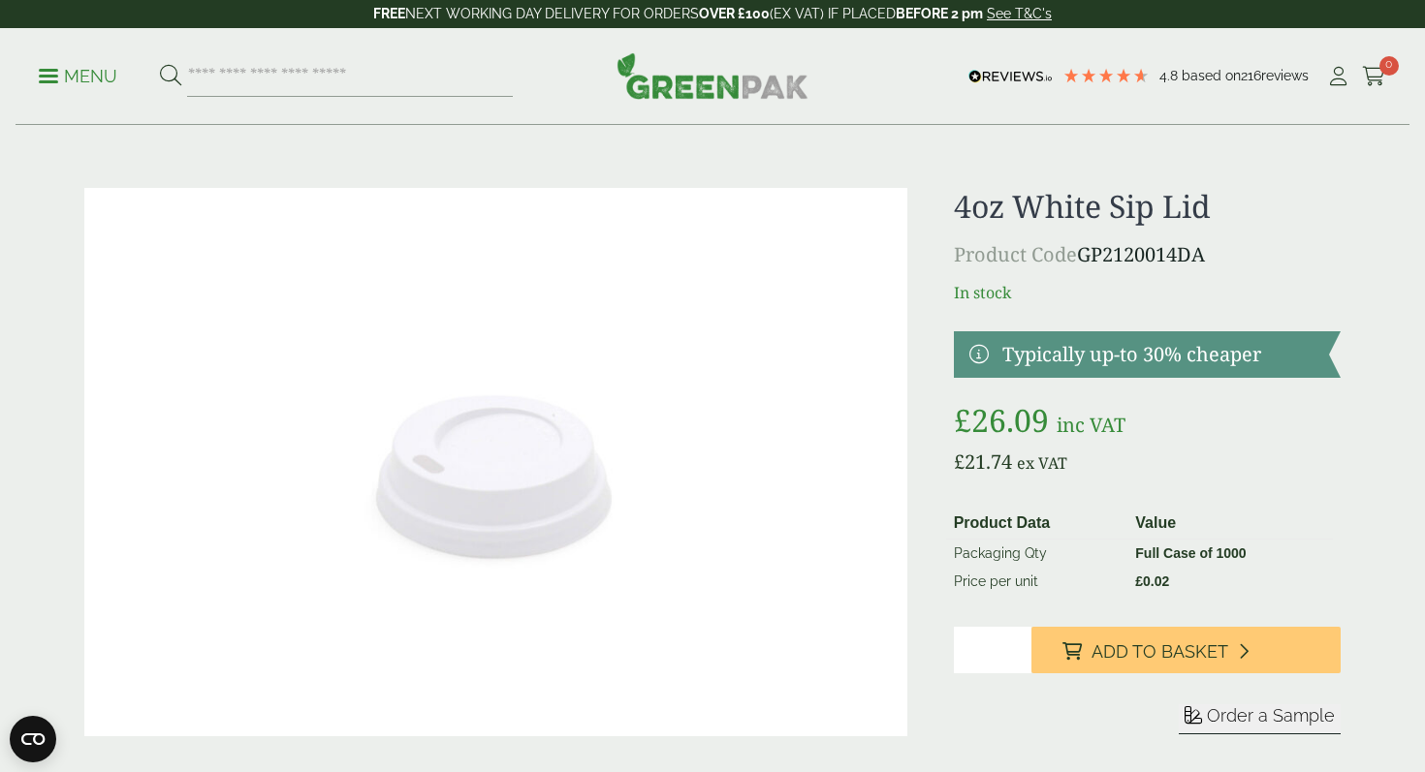
click at [80, 71] on p "Menu" at bounding box center [78, 76] width 78 height 23
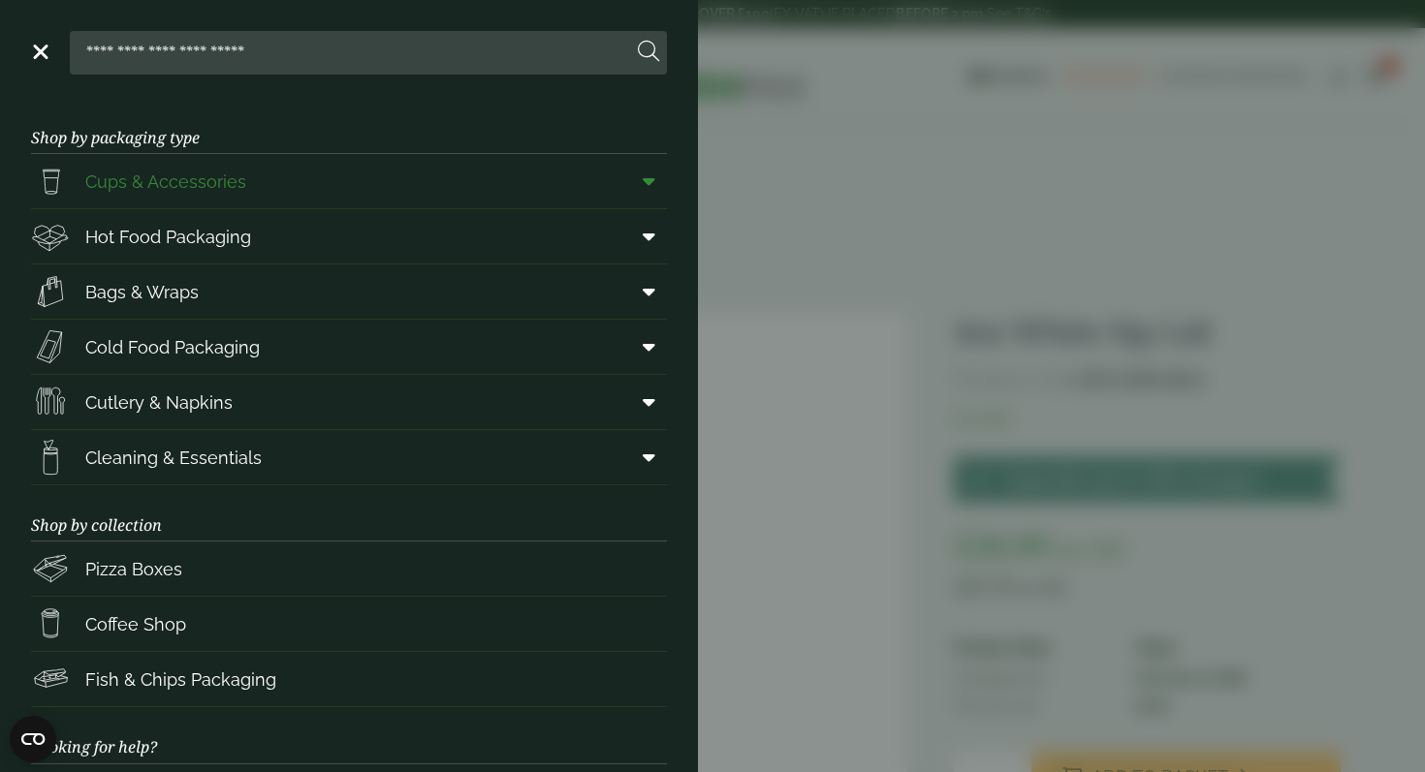
click at [151, 178] on span "Cups & Accessories" at bounding box center [165, 182] width 161 height 26
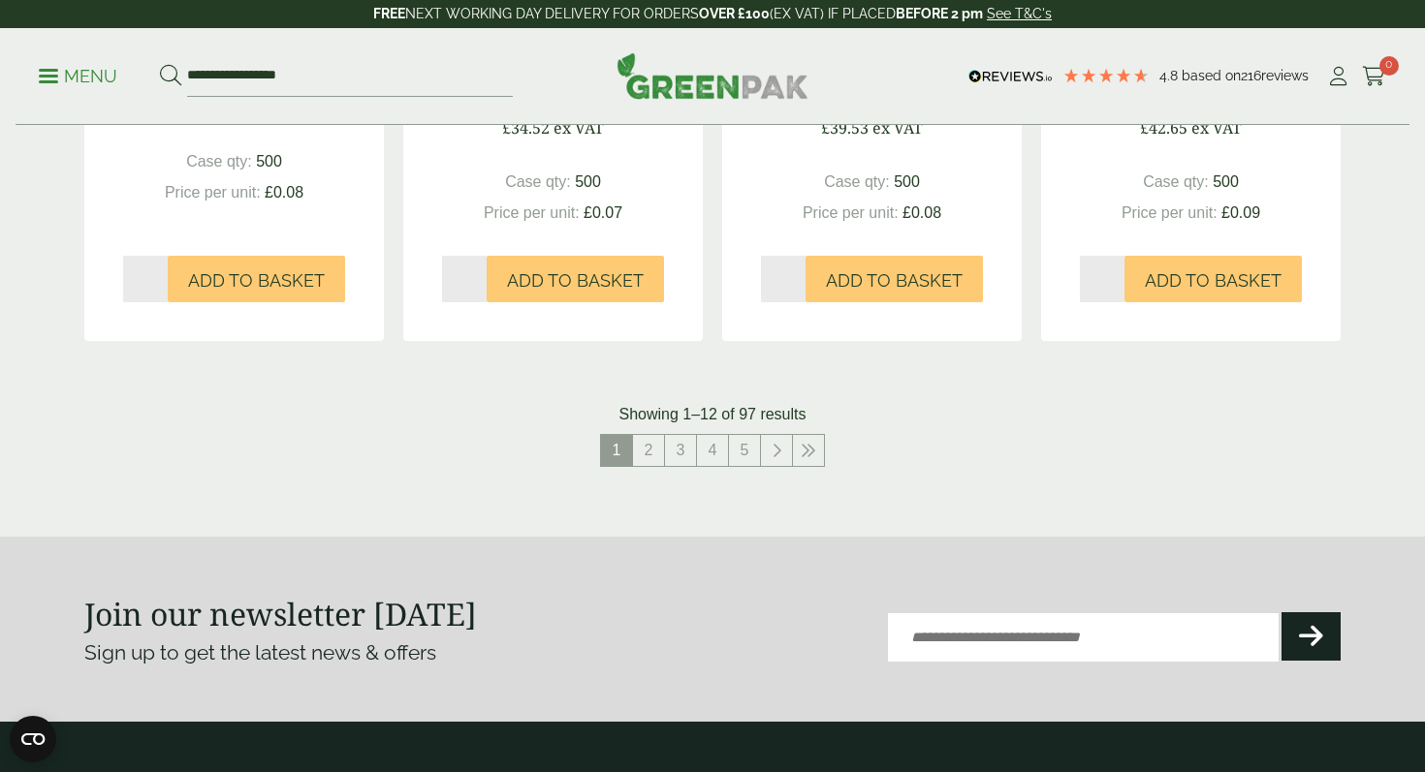
scroll to position [2028, 0]
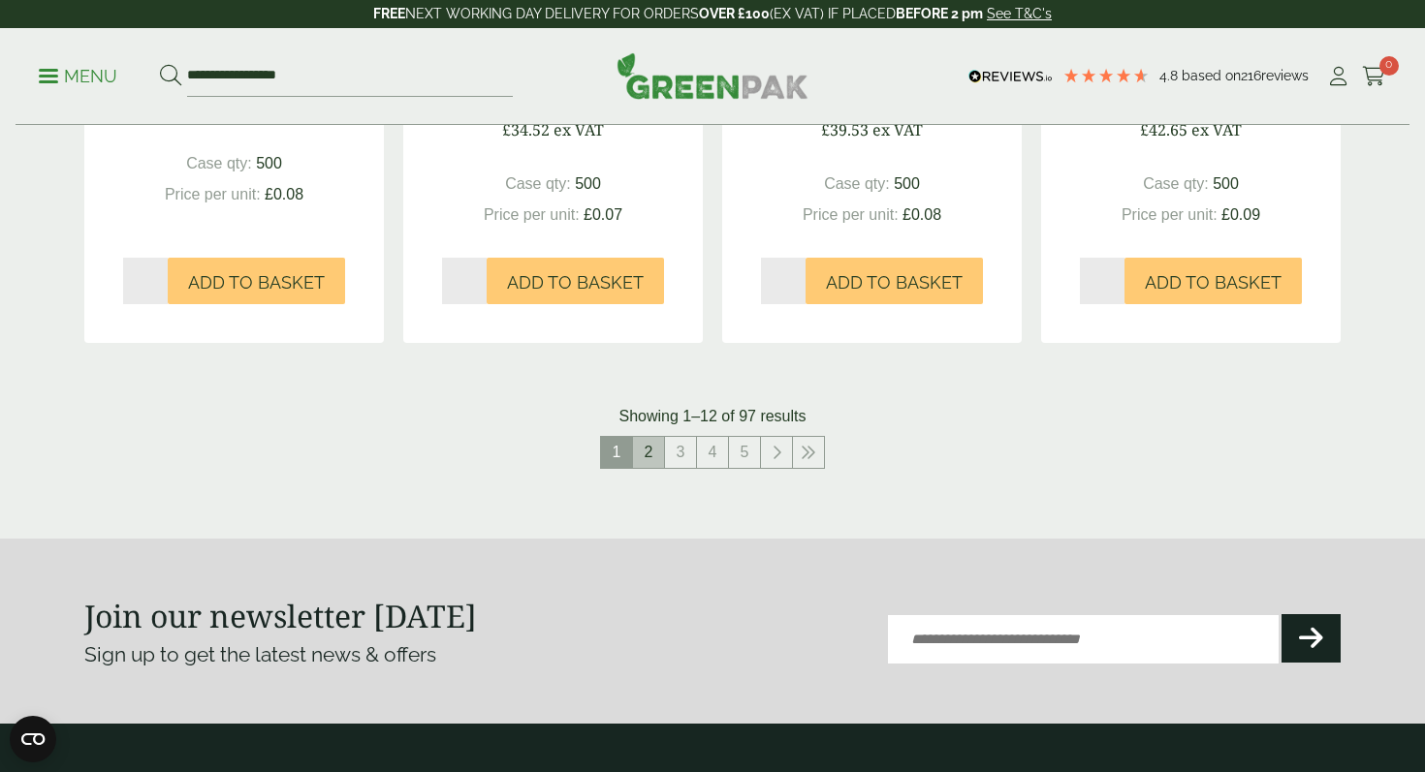
click at [656, 447] on link "2" at bounding box center [648, 452] width 31 height 31
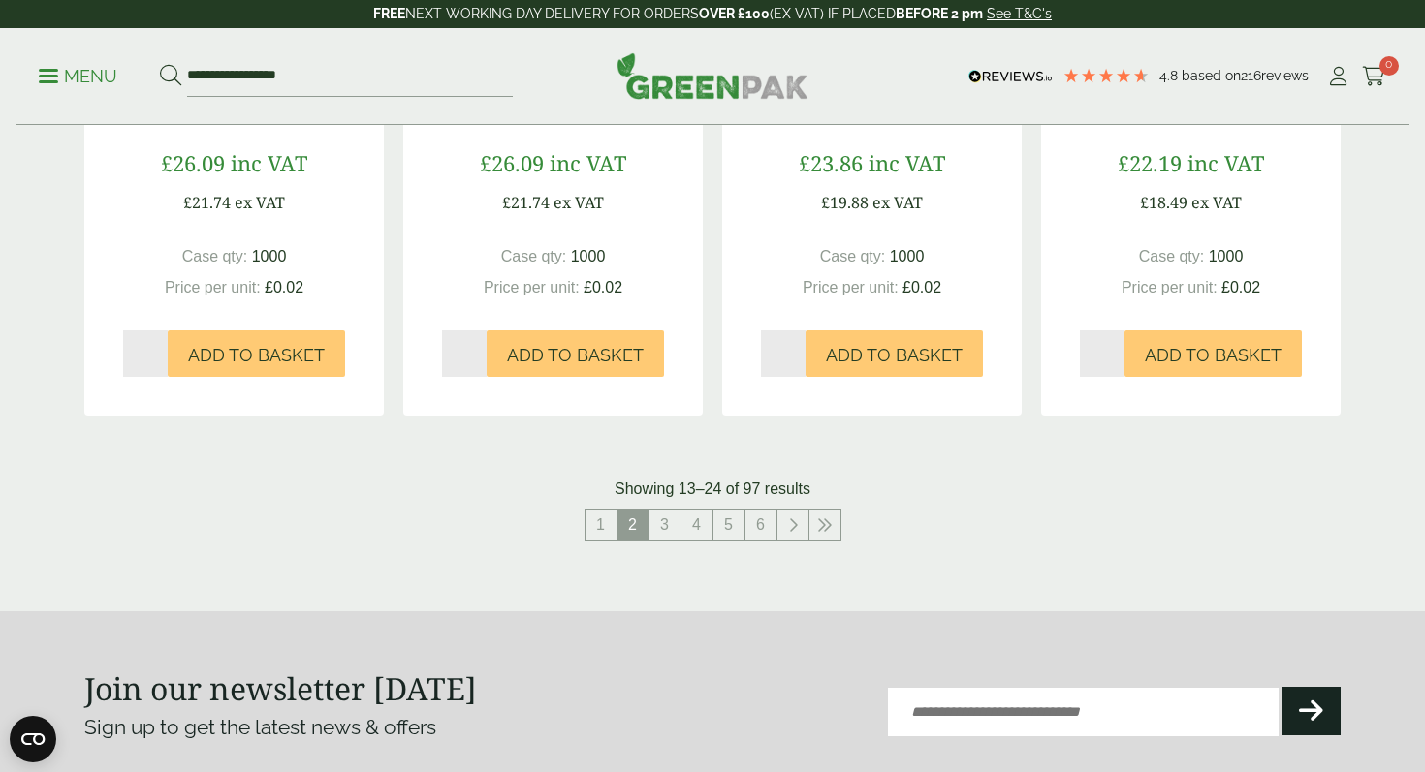
scroll to position [2046, 0]
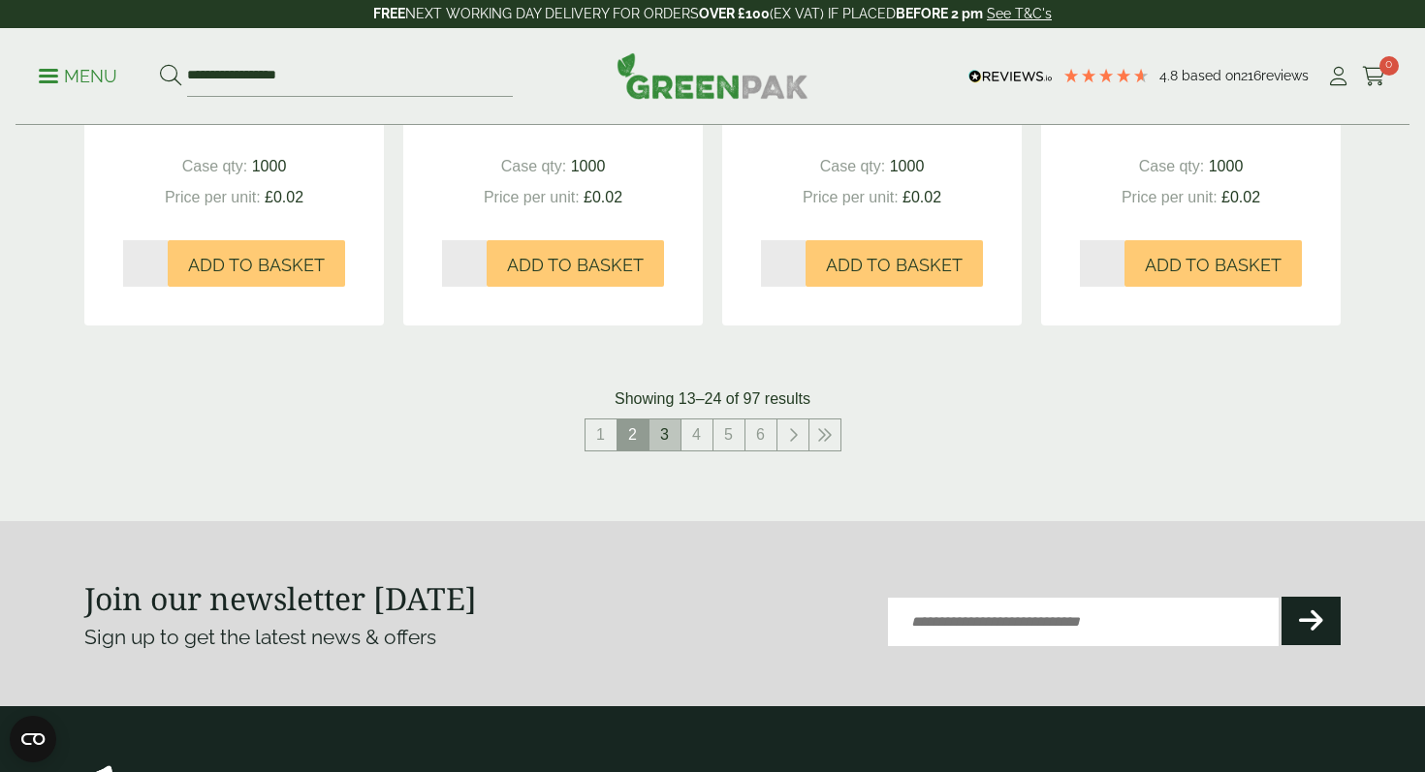
click at [659, 436] on link "3" at bounding box center [664, 435] width 31 height 31
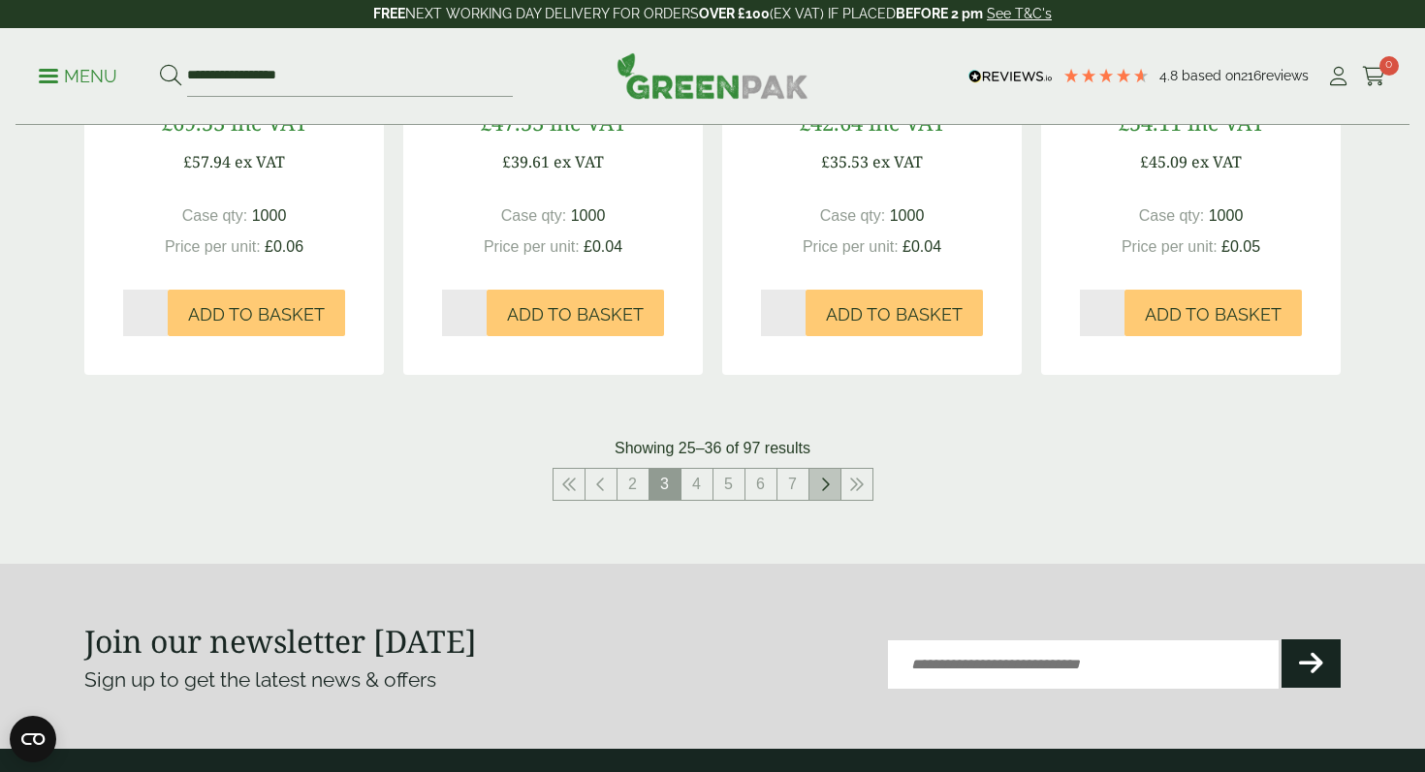
scroll to position [2005, 0]
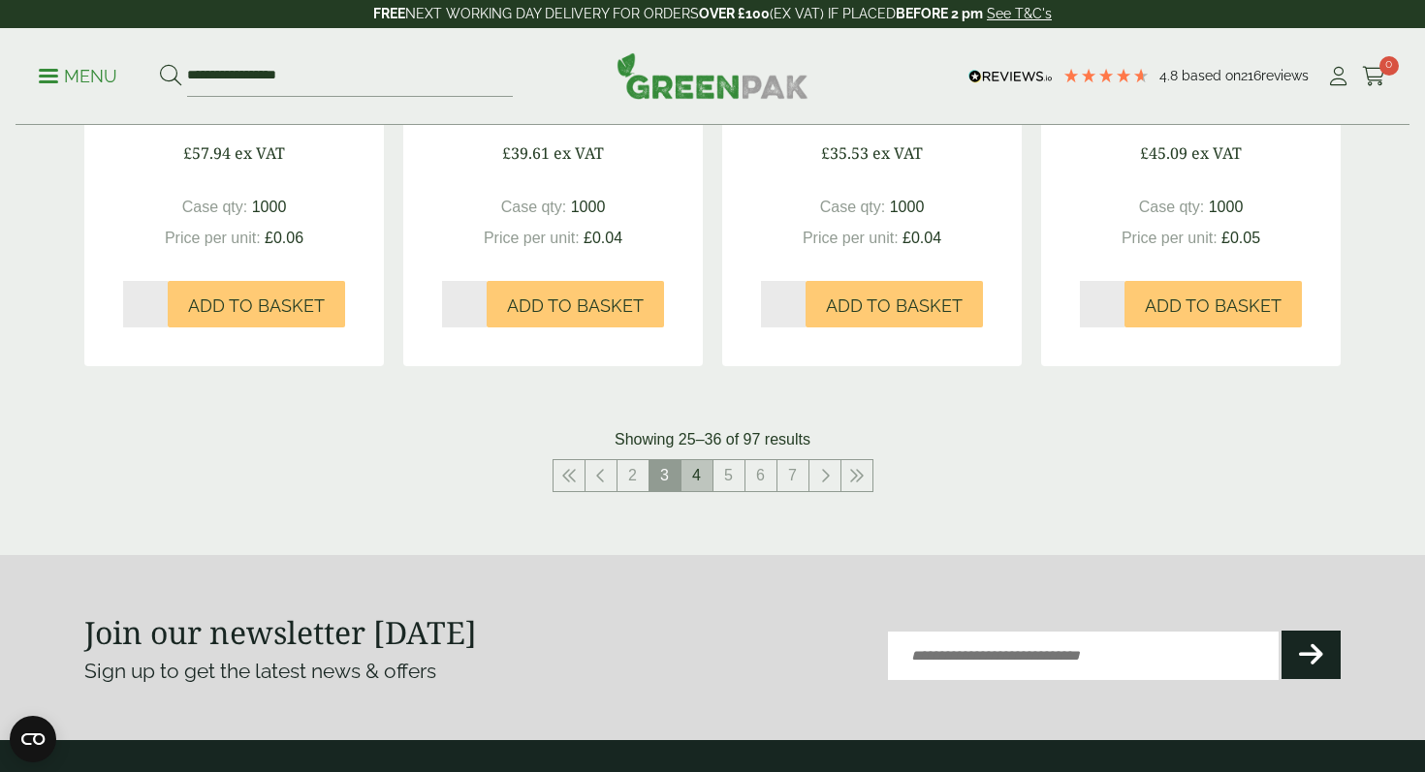
click at [687, 465] on link "4" at bounding box center [696, 475] width 31 height 31
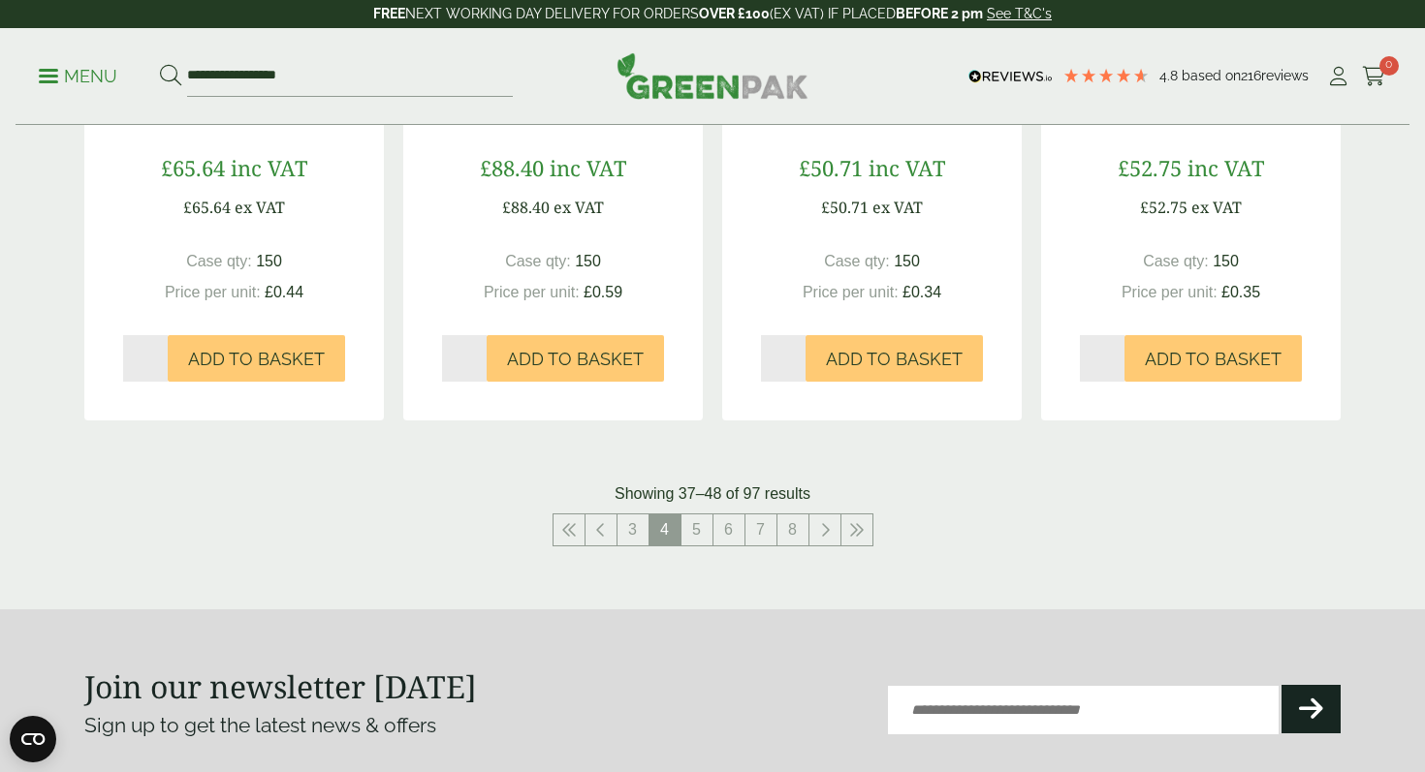
scroll to position [2018, 0]
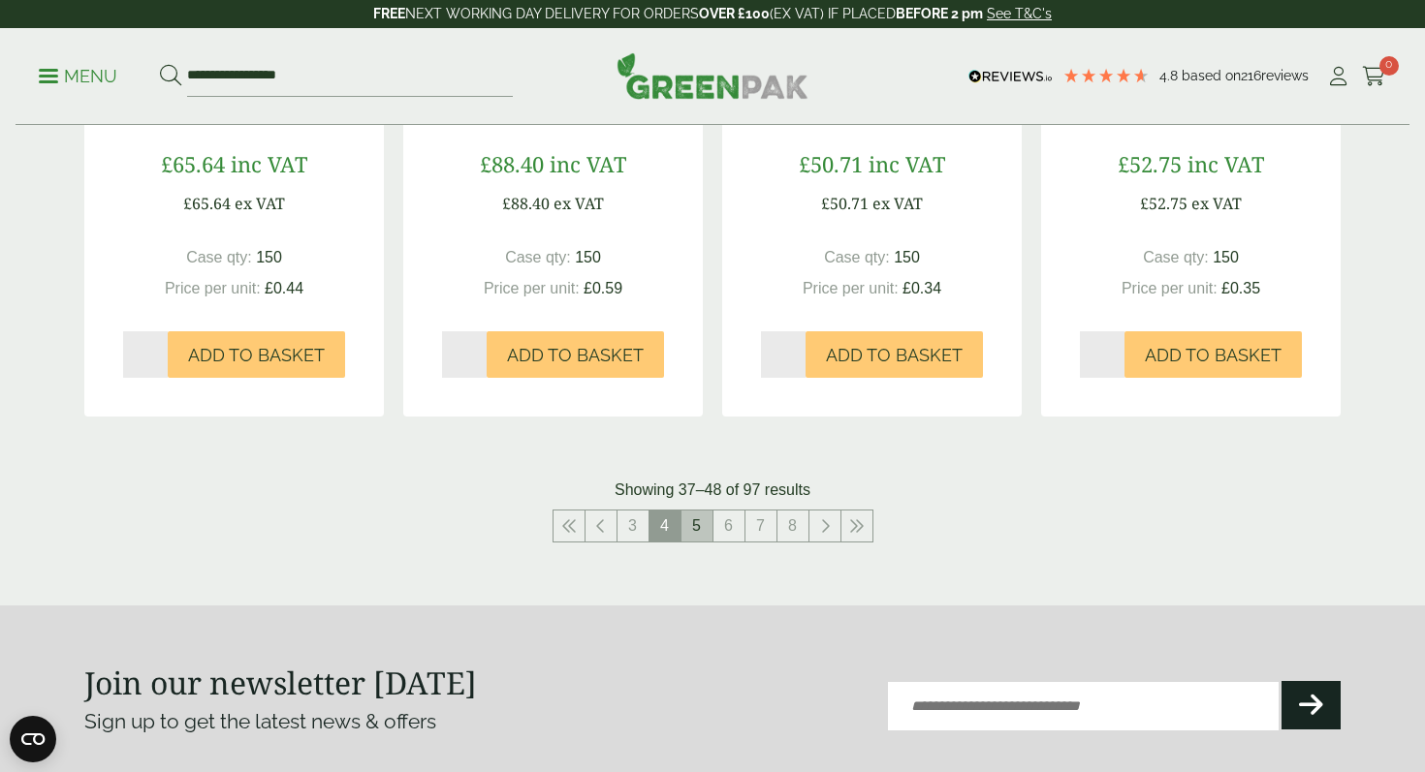
click at [701, 527] on link "5" at bounding box center [696, 526] width 31 height 31
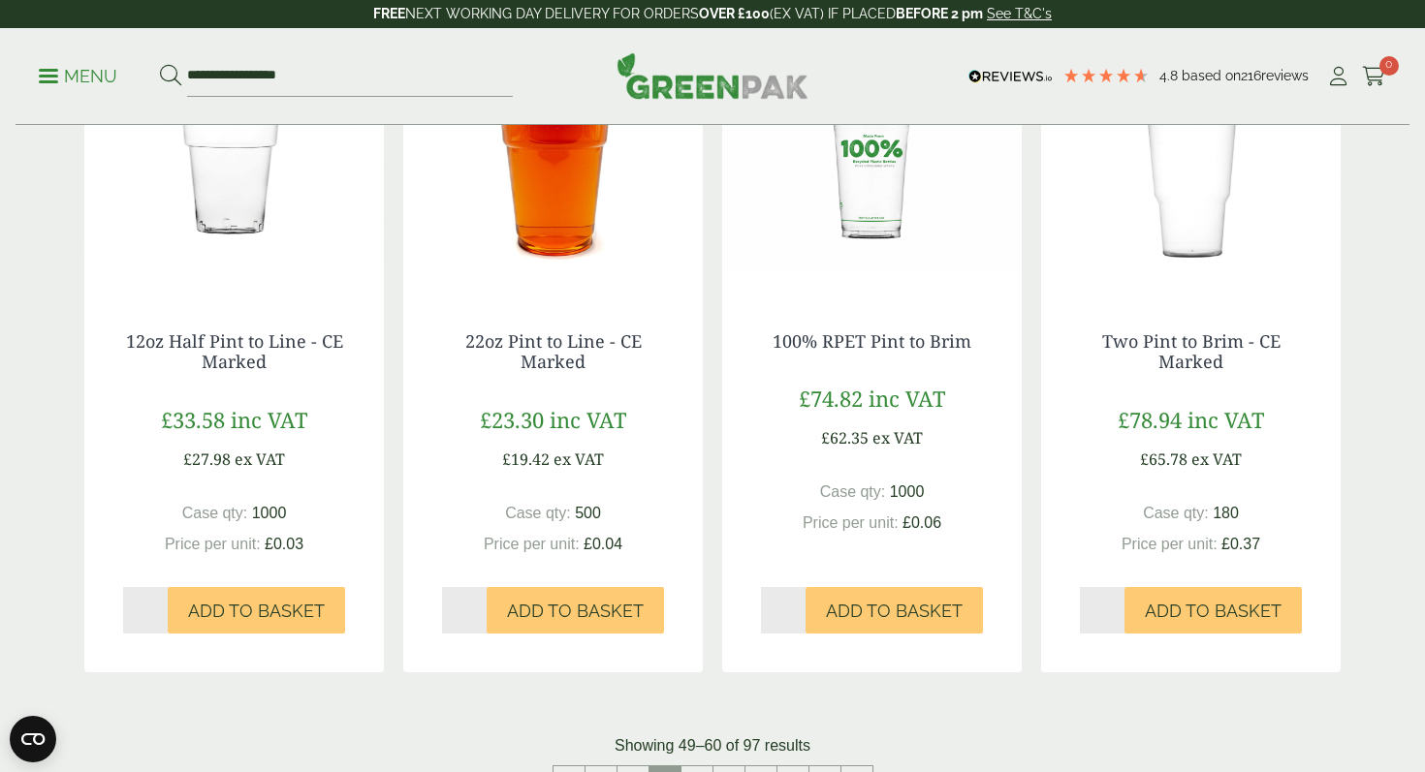
scroll to position [1781, 0]
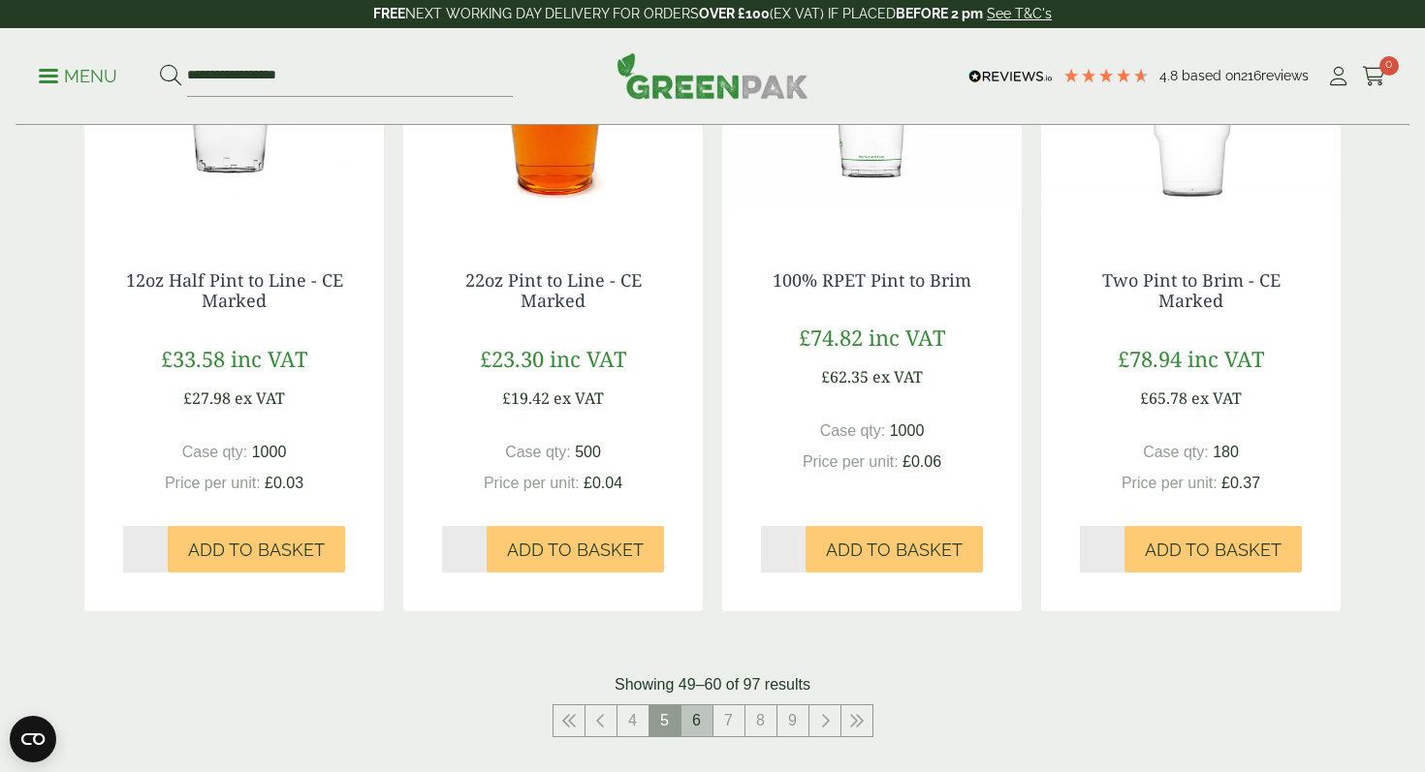
click at [704, 723] on link "6" at bounding box center [696, 720] width 31 height 31
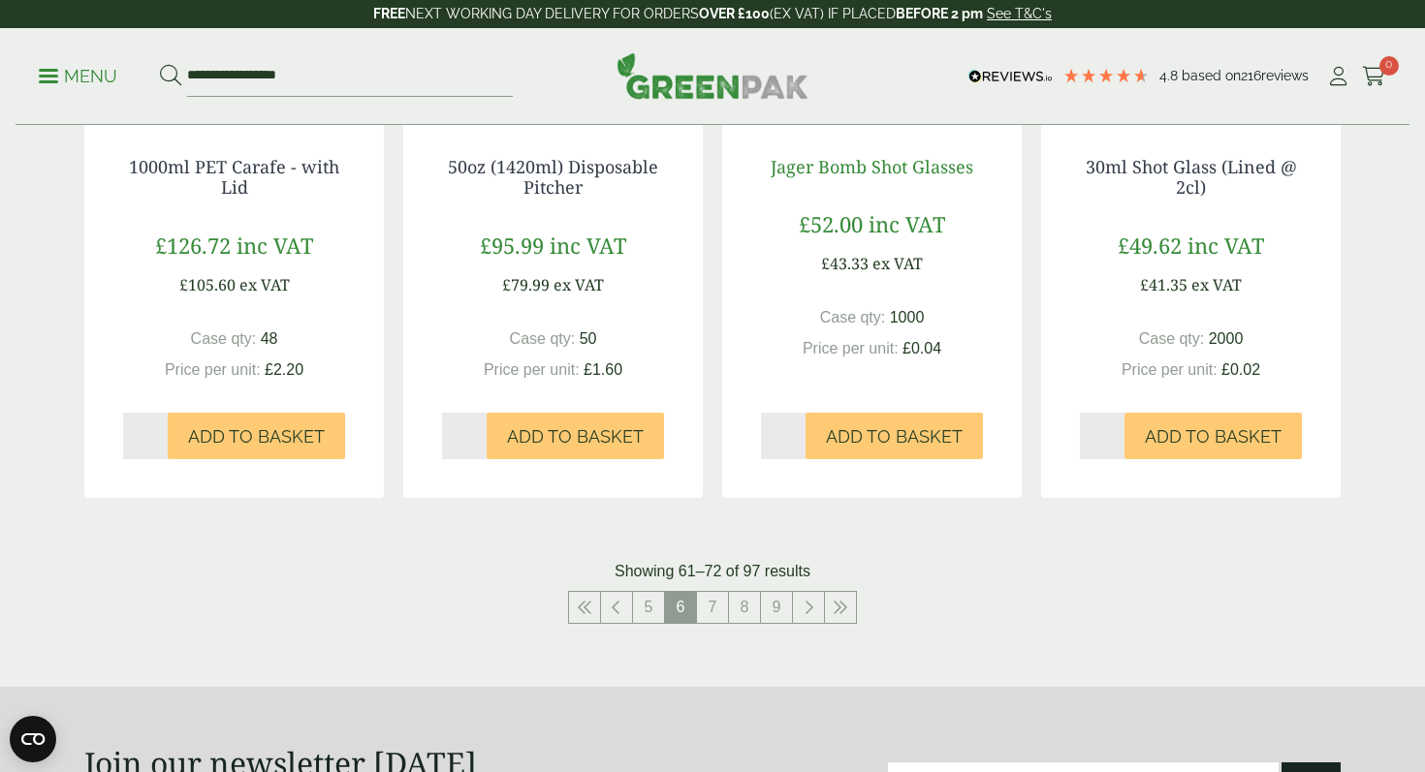
scroll to position [2082, 0]
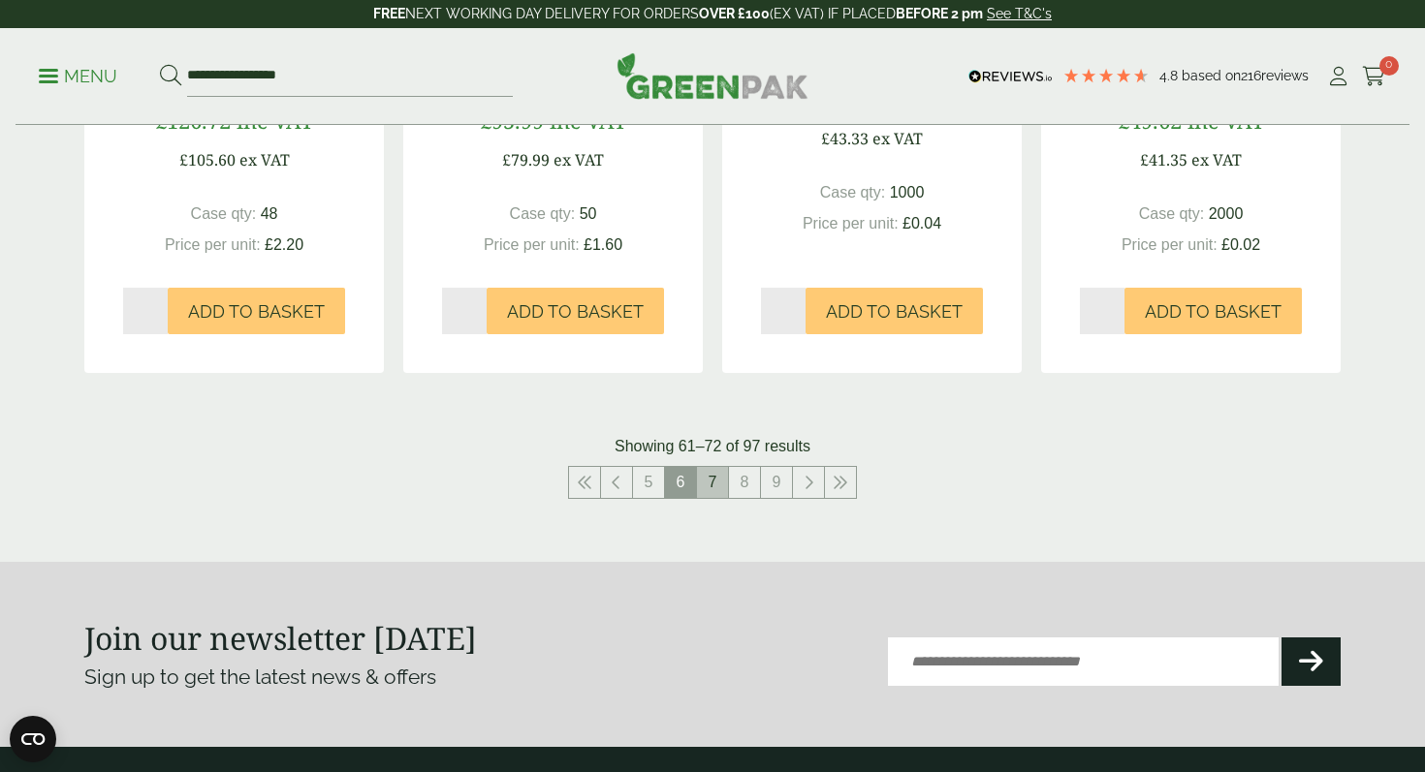
click at [710, 467] on link "7" at bounding box center [712, 482] width 31 height 31
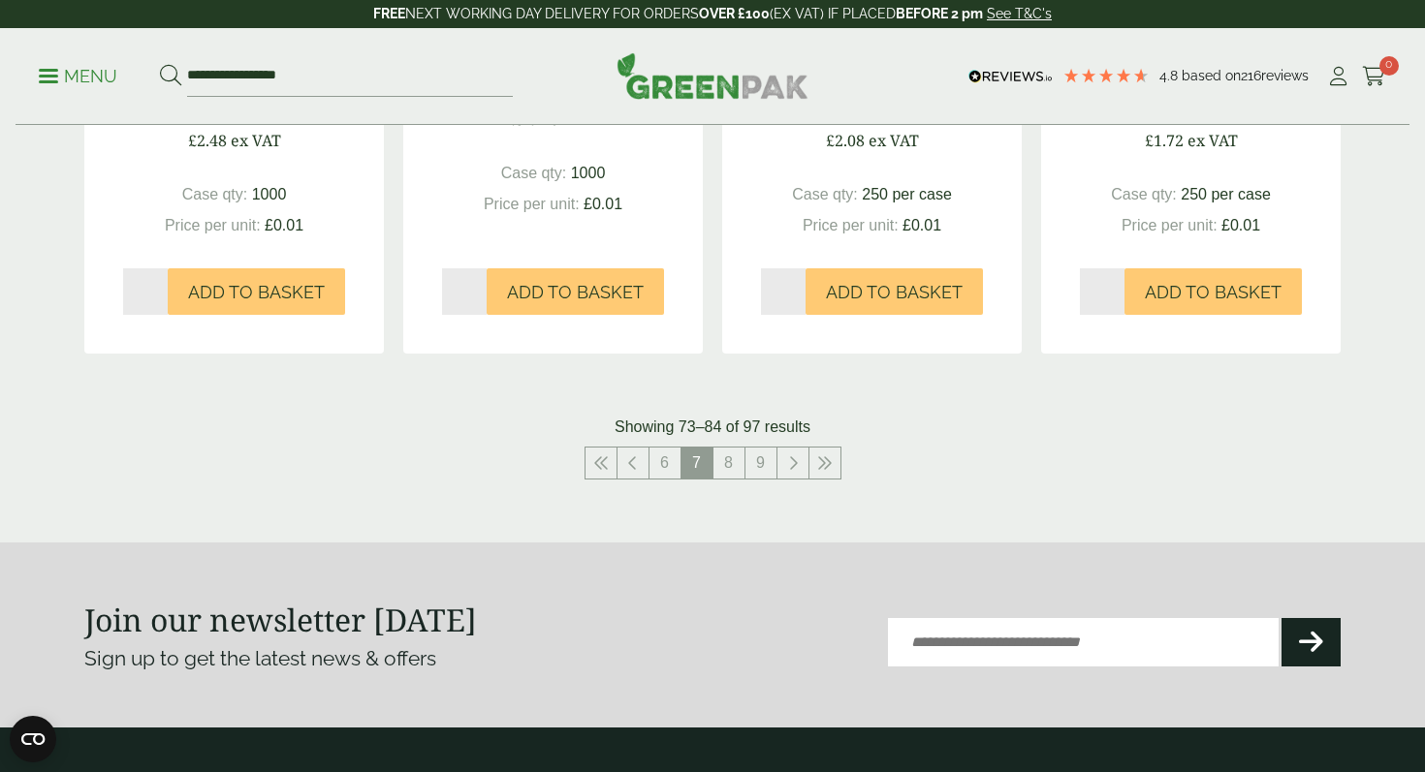
scroll to position [2097, 0]
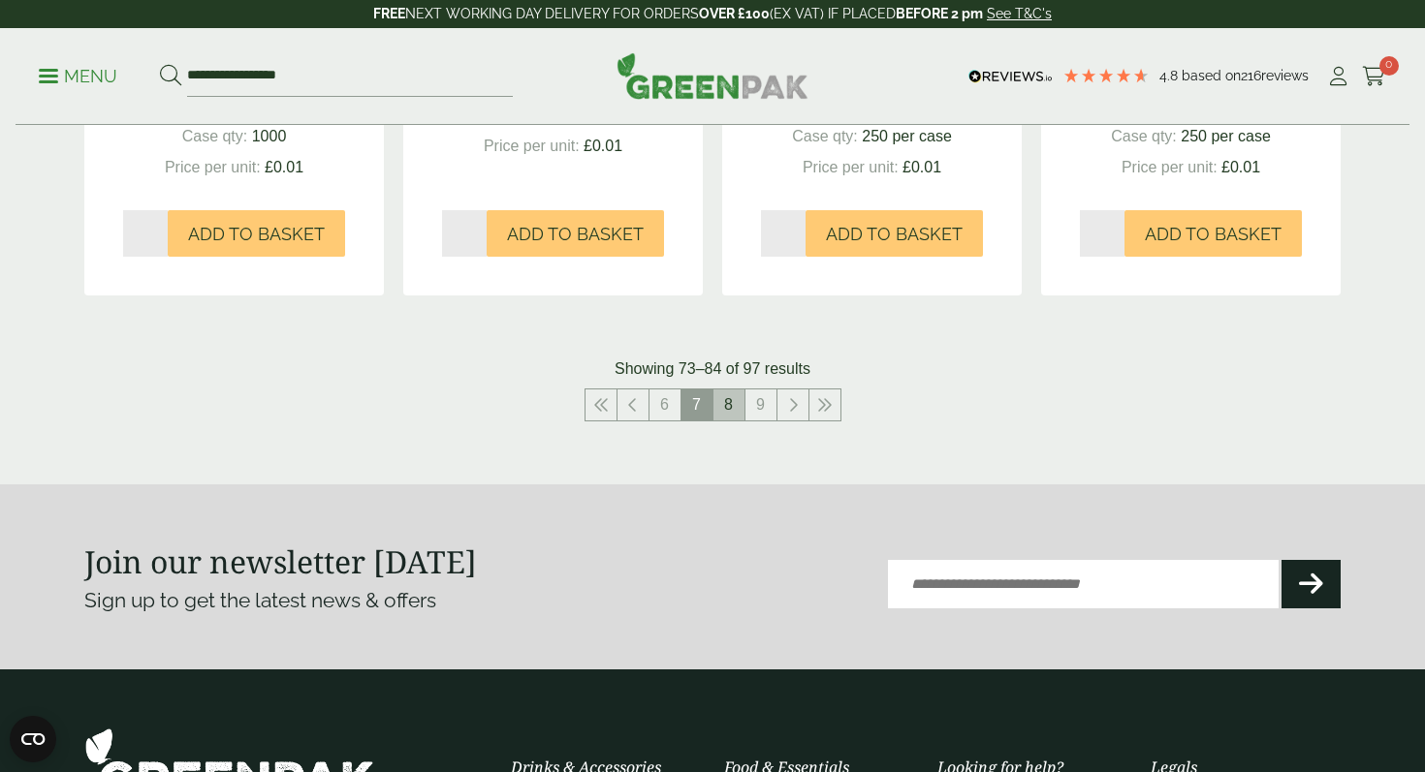
click at [723, 421] on link "8" at bounding box center [728, 405] width 31 height 31
